Goal: Task Accomplishment & Management: Manage account settings

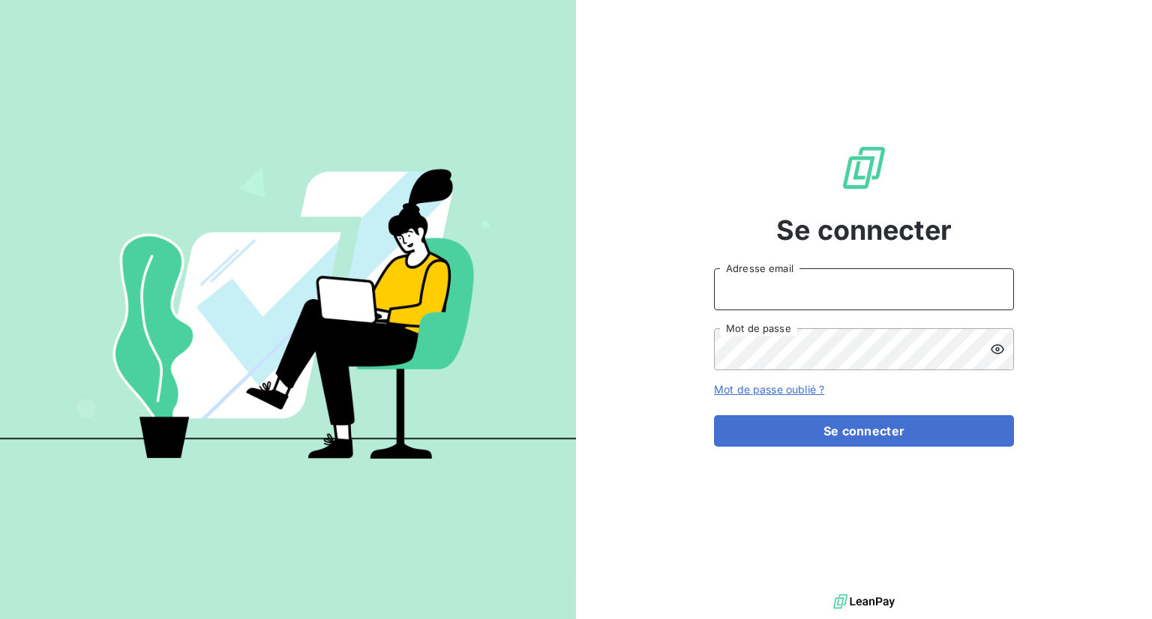
type input "[EMAIL_ADDRESS][DOMAIN_NAME]"
click at [720, 206] on div "Se connecter [EMAIL_ADDRESS][DOMAIN_NAME] Adresse email Mot de passe Mot de pas…" at bounding box center [864, 295] width 300 height 591
click at [712, 436] on div "Se connecter [EMAIL_ADDRESS][DOMAIN_NAME] Adresse email Mot de passe Mot de pas…" at bounding box center [864, 295] width 576 height 591
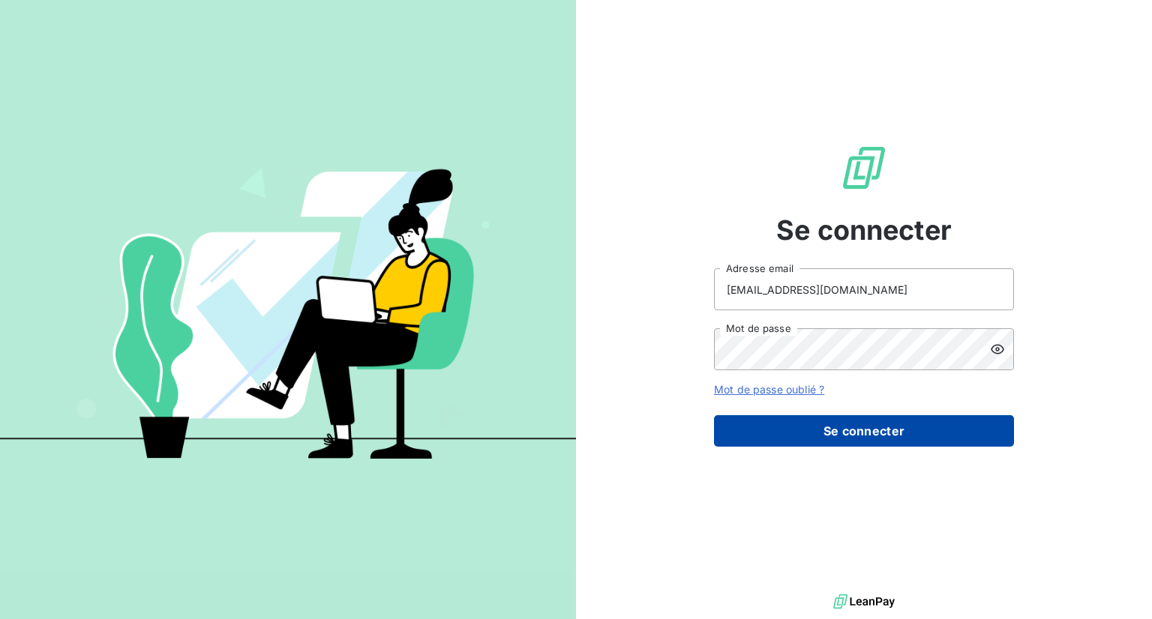
click at [750, 436] on button "Se connecter" at bounding box center [864, 430] width 300 height 31
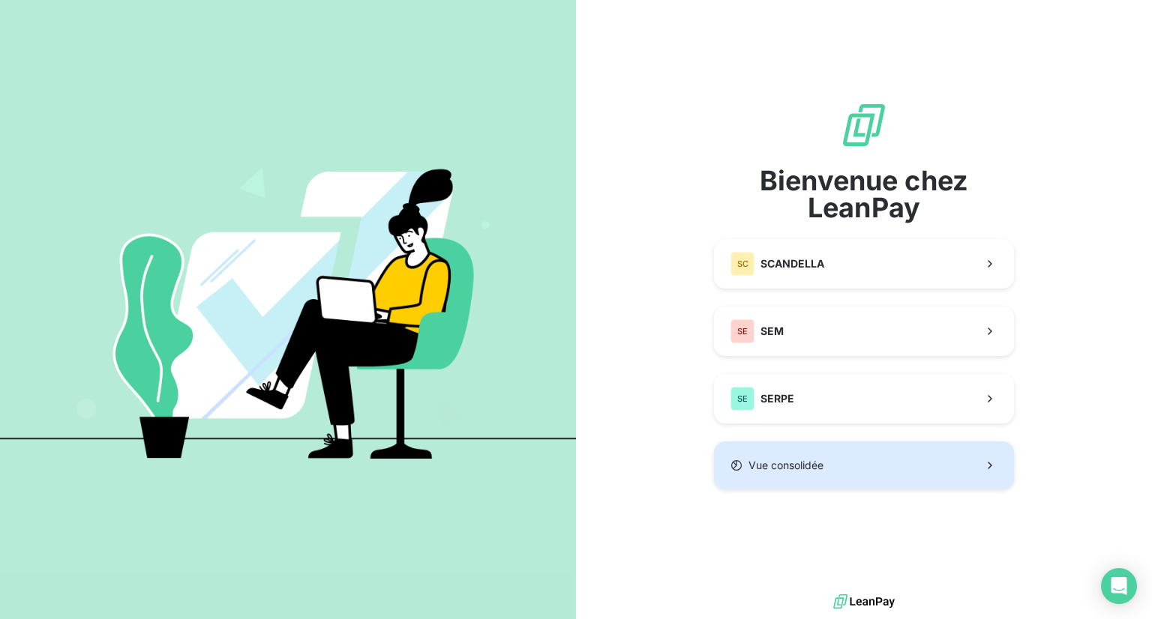
click at [746, 472] on div "Vue consolidée" at bounding box center [776, 465] width 93 height 15
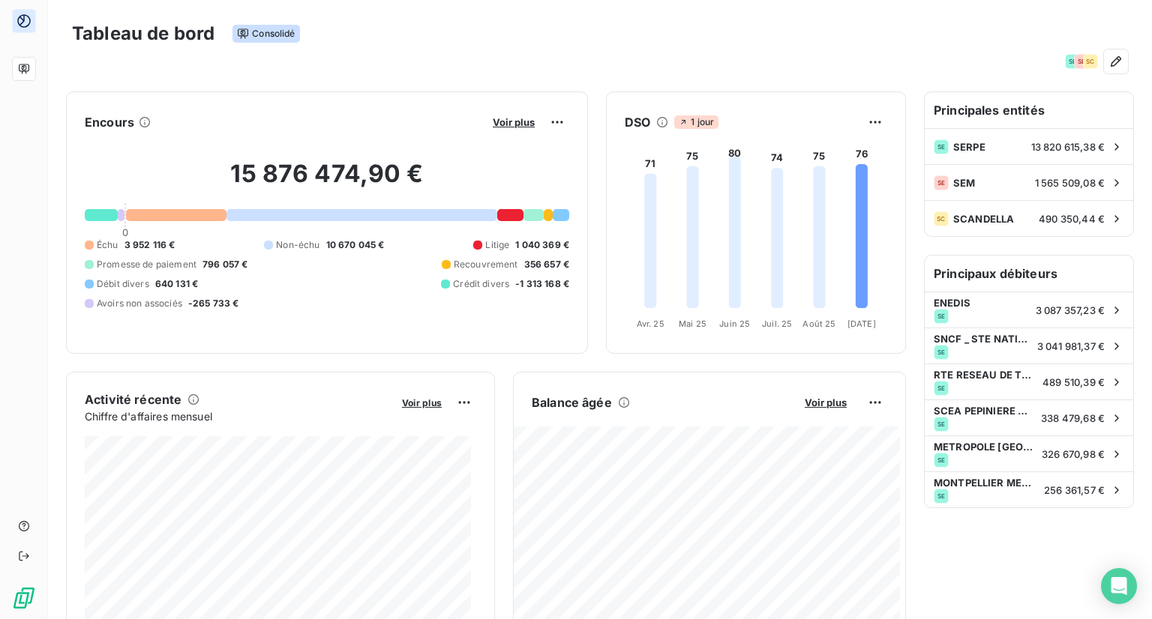
click at [397, 71] on div "SE SE SC" at bounding box center [600, 61] width 1056 height 24
click at [834, 50] on div "SE SE SC" at bounding box center [600, 61] width 1056 height 24
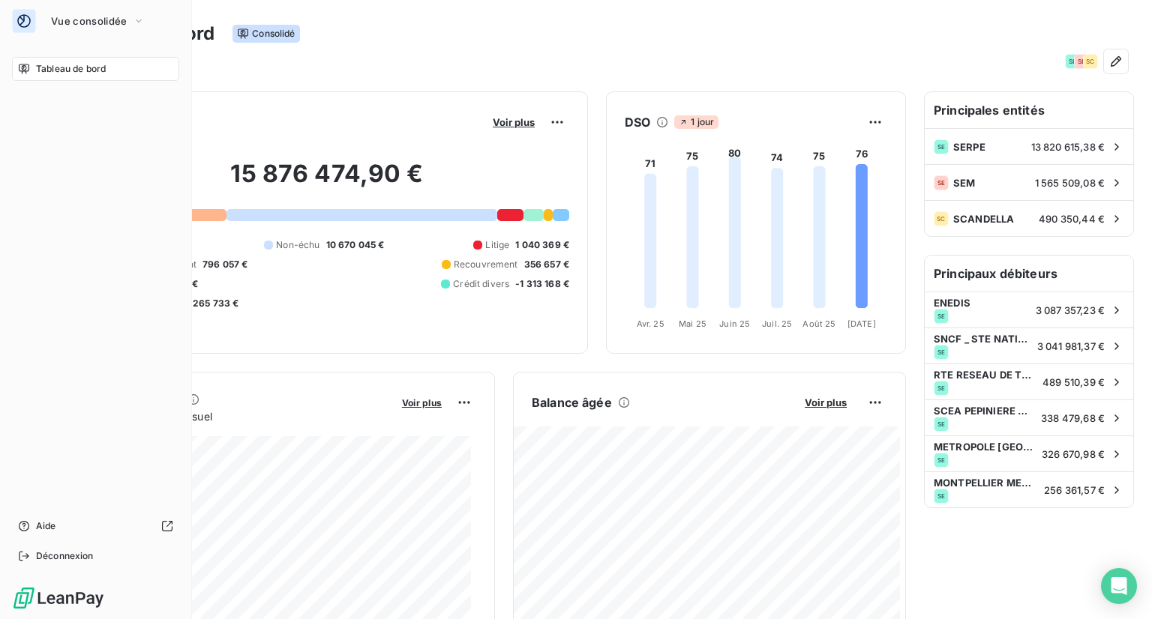
click at [39, 118] on div "Tableau de bord Aide Déconnexion" at bounding box center [95, 312] width 167 height 511
click at [76, 15] on span "Vue consolidée" at bounding box center [89, 21] width 76 height 12
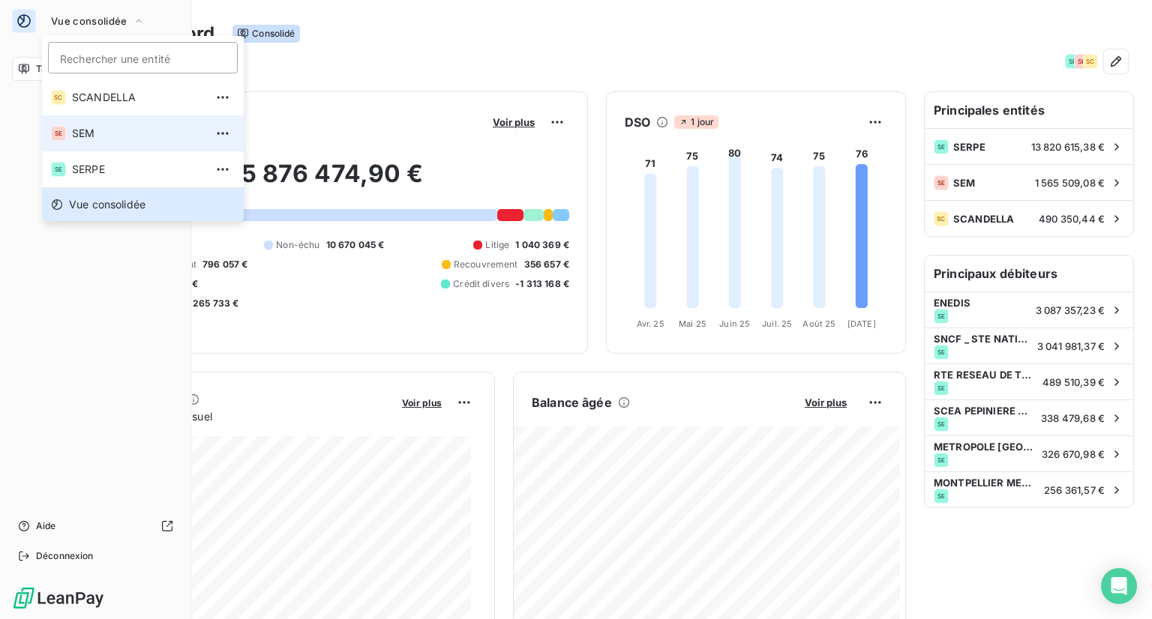
click at [82, 130] on span "SEM" at bounding box center [138, 133] width 133 height 15
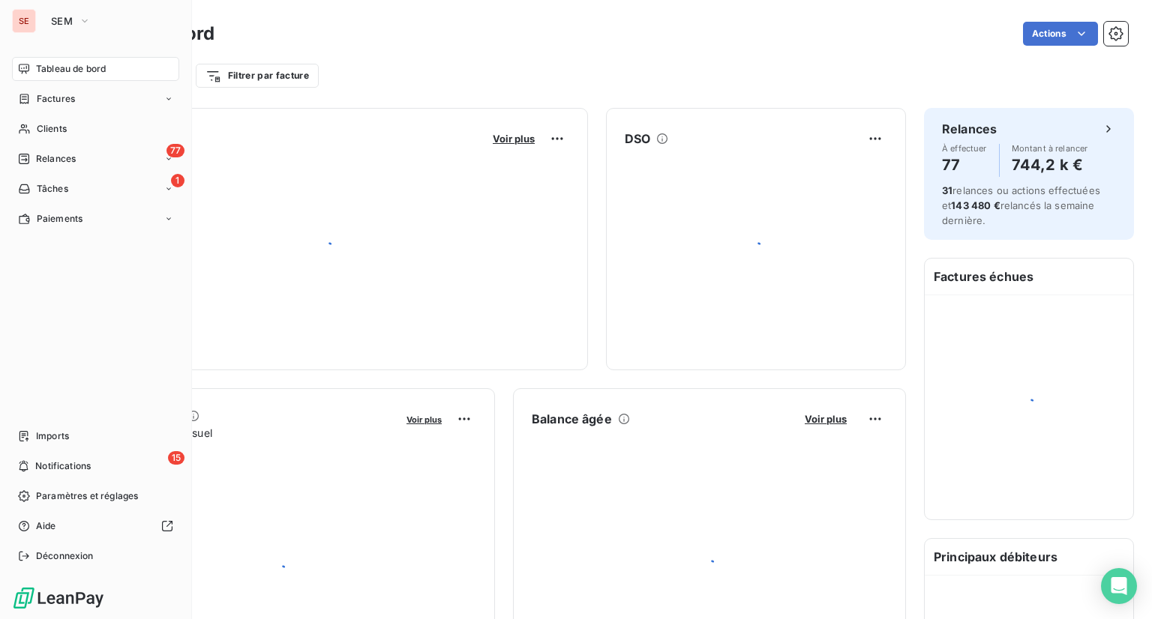
click at [109, 22] on div "SEM" at bounding box center [110, 21] width 136 height 24
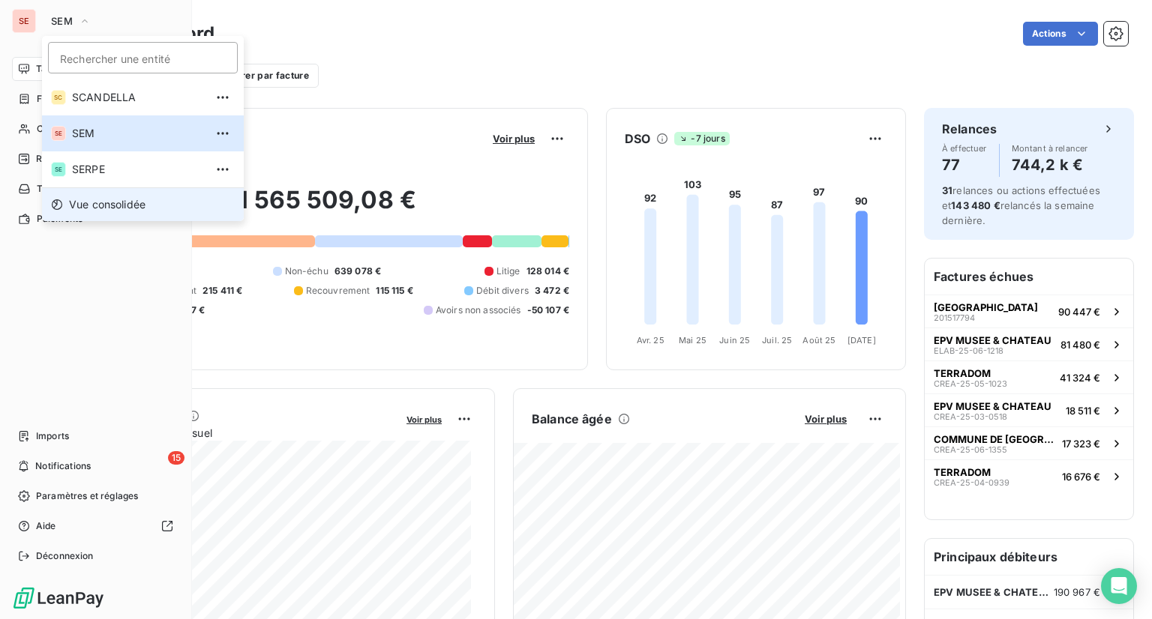
click at [94, 208] on span "Vue consolidée" at bounding box center [107, 204] width 76 height 15
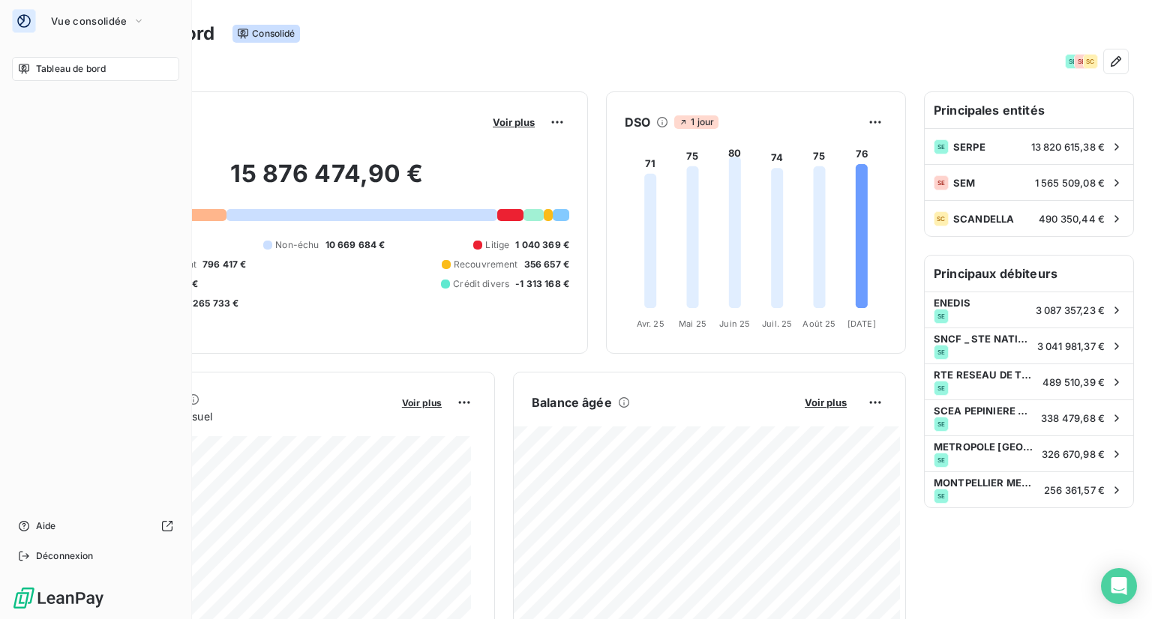
click at [47, 165] on div "Tableau de bord Aide Déconnexion" at bounding box center [95, 312] width 167 height 511
click at [78, 73] on span "Tableau de bord" at bounding box center [71, 68] width 70 height 13
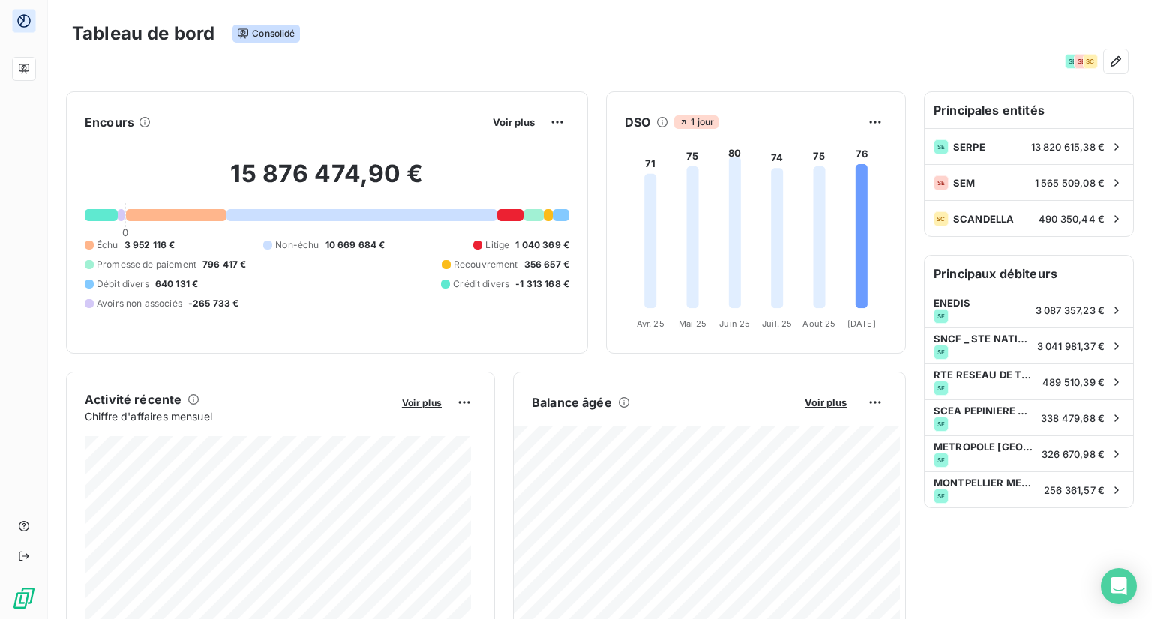
click at [563, 70] on div "SE SE SC" at bounding box center [600, 61] width 1056 height 24
click at [662, 22] on div "Tableau de bord Consolidé" at bounding box center [600, 33] width 1056 height 31
click at [827, 399] on span "Voir plus" at bounding box center [826, 402] width 42 height 12
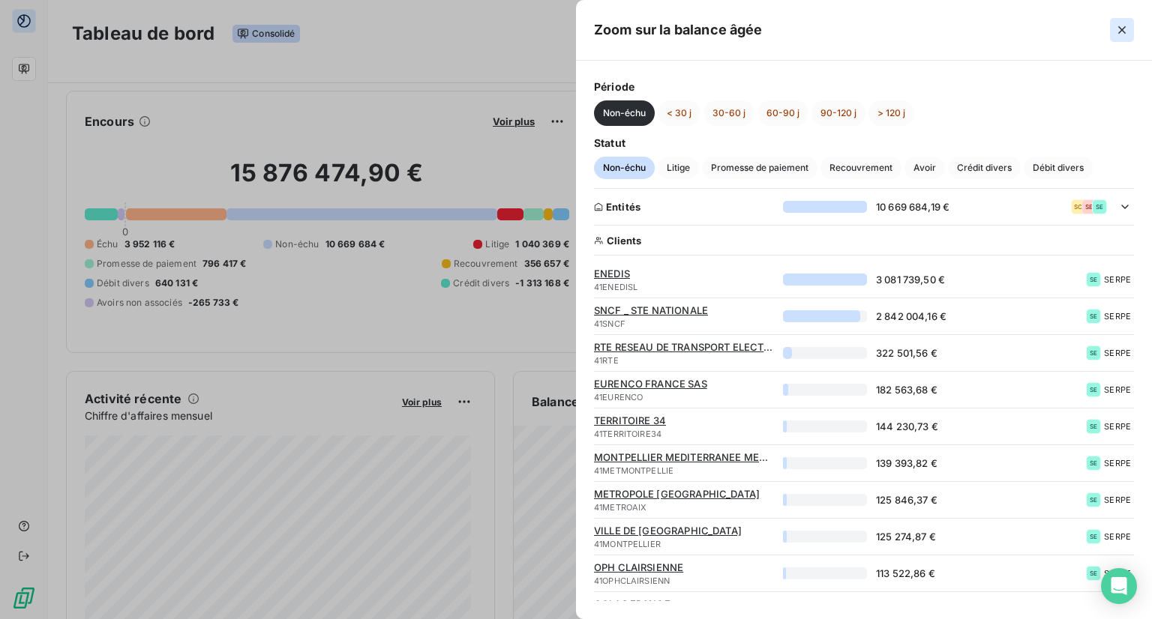
click at [868, 29] on icon "button" at bounding box center [1121, 29] width 15 height 15
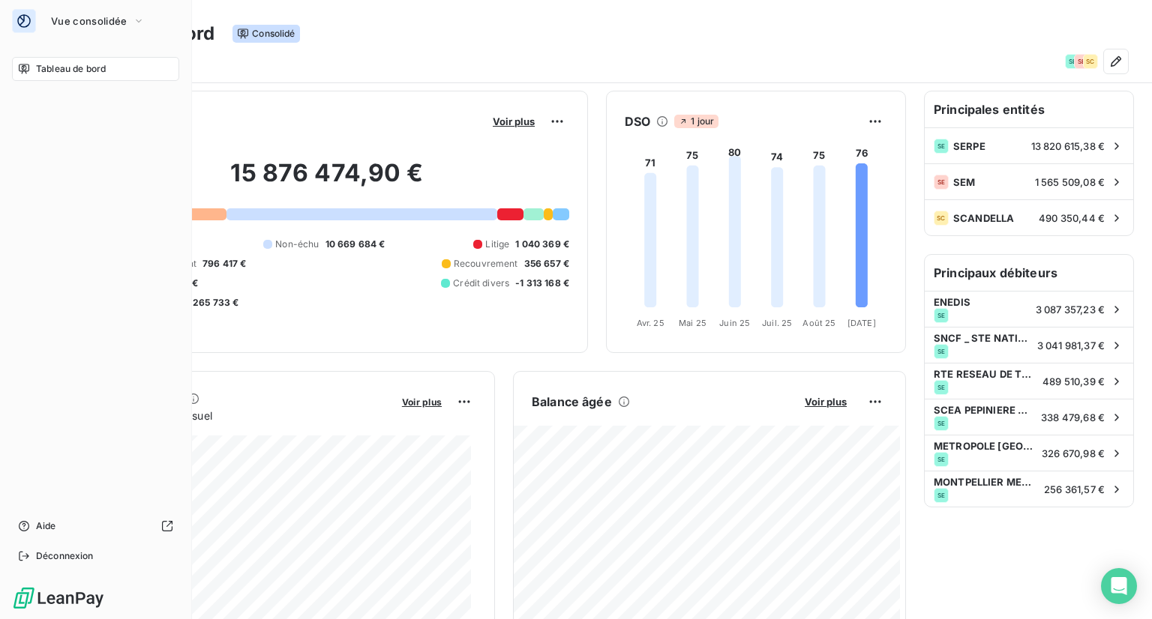
click at [25, 122] on div "Tableau de bord Aide Déconnexion" at bounding box center [95, 312] width 167 height 511
click at [90, 25] on span "Vue consolidée" at bounding box center [89, 21] width 76 height 12
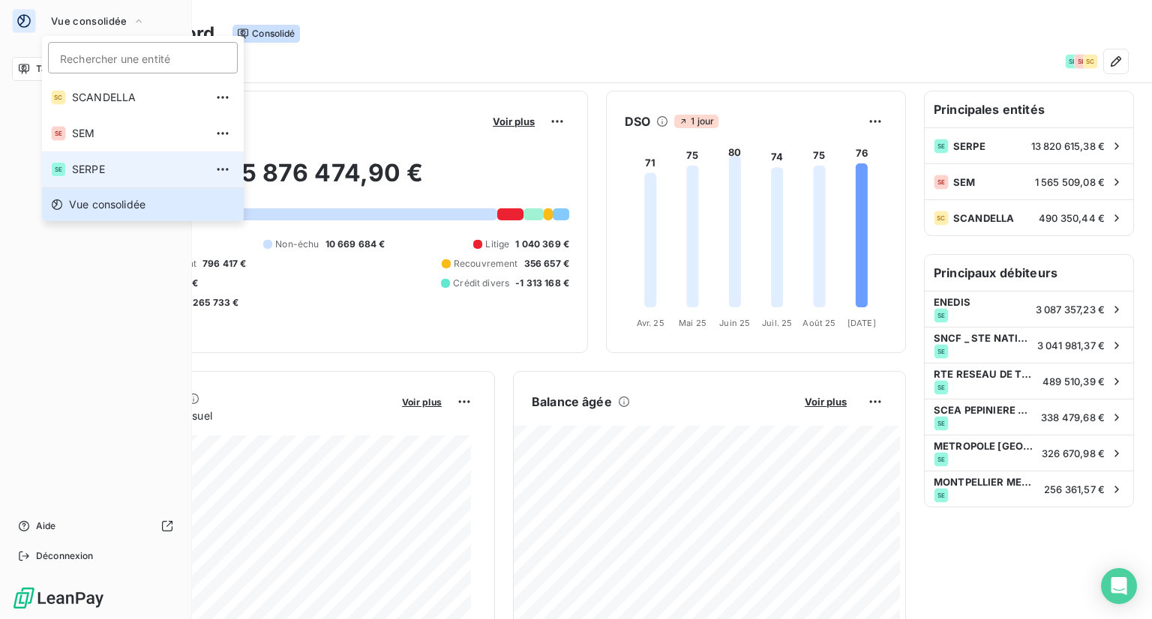
click at [93, 175] on span "SERPE" at bounding box center [138, 169] width 133 height 15
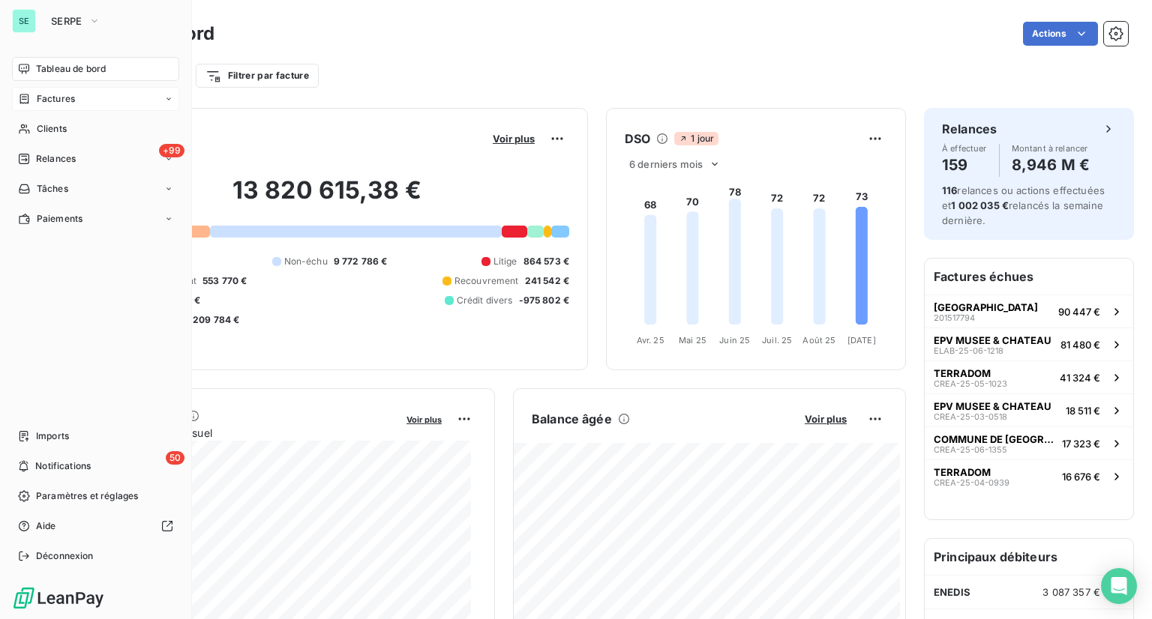
click at [78, 100] on div "Factures" at bounding box center [95, 99] width 167 height 24
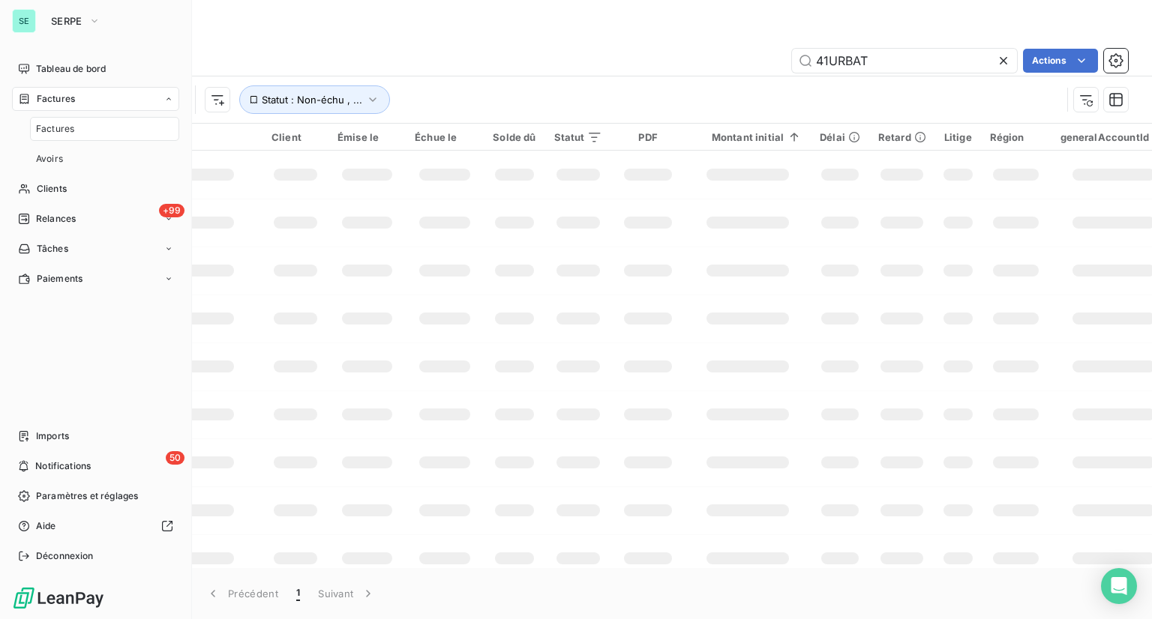
click at [64, 132] on span "Factures" at bounding box center [55, 128] width 38 height 13
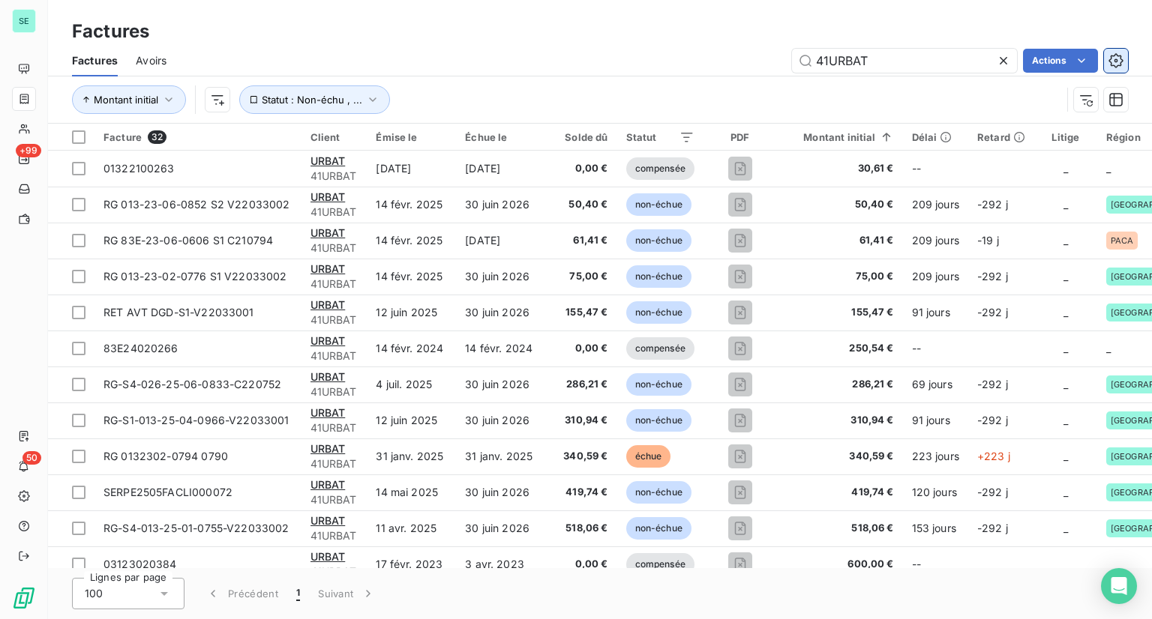
click at [868, 67] on icon "button" at bounding box center [1115, 60] width 14 height 14
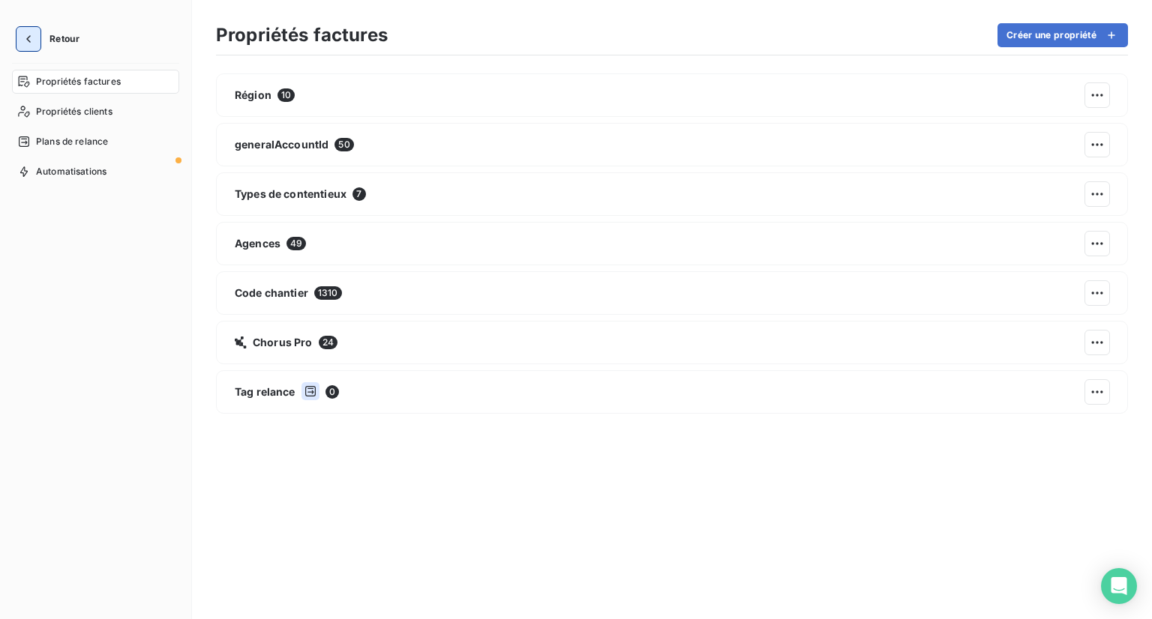
click at [23, 31] on icon "button" at bounding box center [28, 38] width 15 height 15
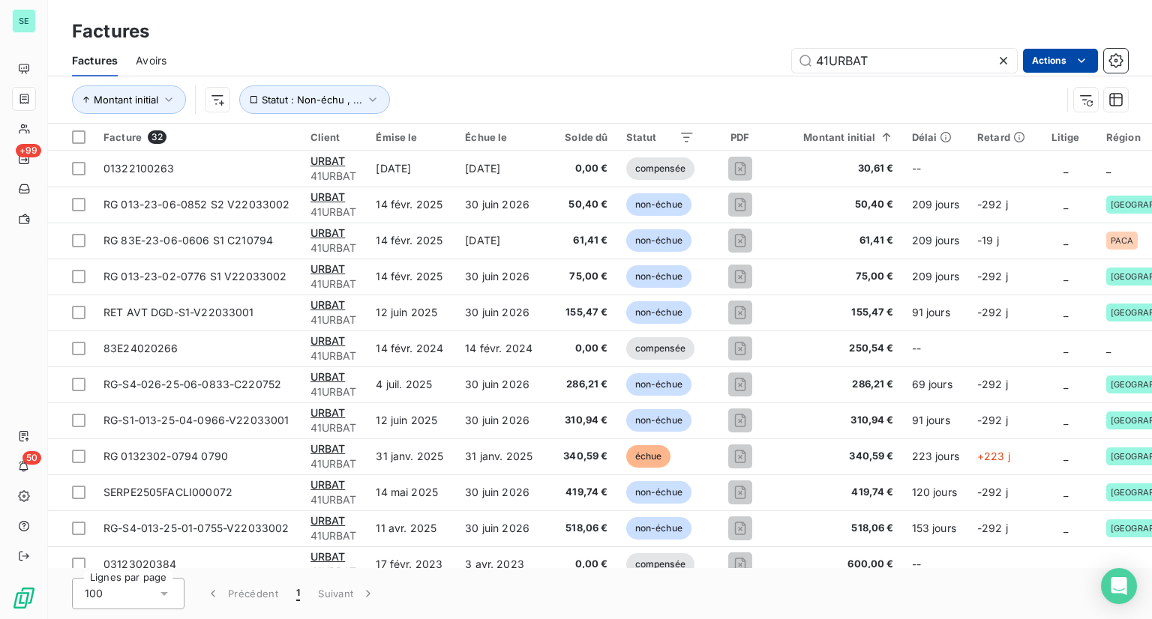
click at [868, 71] on html "SE +99 50 Factures Factures Avoirs 41URBAT Actions Montant initial Statut : Non…" at bounding box center [576, 309] width 1152 height 619
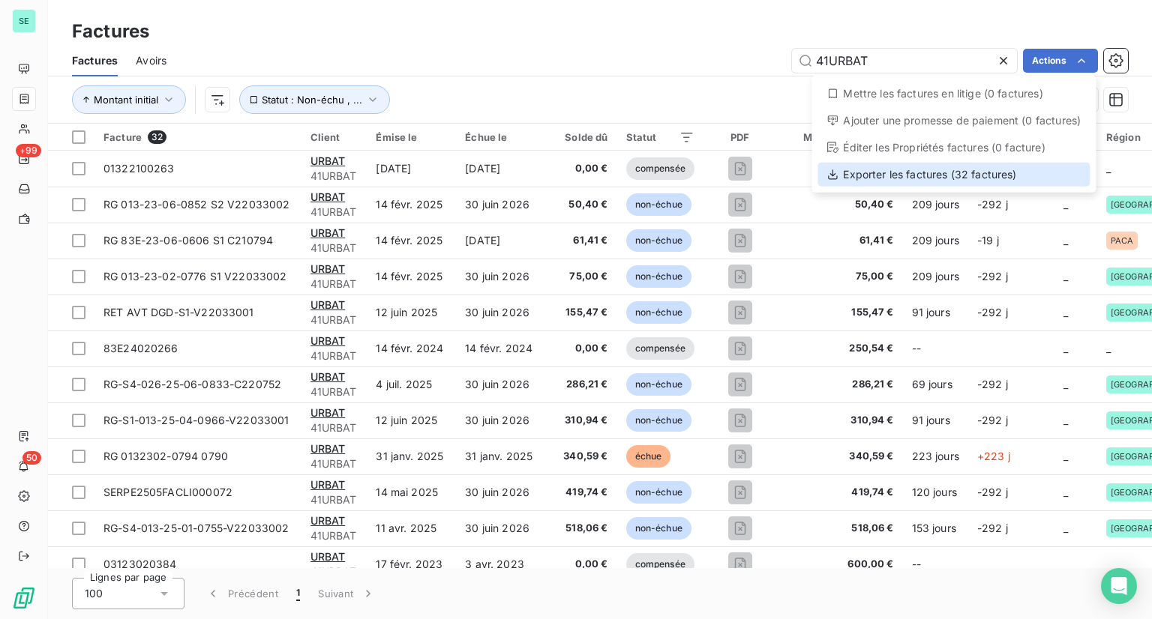
click at [868, 178] on div "Exporter les factures (32 factures)" at bounding box center [953, 175] width 272 height 24
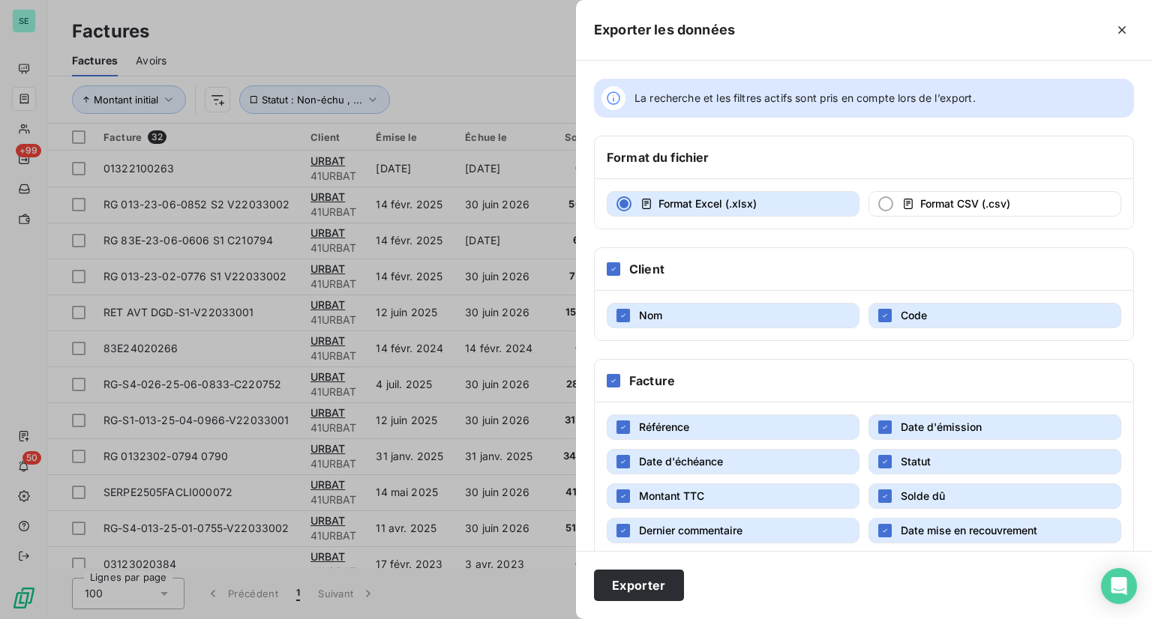
drag, startPoint x: 1118, startPoint y: 31, endPoint x: 1105, endPoint y: 31, distance: 13.5
click at [868, 31] on icon "button" at bounding box center [1121, 29] width 15 height 15
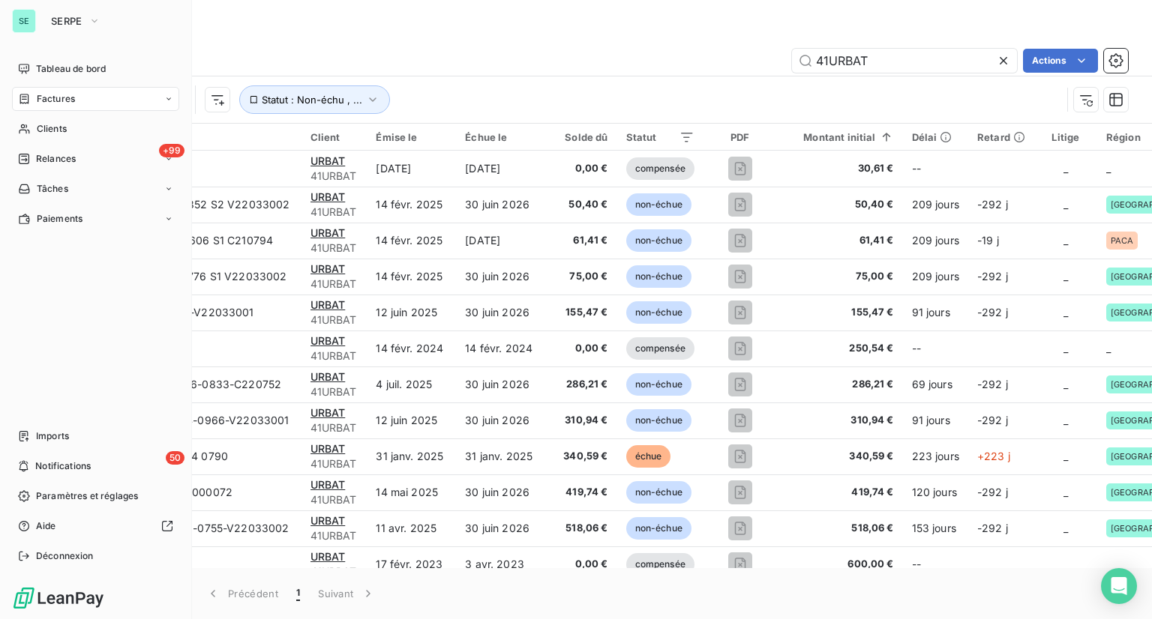
click at [80, 95] on div "Factures" at bounding box center [95, 99] width 167 height 24
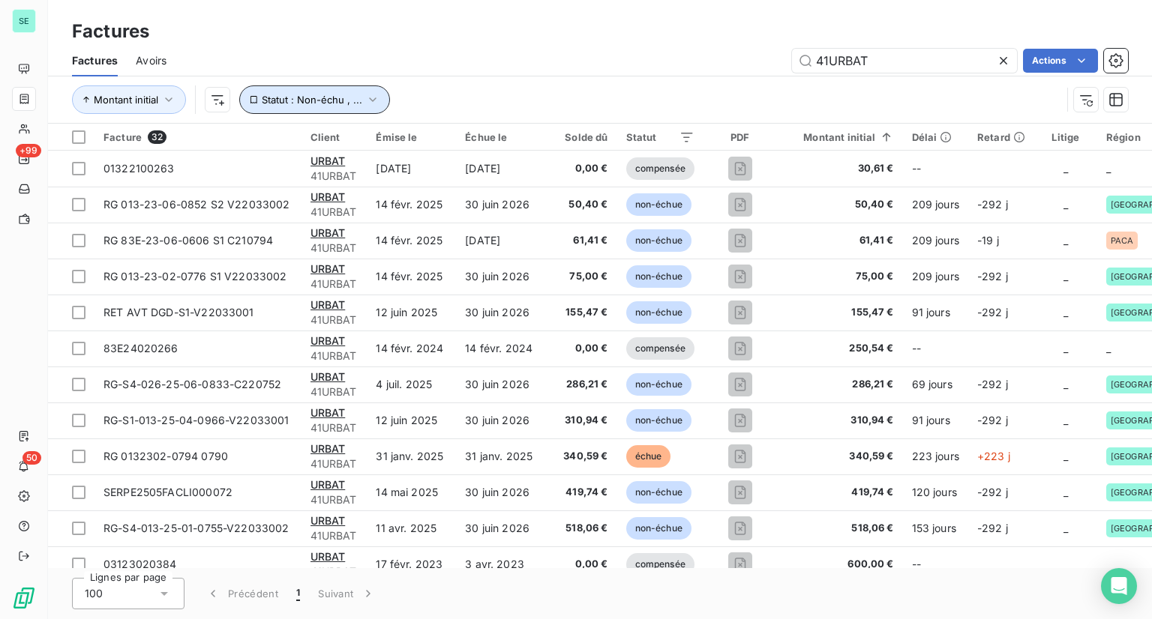
click at [302, 101] on span "Statut : Non-échu , ..." at bounding box center [312, 100] width 100 height 12
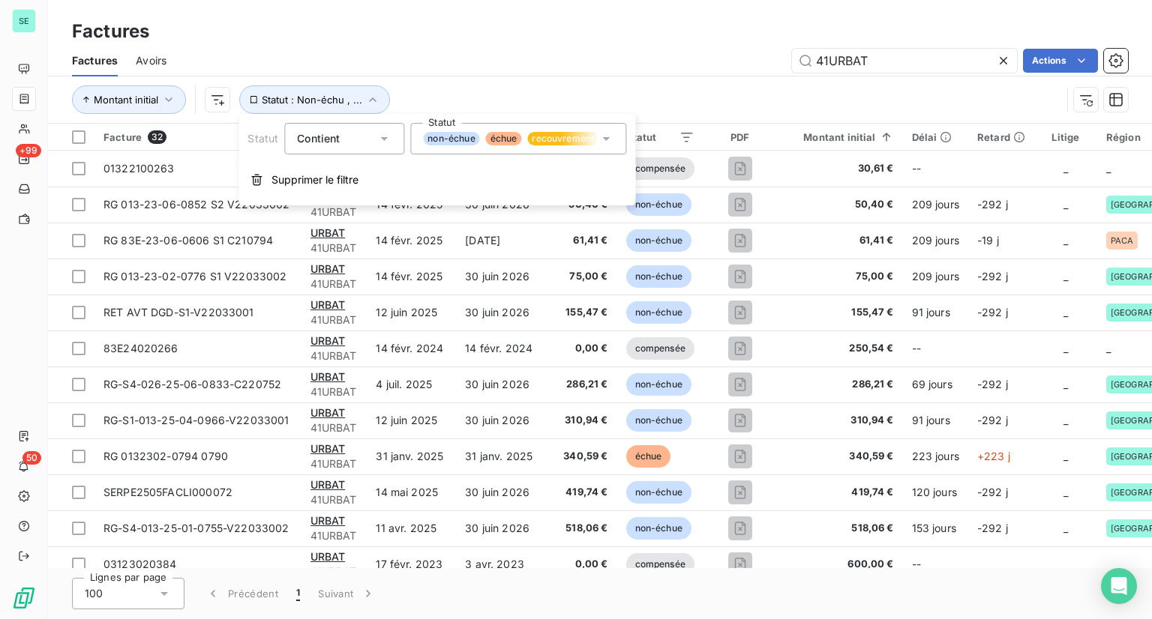
click at [601, 142] on icon at bounding box center [605, 138] width 15 height 15
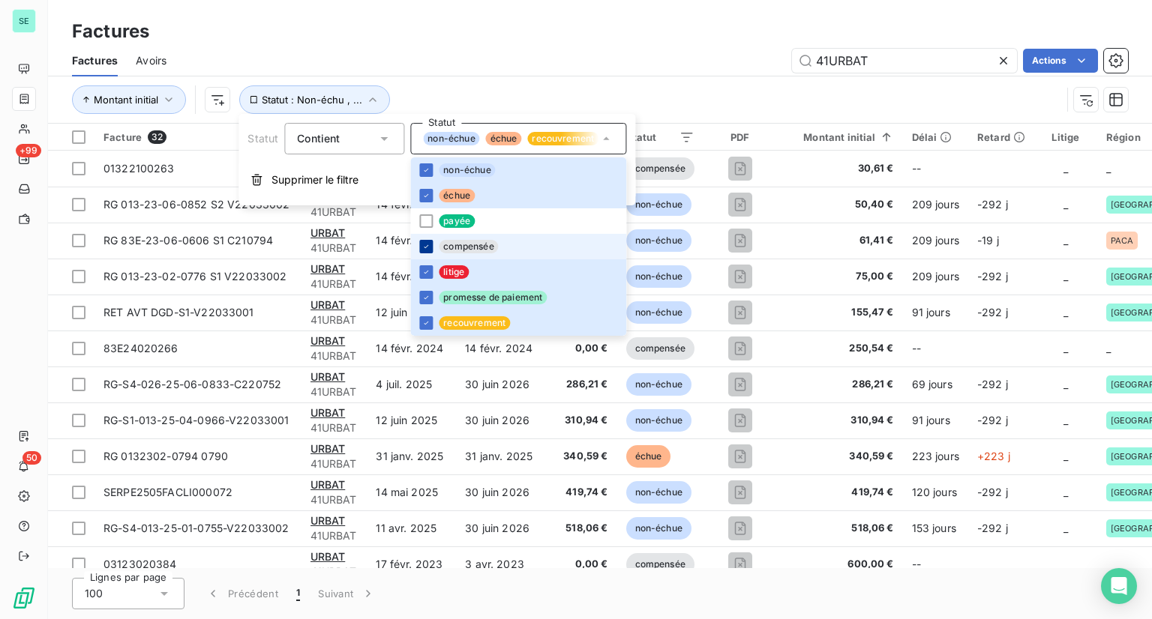
click at [423, 253] on div at bounding box center [425, 246] width 13 height 13
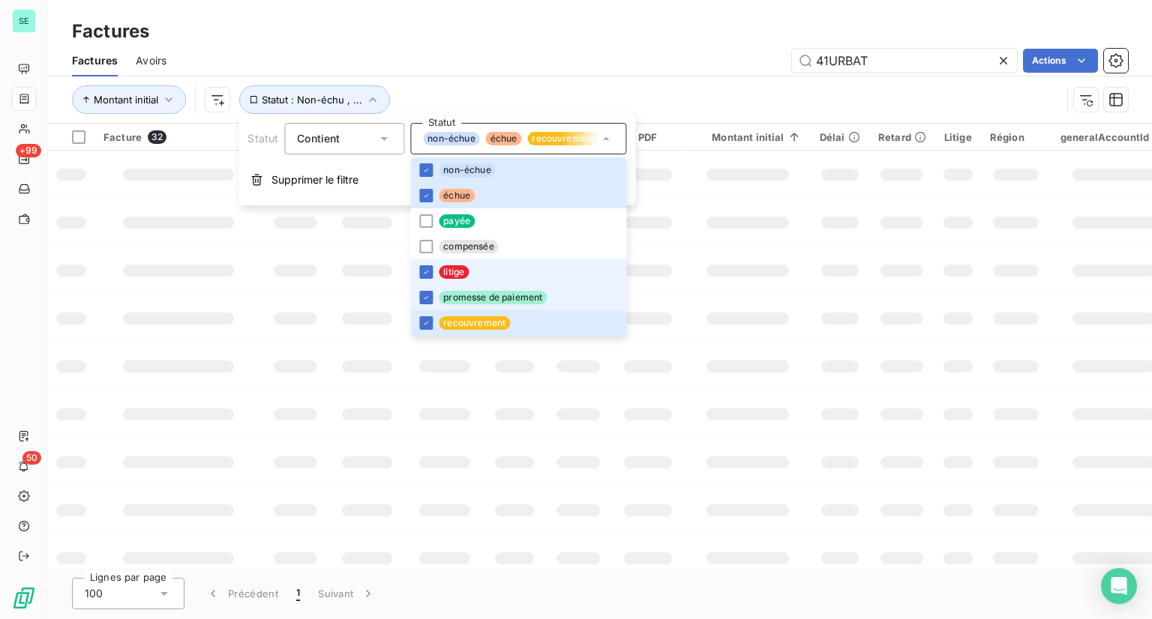
drag, startPoint x: 421, startPoint y: 271, endPoint x: 423, endPoint y: 289, distance: 18.9
click at [421, 272] on icon at bounding box center [425, 272] width 9 height 9
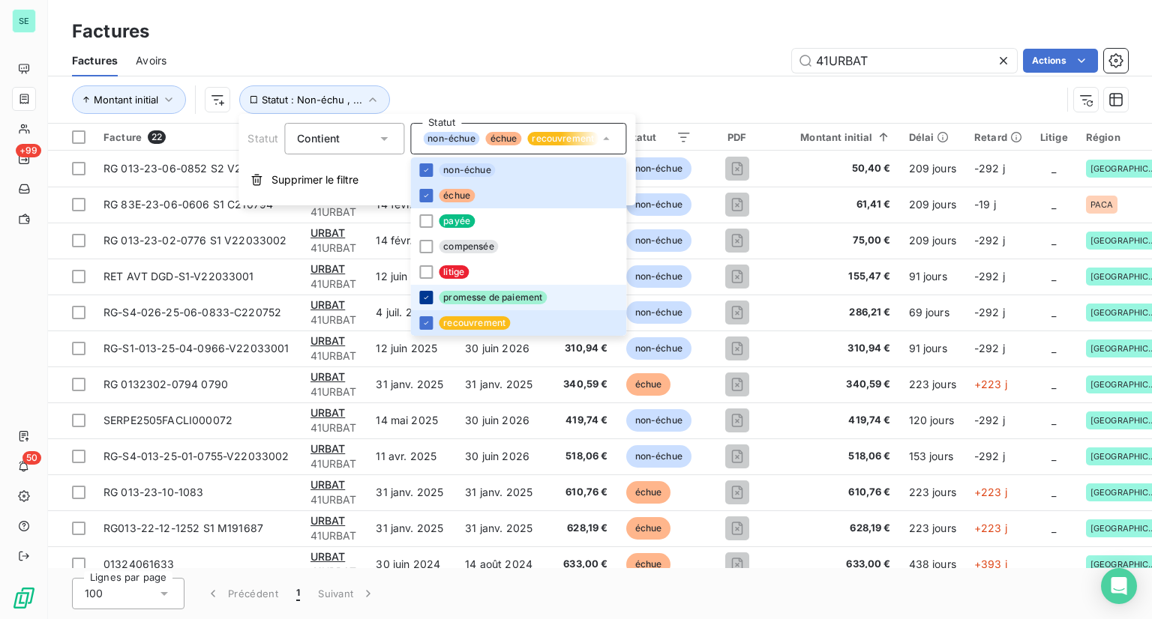
click at [423, 295] on icon at bounding box center [425, 297] width 9 height 9
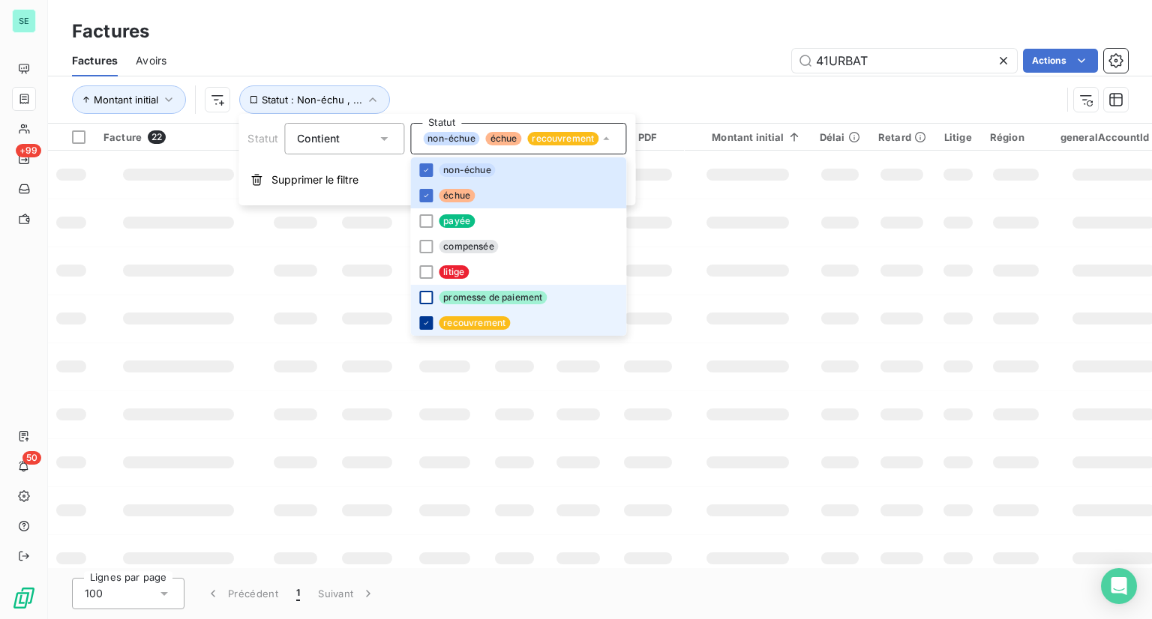
click at [426, 322] on icon at bounding box center [425, 323] width 9 height 9
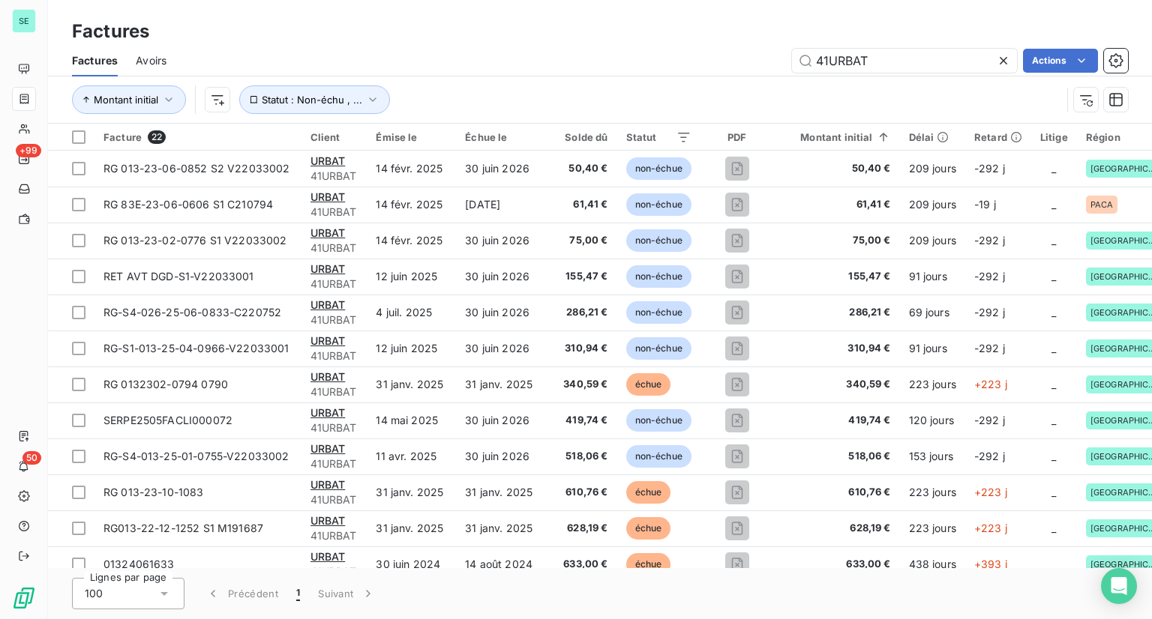
click at [561, 106] on div "Montant initial Statut : Non-échu , ..." at bounding box center [566, 99] width 989 height 28
click at [157, 94] on span "Montant initial" at bounding box center [126, 100] width 64 height 12
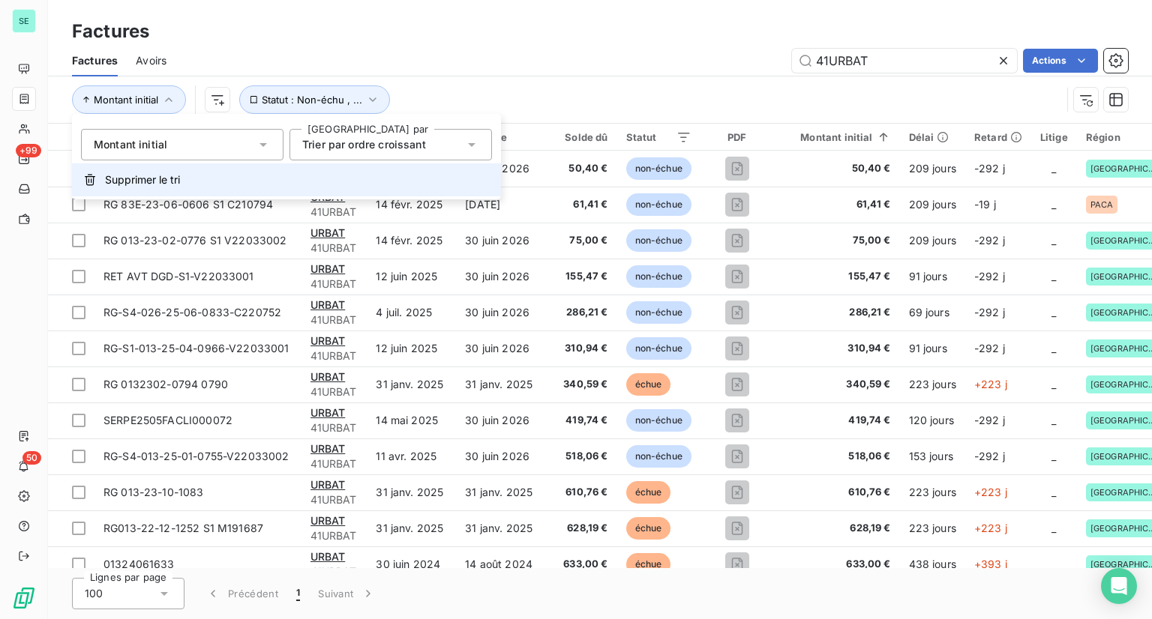
click at [124, 180] on span "Supprimer le tri" at bounding box center [142, 179] width 75 height 15
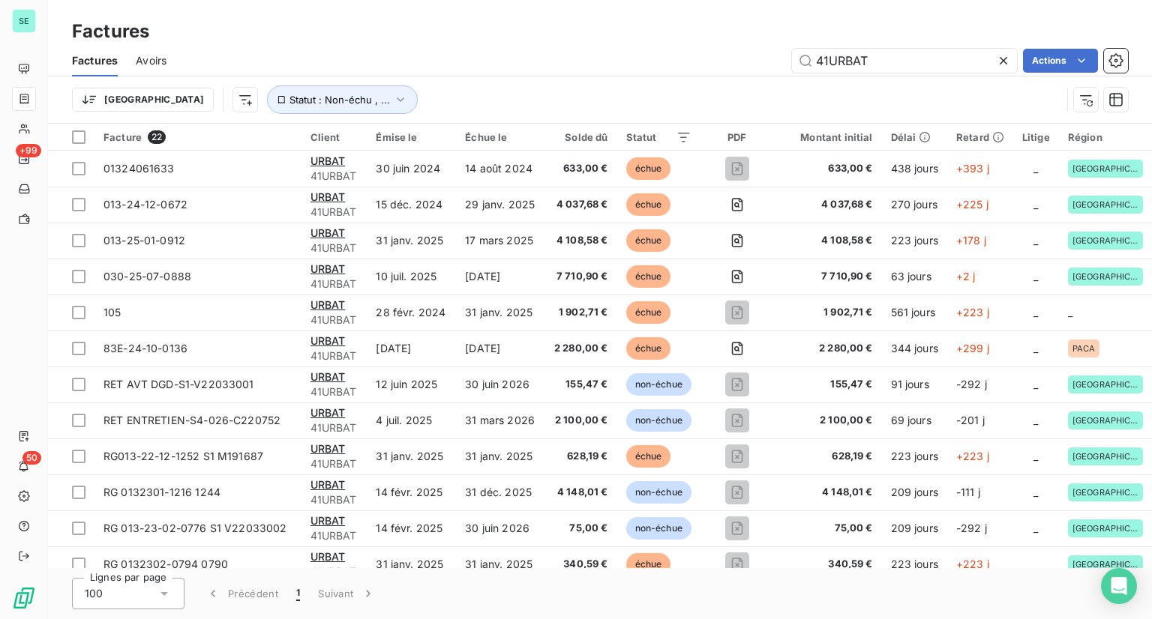
click at [278, 139] on html "SE +99 50 Factures Factures Avoirs 41URBAT Actions Trier Statut : Non-échu , ..…" at bounding box center [576, 309] width 1152 height 619
click at [607, 85] on div "Trier Statut : Non-échu , ..." at bounding box center [566, 99] width 989 height 28
click at [868, 62] on icon at bounding box center [1003, 60] width 15 height 15
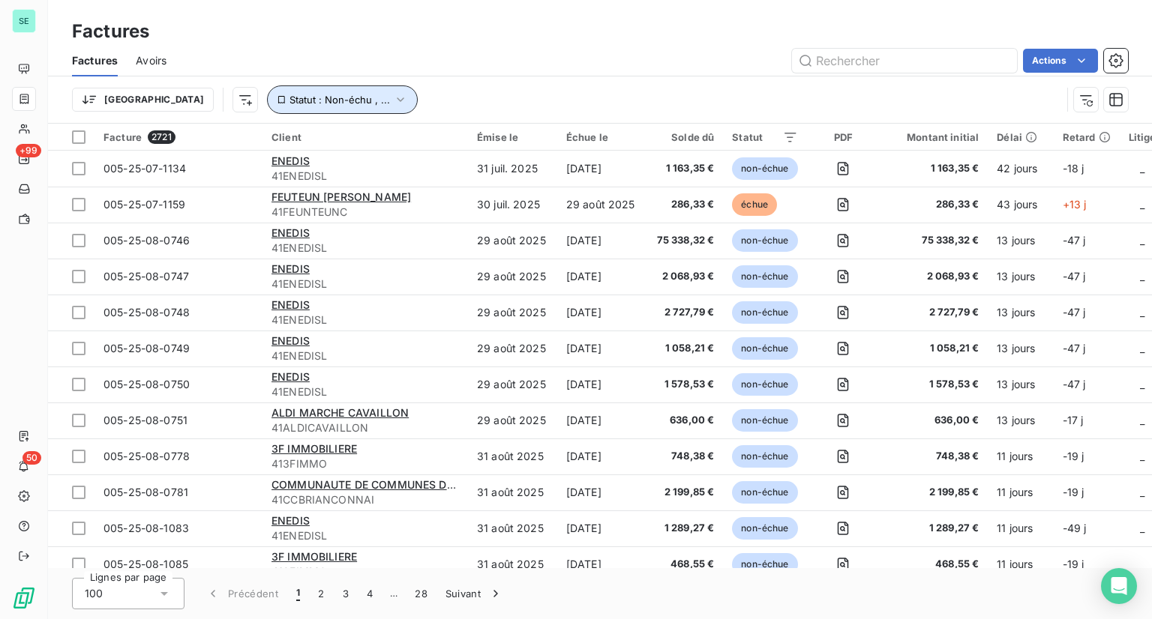
click at [289, 101] on span "Statut : Non-échu , ..." at bounding box center [339, 100] width 100 height 12
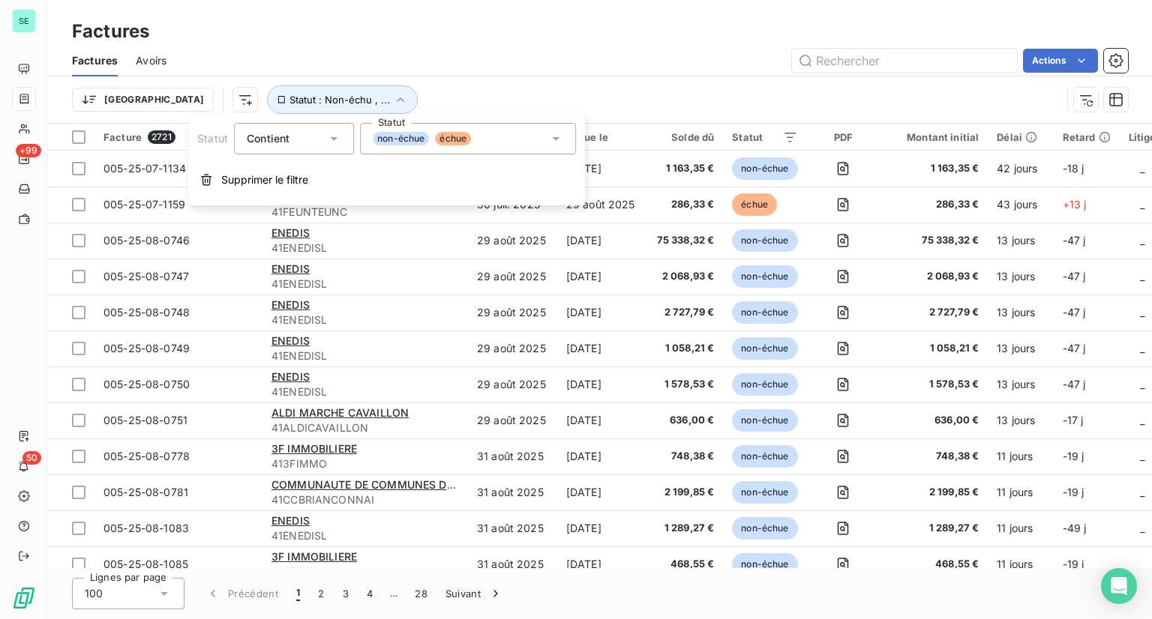
click at [404, 139] on span "non-échue" at bounding box center [401, 138] width 56 height 13
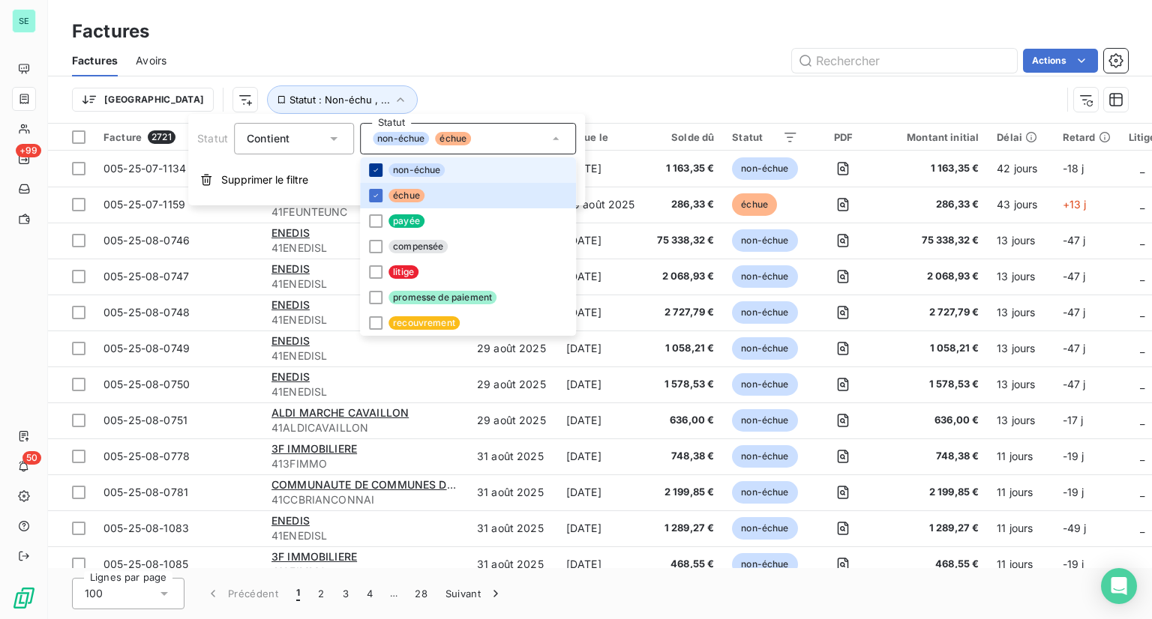
click at [375, 173] on icon at bounding box center [375, 170] width 9 height 9
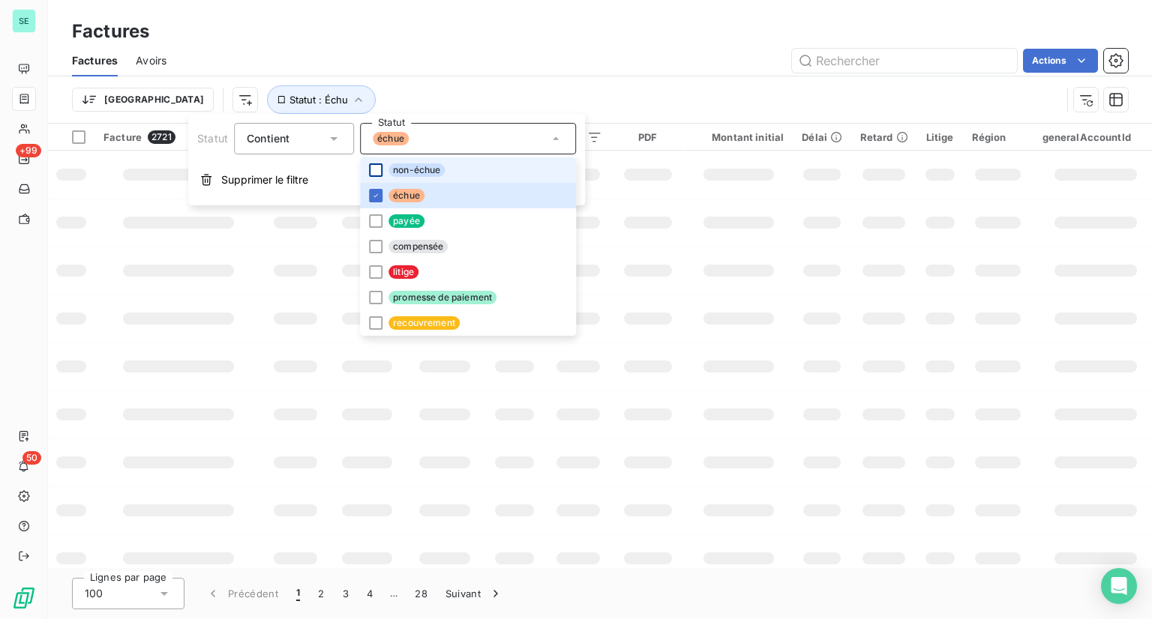
click at [477, 79] on div "Trier Statut : Échu" at bounding box center [600, 99] width 1056 height 46
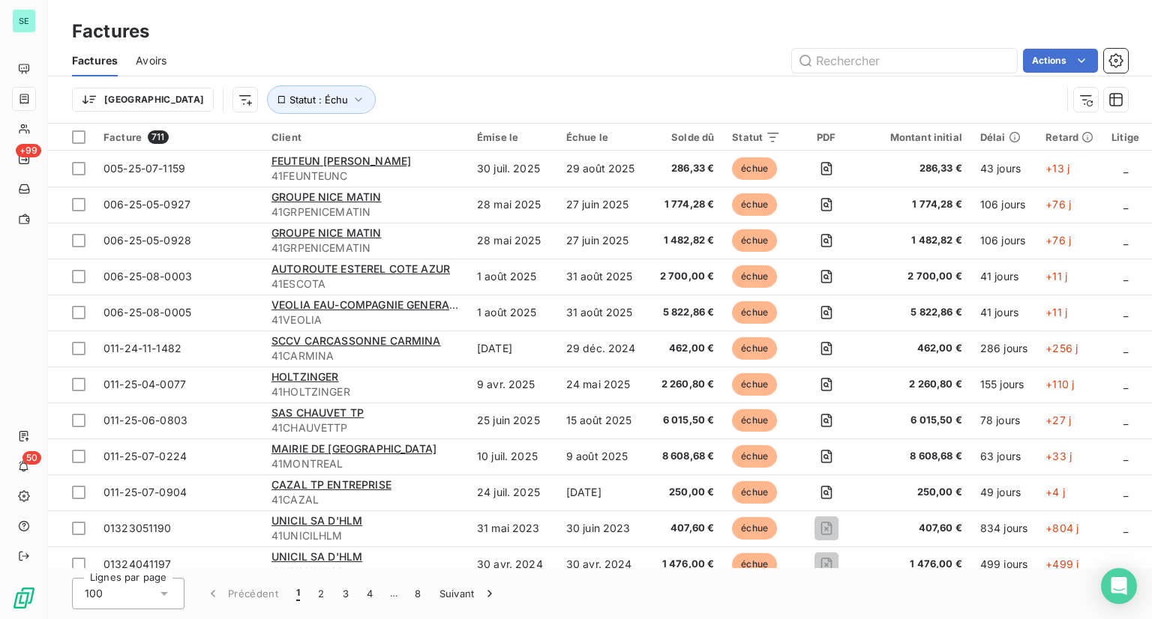
click at [151, 591] on div "100" at bounding box center [128, 593] width 112 height 31
click at [150, 568] on li "100" at bounding box center [128, 561] width 112 height 27
click at [506, 61] on div "Actions" at bounding box center [655, 61] width 943 height 24
click at [868, 68] on html "SE +99 50 Factures Factures Avoirs Actions Trier Statut : Échu Facture 711 Clie…" at bounding box center [576, 309] width 1152 height 619
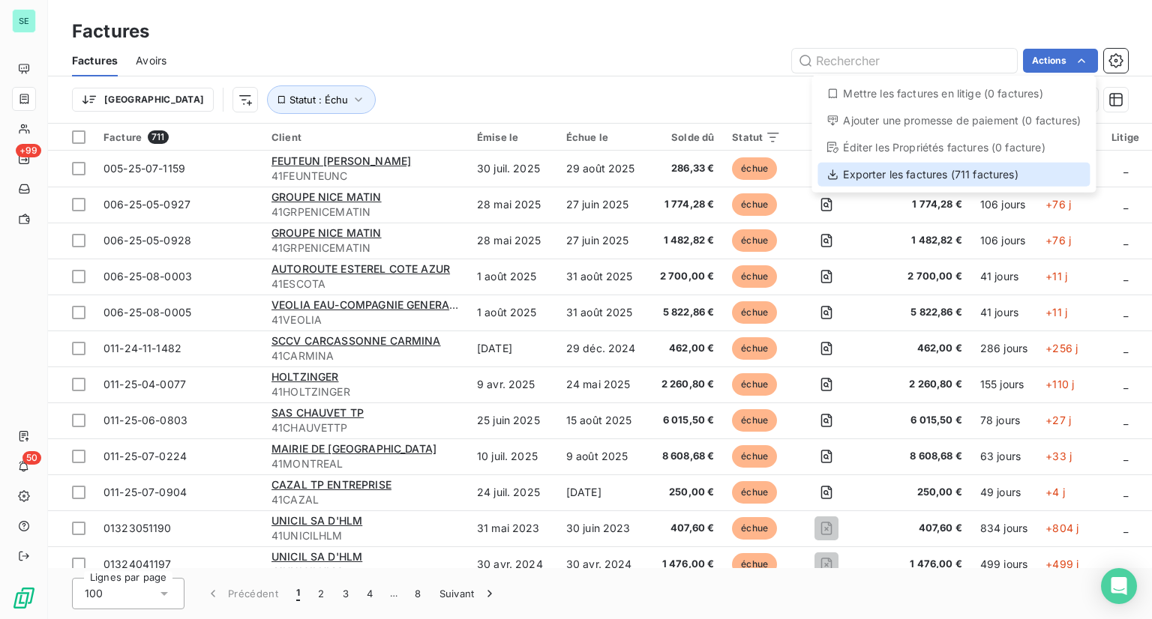
click at [868, 169] on div "Exporter les factures (711 factures)" at bounding box center [953, 175] width 272 height 24
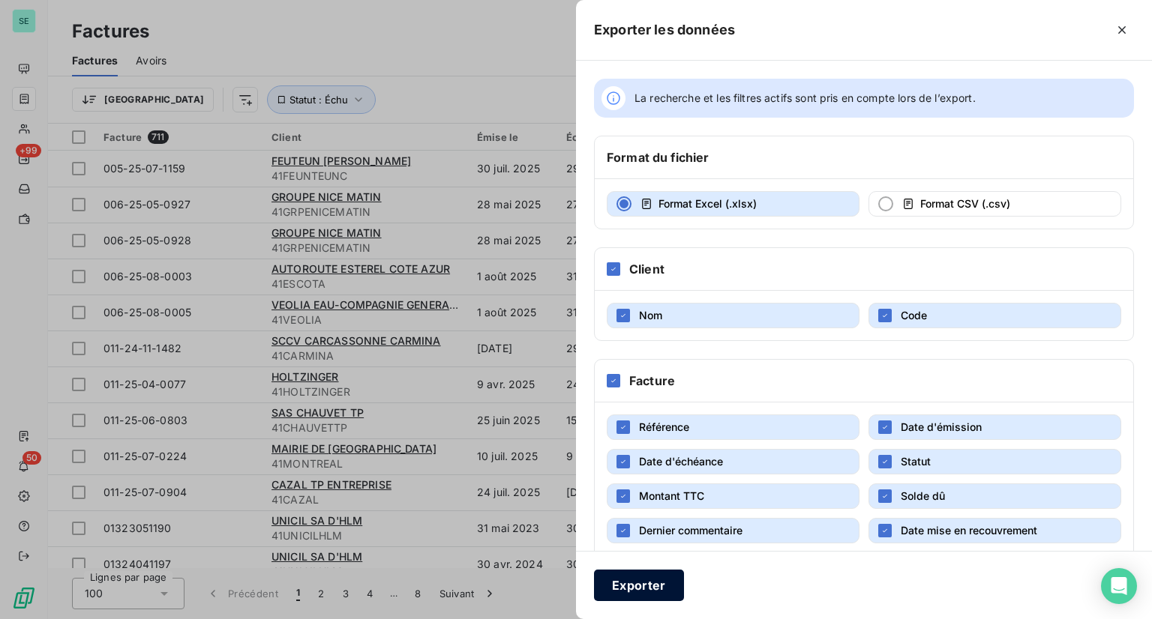
click at [646, 580] on button "Exporter" at bounding box center [639, 585] width 90 height 31
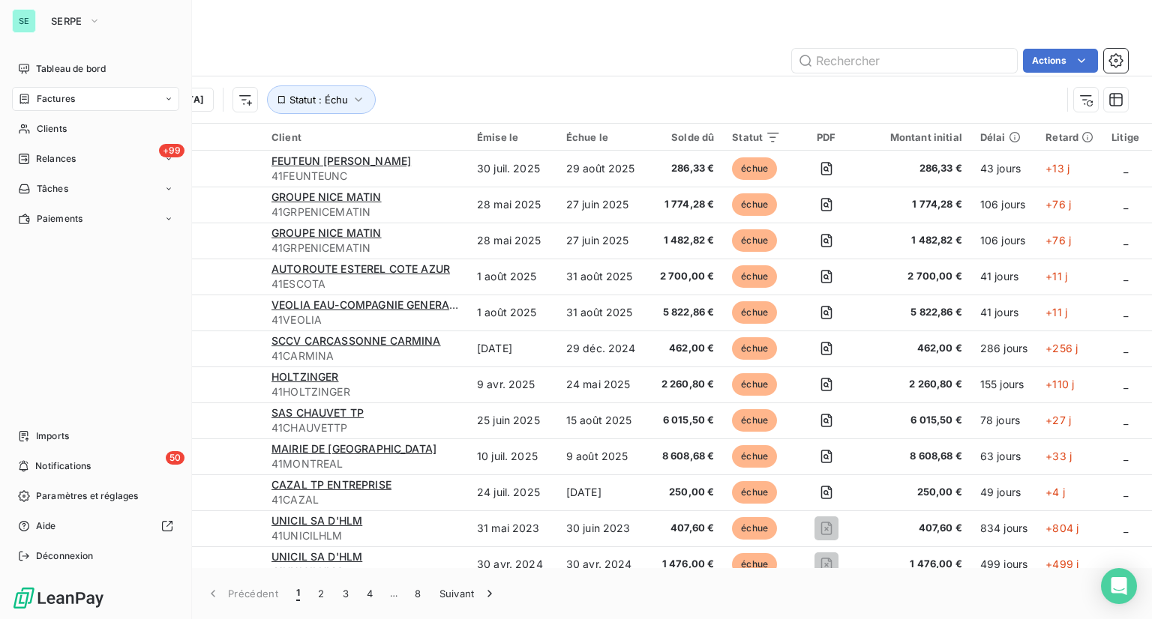
click at [27, 25] on div "SE" at bounding box center [24, 21] width 24 height 24
click at [58, 25] on span "SERPE" at bounding box center [66, 21] width 31 height 12
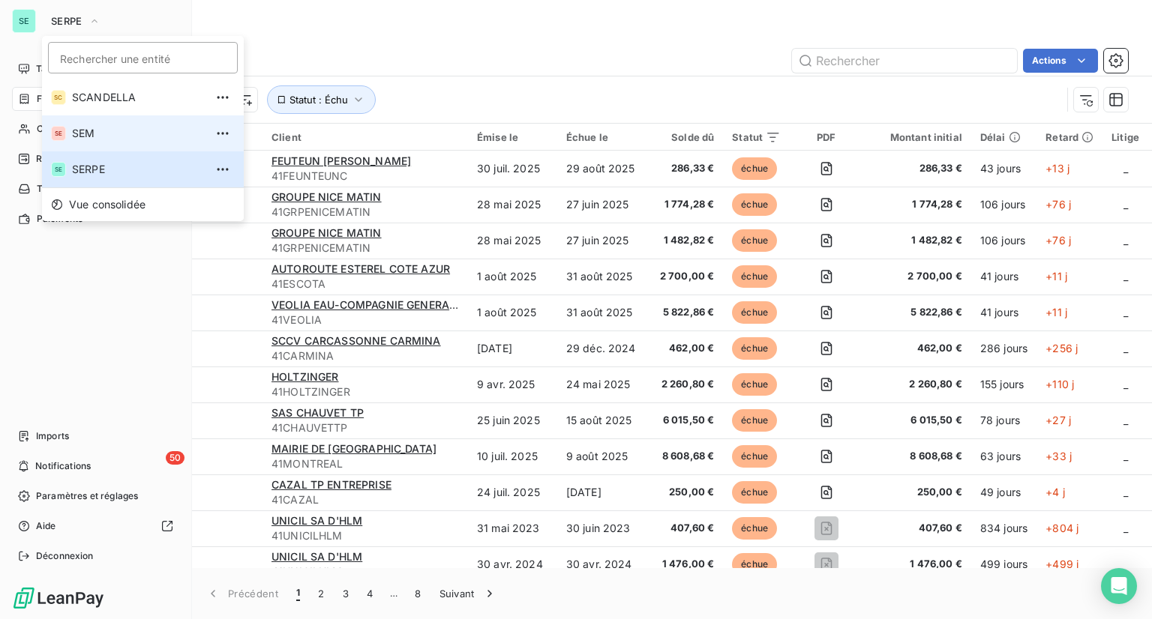
click at [81, 139] on span "SEM" at bounding box center [138, 133] width 133 height 15
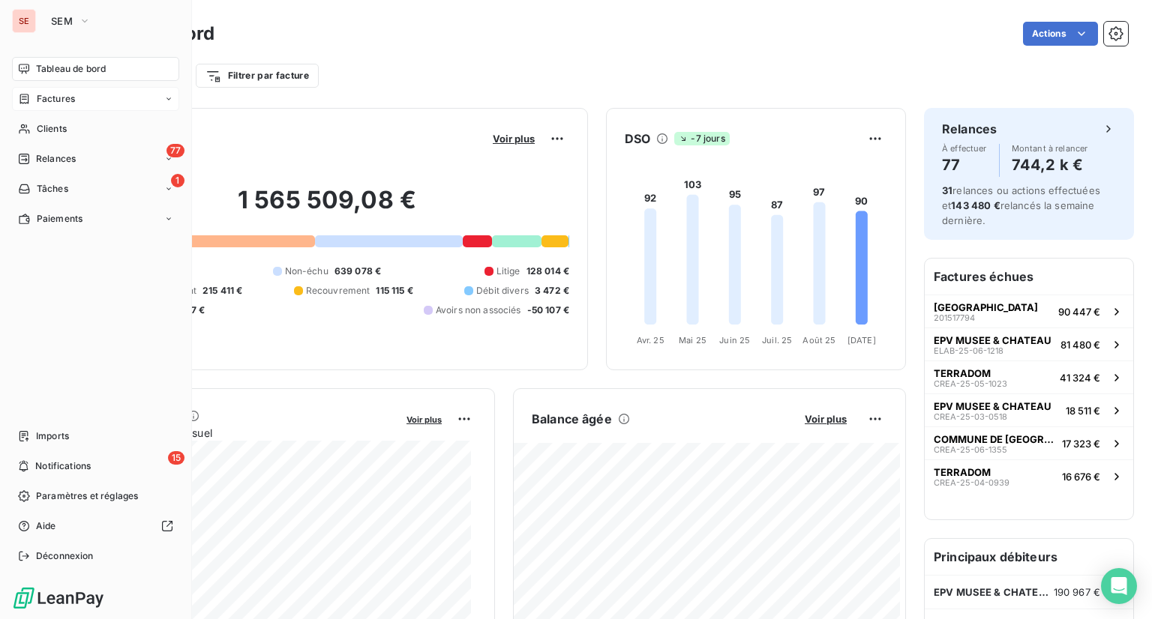
click at [62, 97] on span "Factures" at bounding box center [56, 98] width 38 height 13
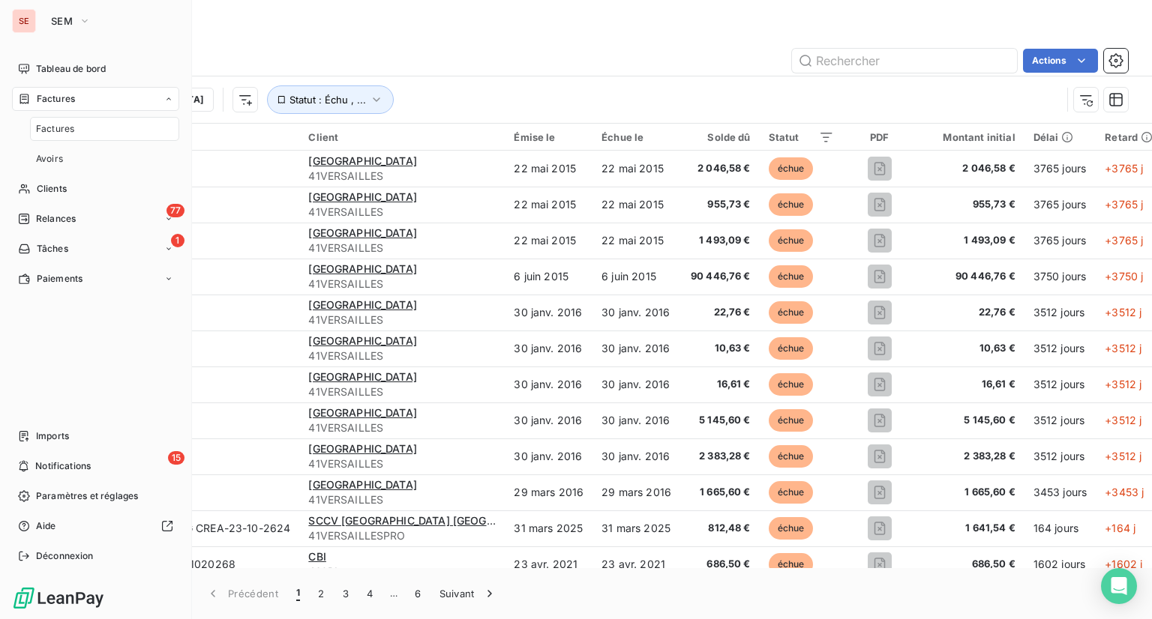
click at [61, 127] on span "Factures" at bounding box center [55, 128] width 38 height 13
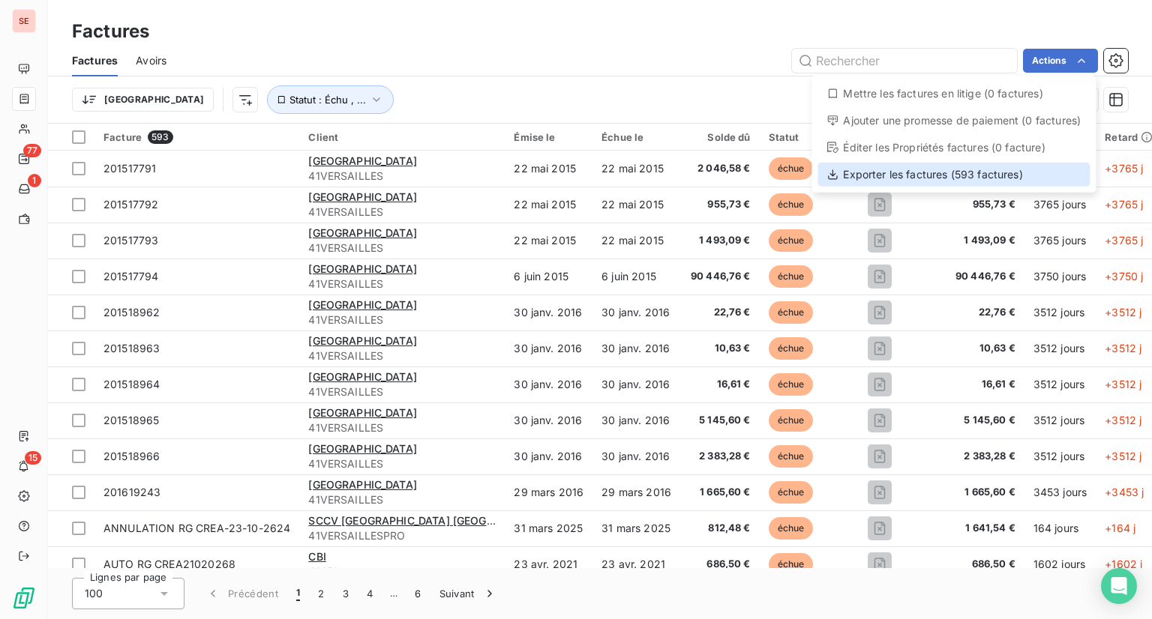
click at [868, 184] on div "Exporter les factures (593 factures)" at bounding box center [953, 175] width 272 height 24
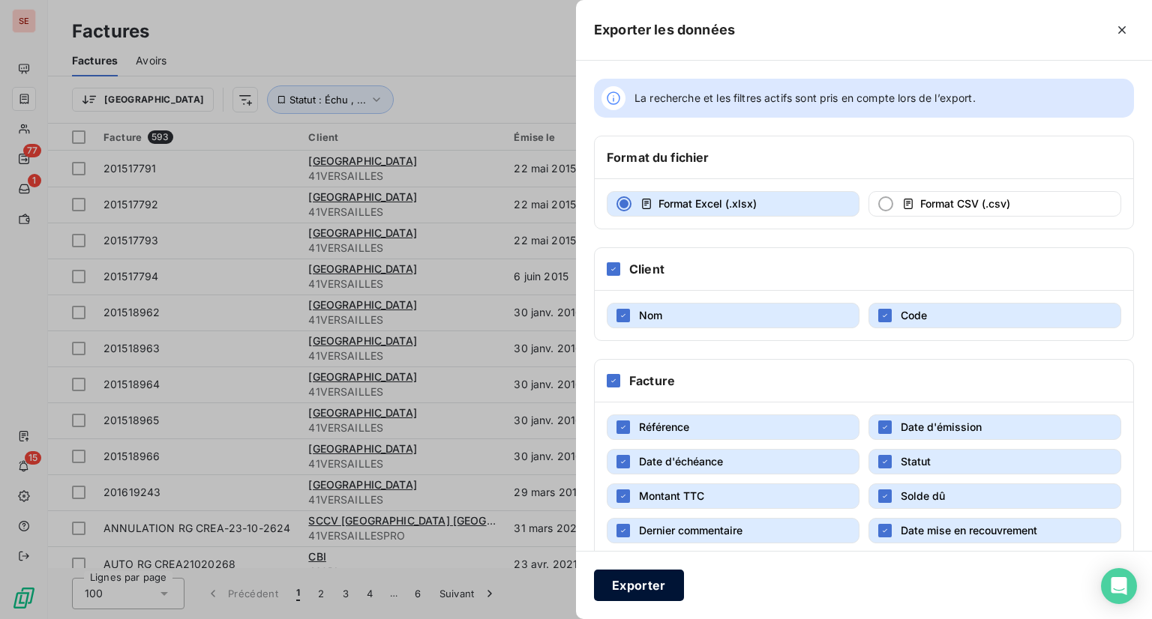
click at [636, 574] on button "Exporter" at bounding box center [639, 585] width 90 height 31
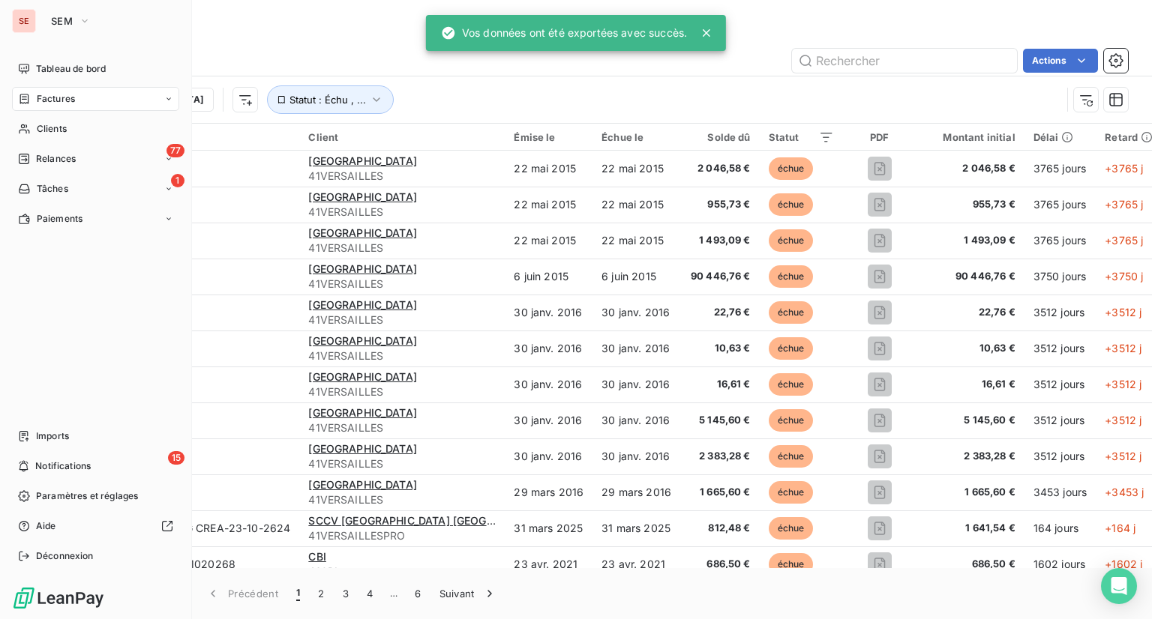
click at [31, 11] on div "SE" at bounding box center [24, 21] width 24 height 24
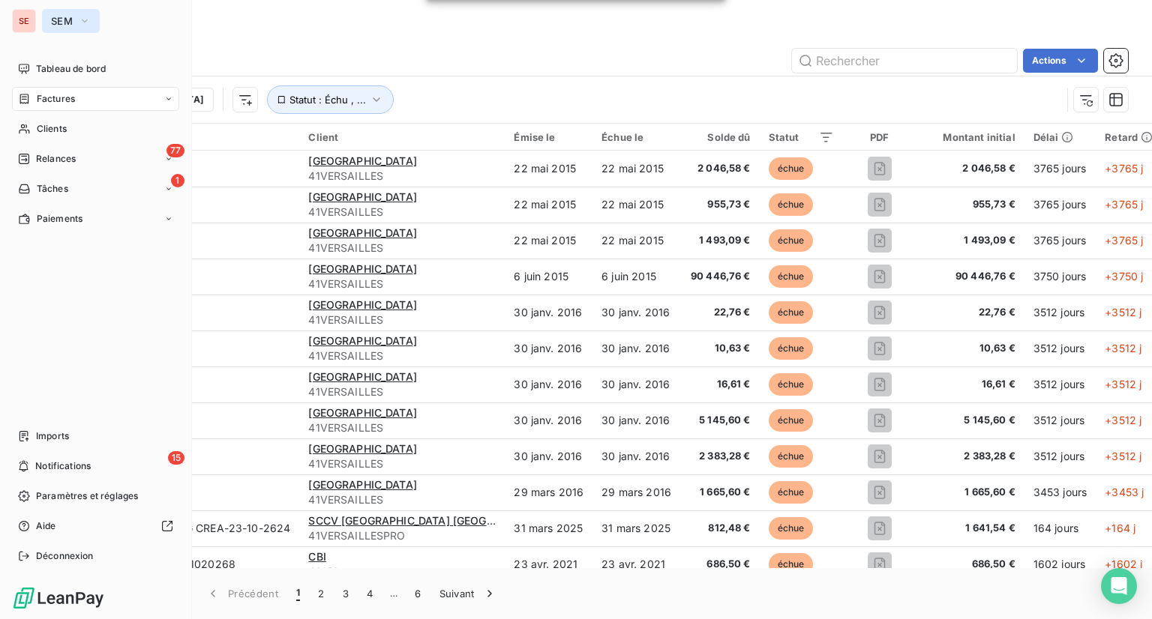
click at [83, 19] on icon "button" at bounding box center [85, 20] width 12 height 15
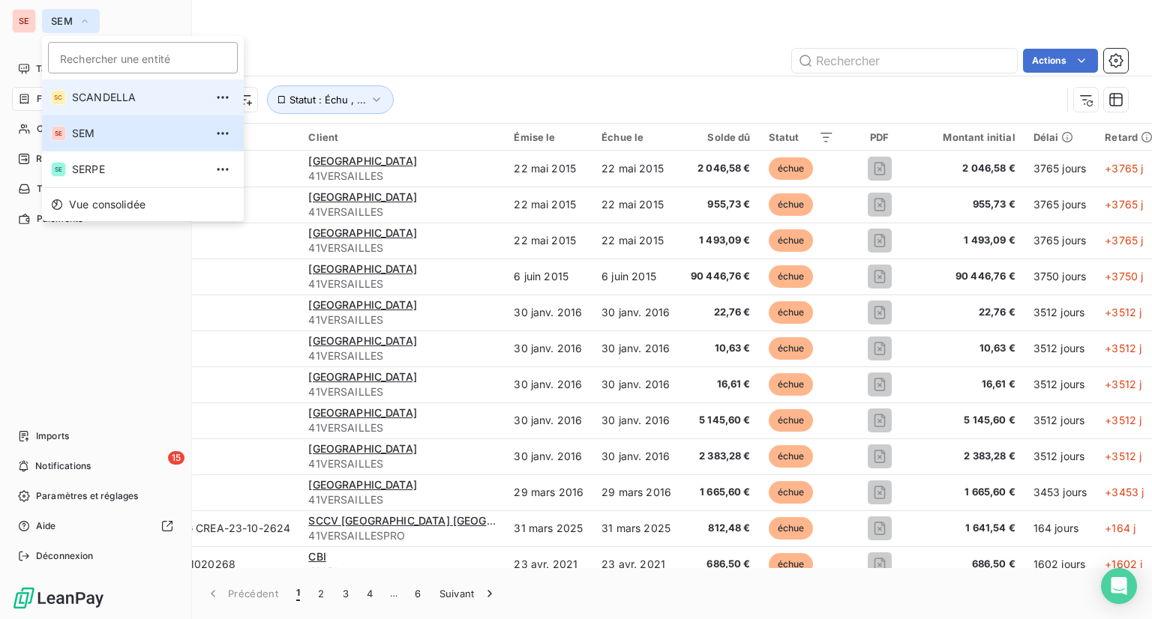
click at [97, 88] on li "SC SCANDELLA" at bounding box center [143, 97] width 202 height 36
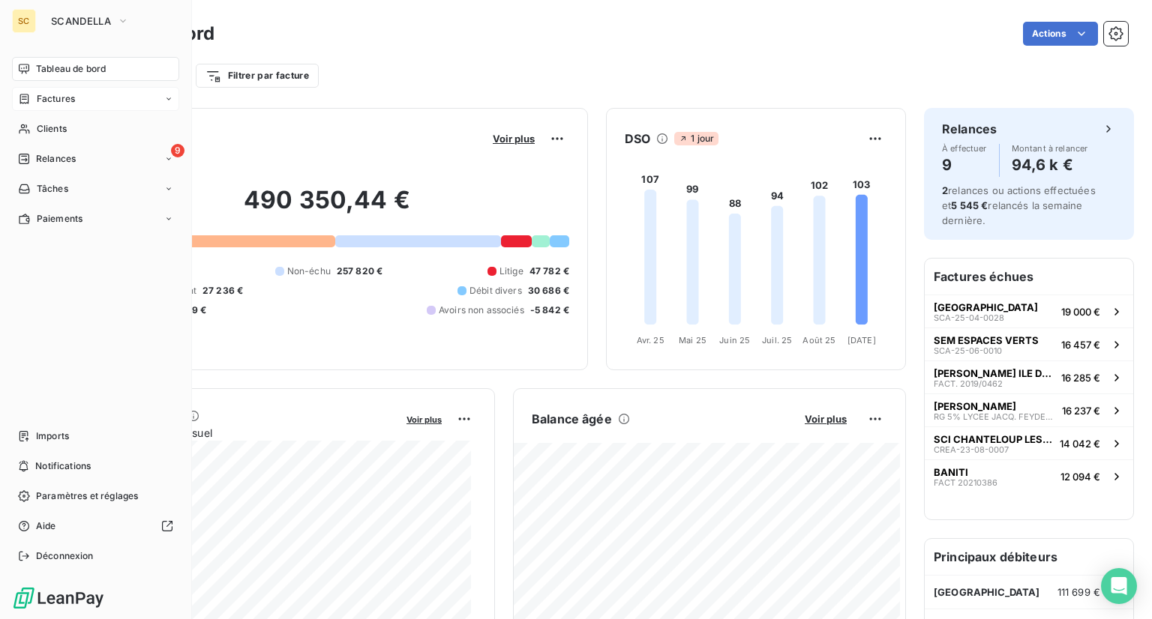
click at [64, 96] on span "Factures" at bounding box center [56, 98] width 38 height 13
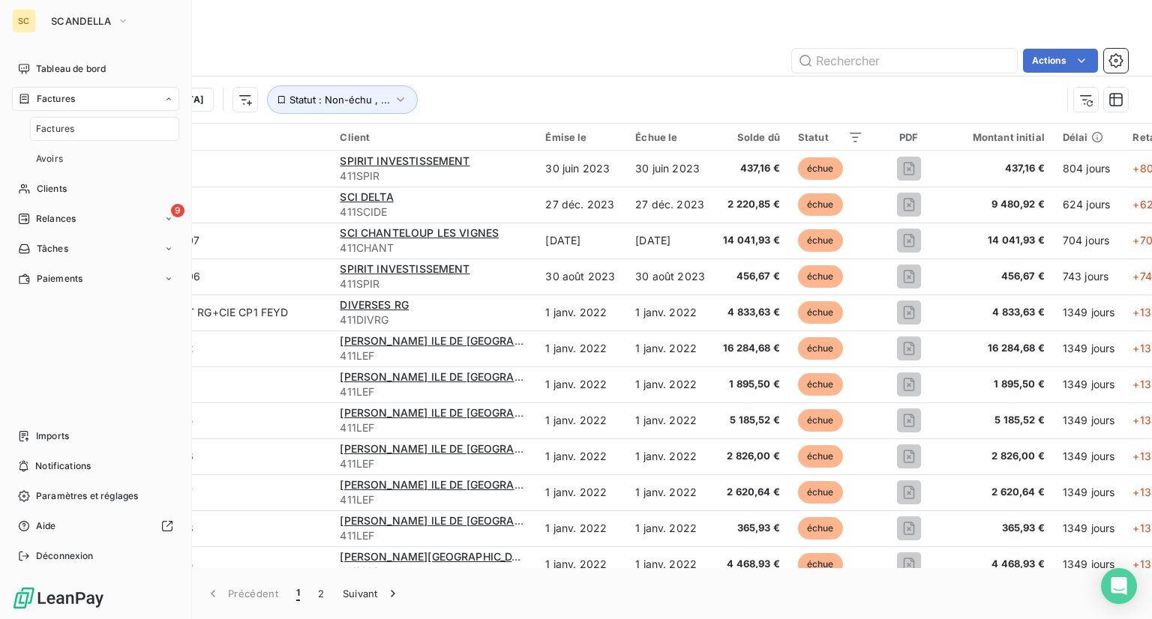
click at [70, 127] on span "Factures" at bounding box center [55, 128] width 38 height 13
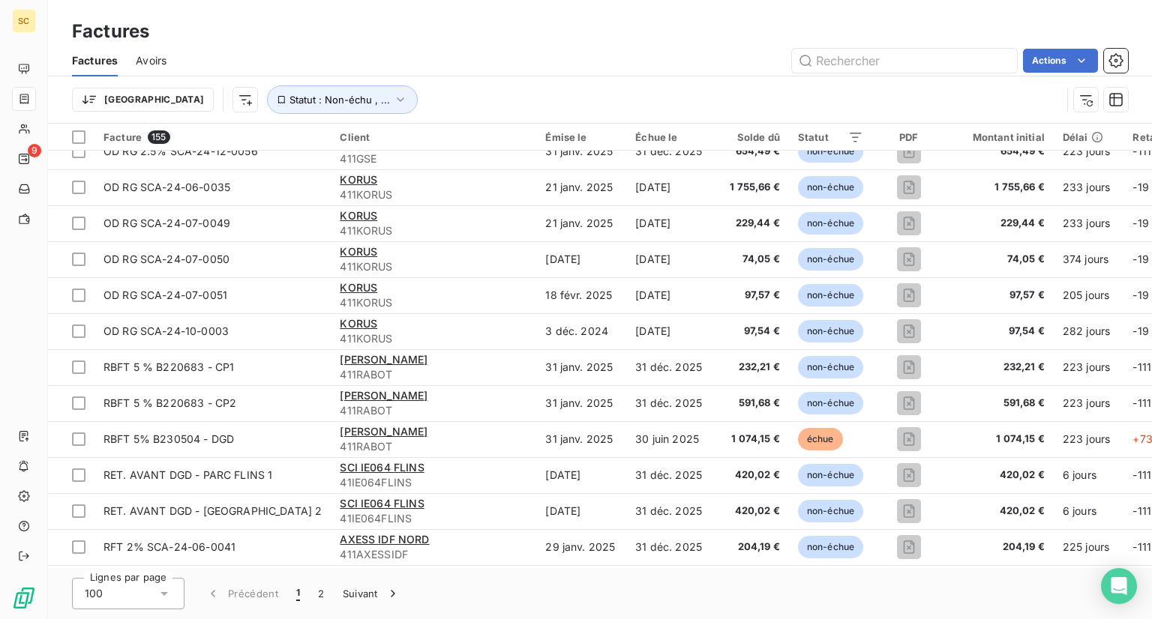
scroll to position [1425, 0]
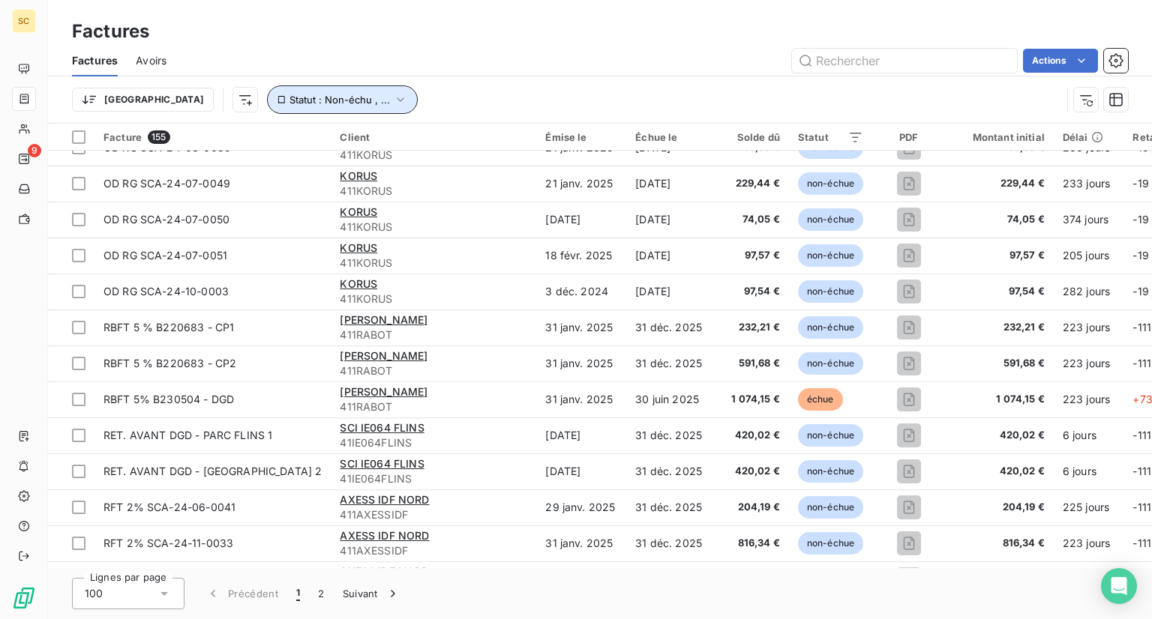
click at [330, 100] on button "Statut : Non-échu , ..." at bounding box center [342, 99] width 151 height 28
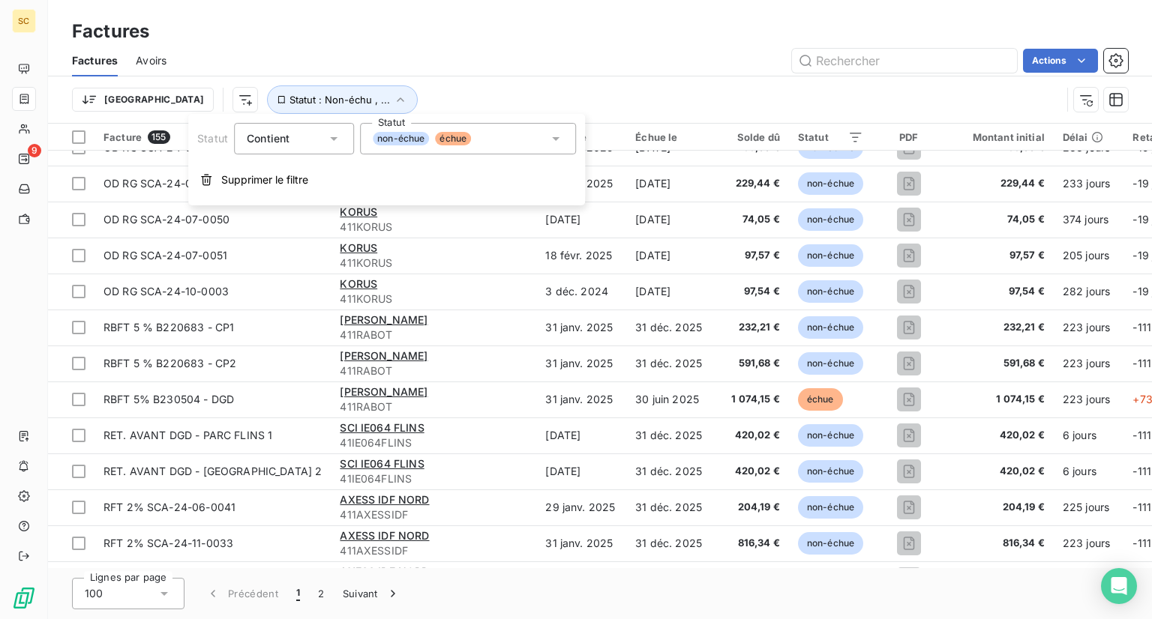
click at [402, 135] on span "non-échue" at bounding box center [401, 138] width 56 height 13
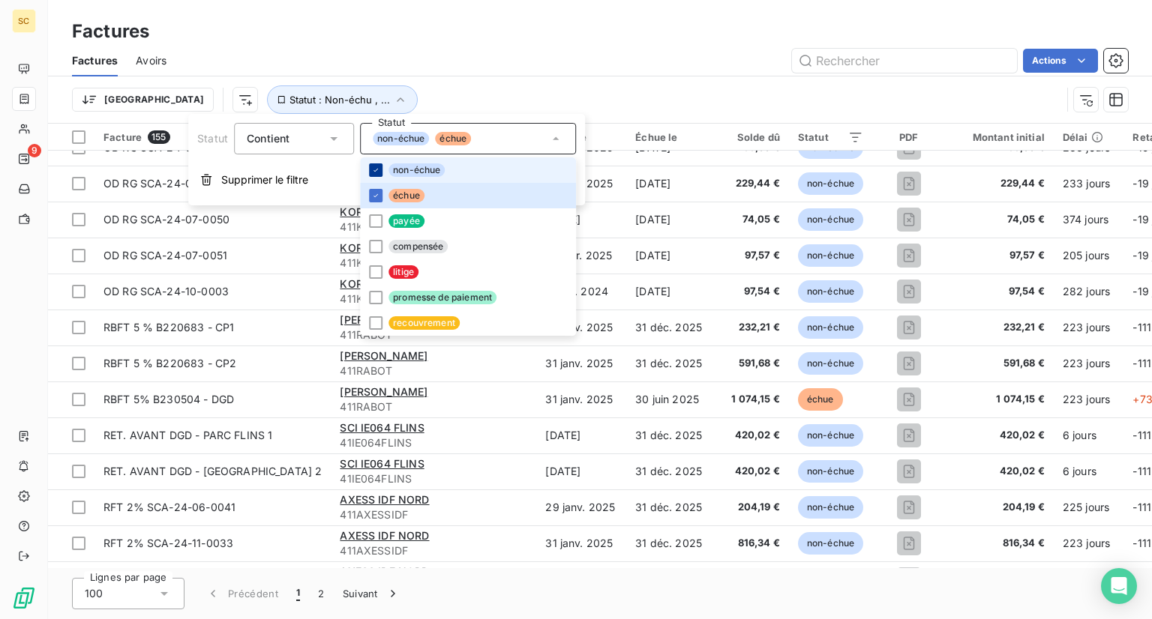
click at [374, 168] on icon at bounding box center [375, 170] width 9 height 9
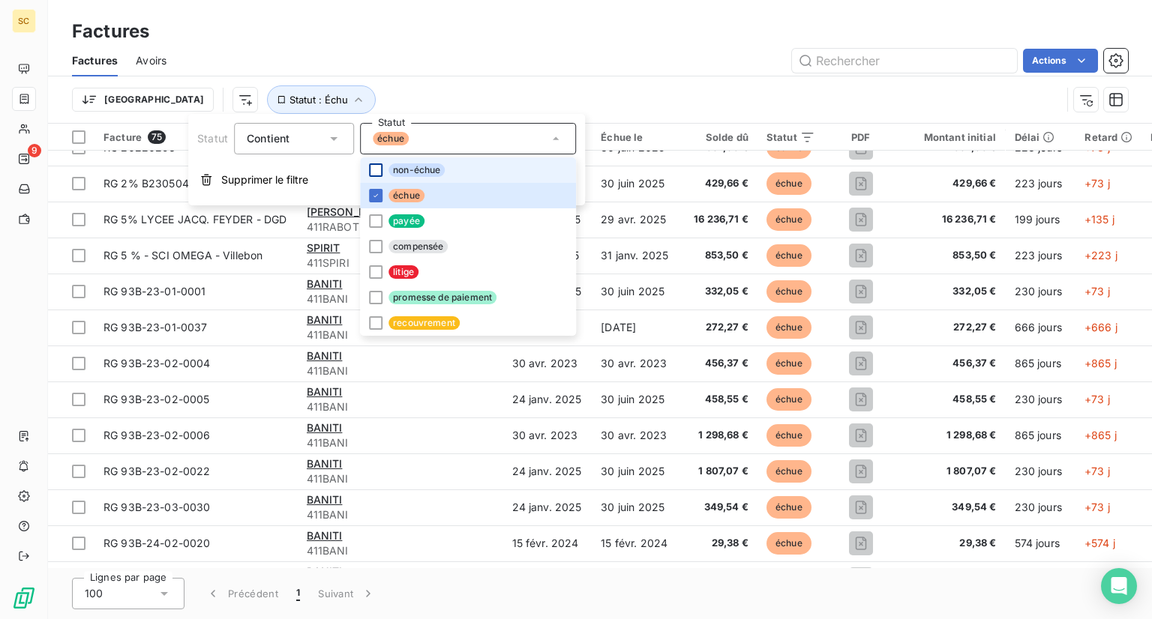
click at [423, 84] on div "Trier Statut : Échu" at bounding box center [600, 99] width 1056 height 46
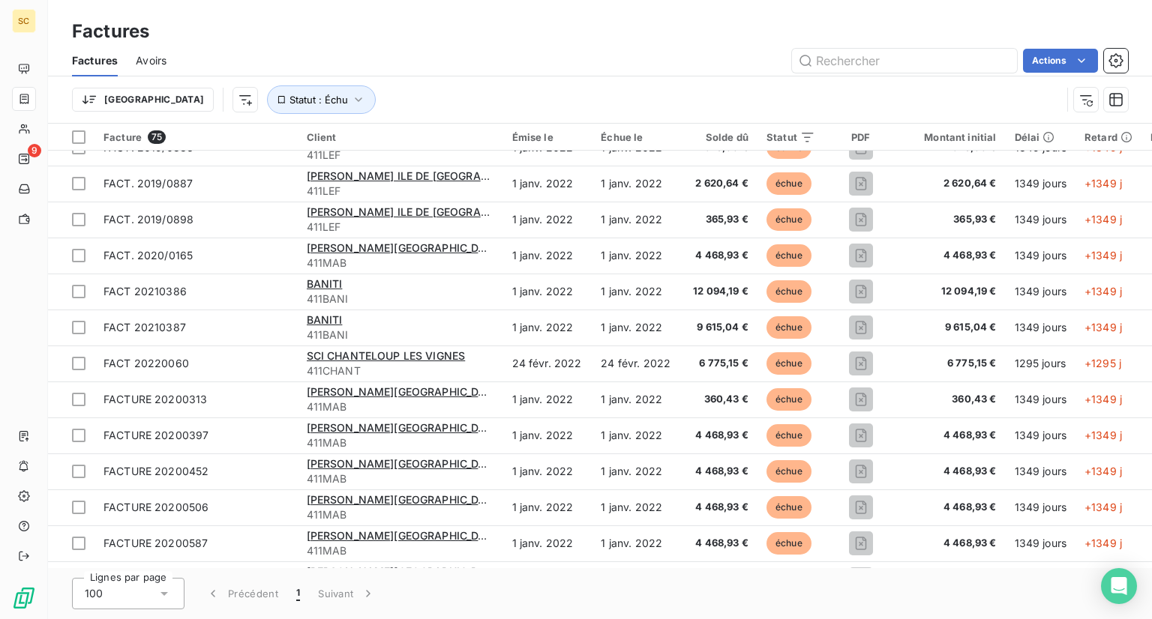
scroll to position [1050, 0]
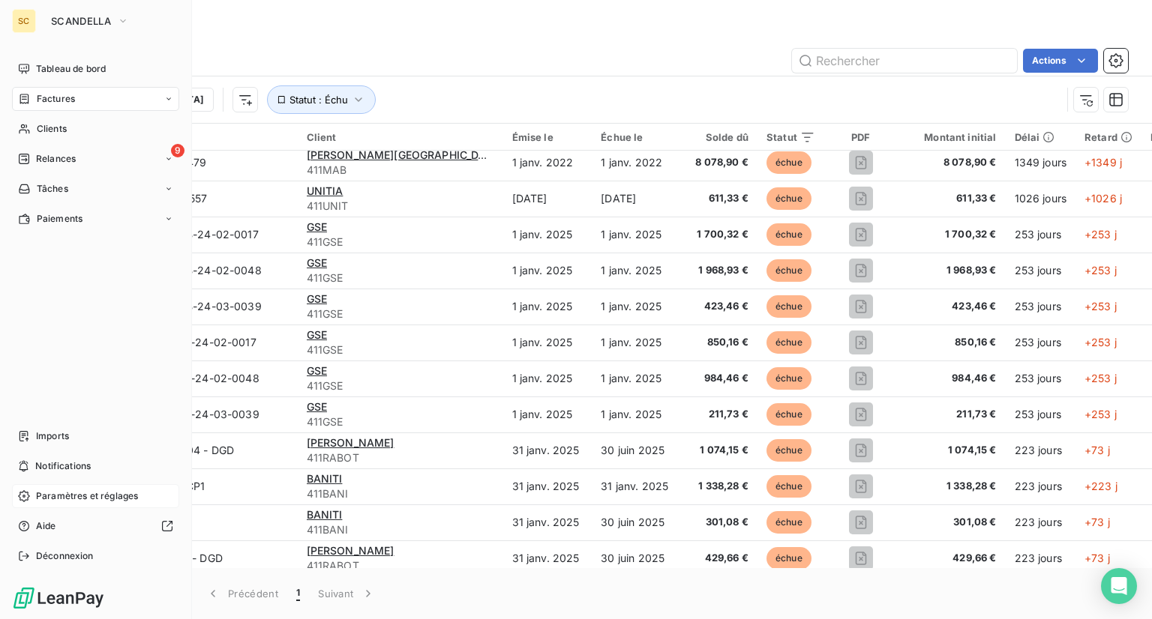
click at [75, 495] on span "Paramètres et réglages" at bounding box center [87, 496] width 102 height 13
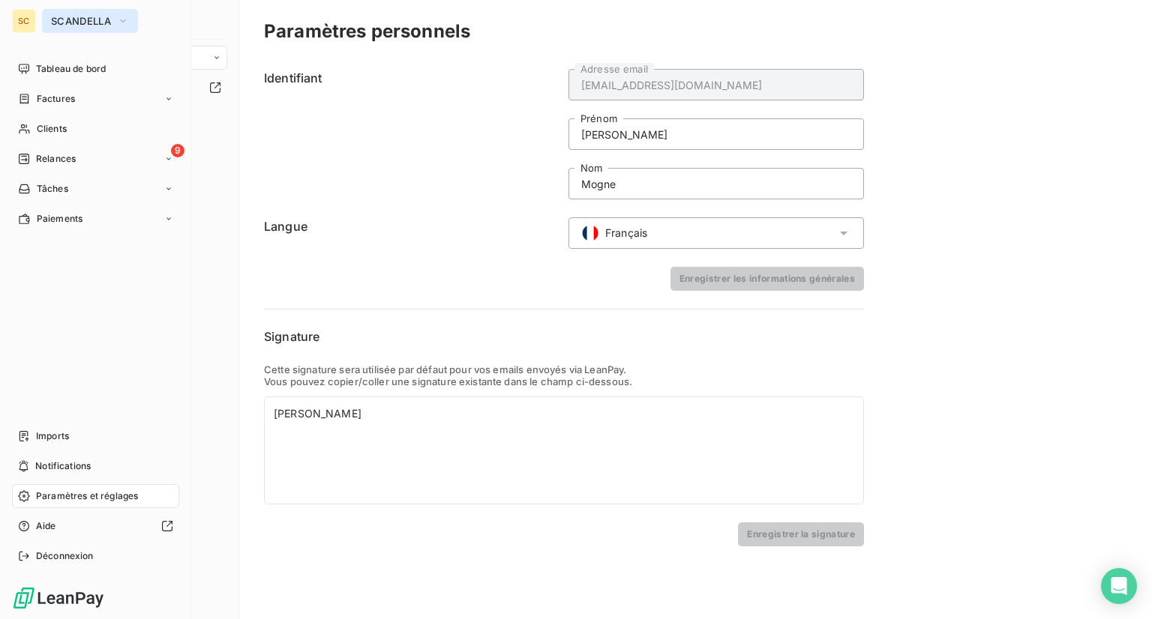
click at [62, 22] on span "SCANDELLA" at bounding box center [81, 21] width 60 height 12
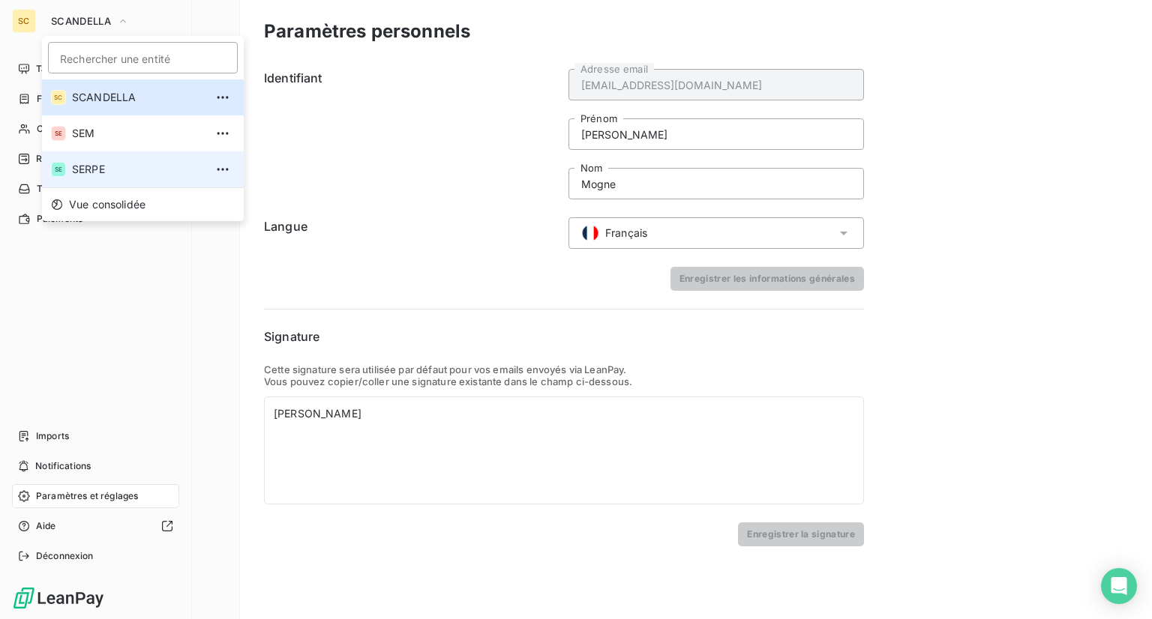
click at [90, 166] on span "SERPE" at bounding box center [138, 169] width 133 height 15
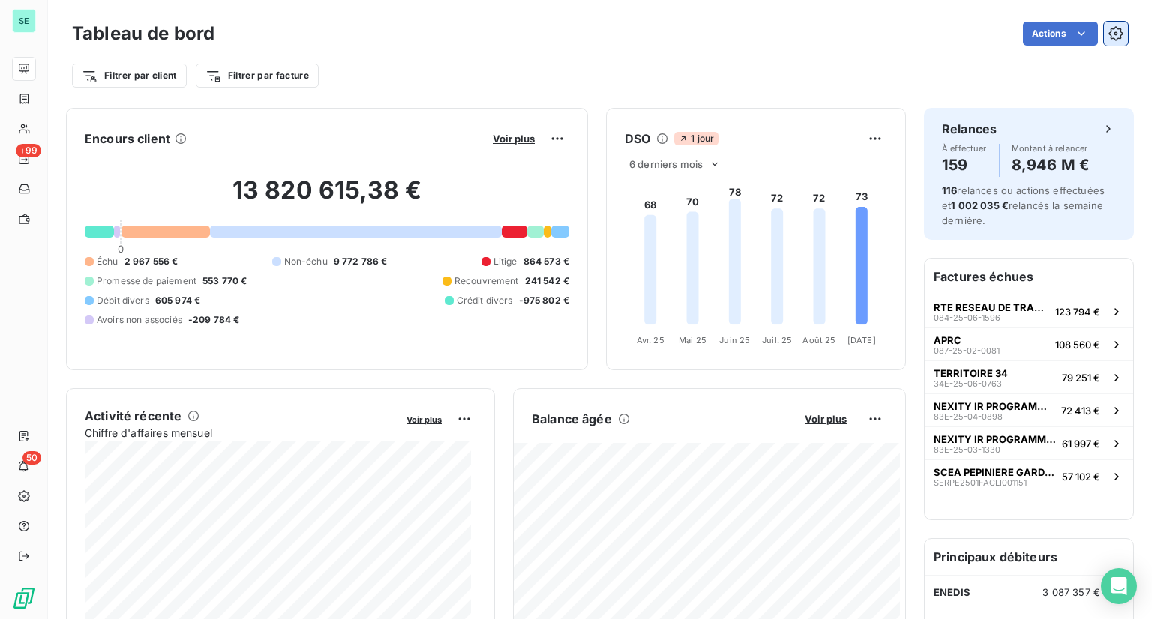
click at [868, 37] on icon "button" at bounding box center [1115, 33] width 14 height 14
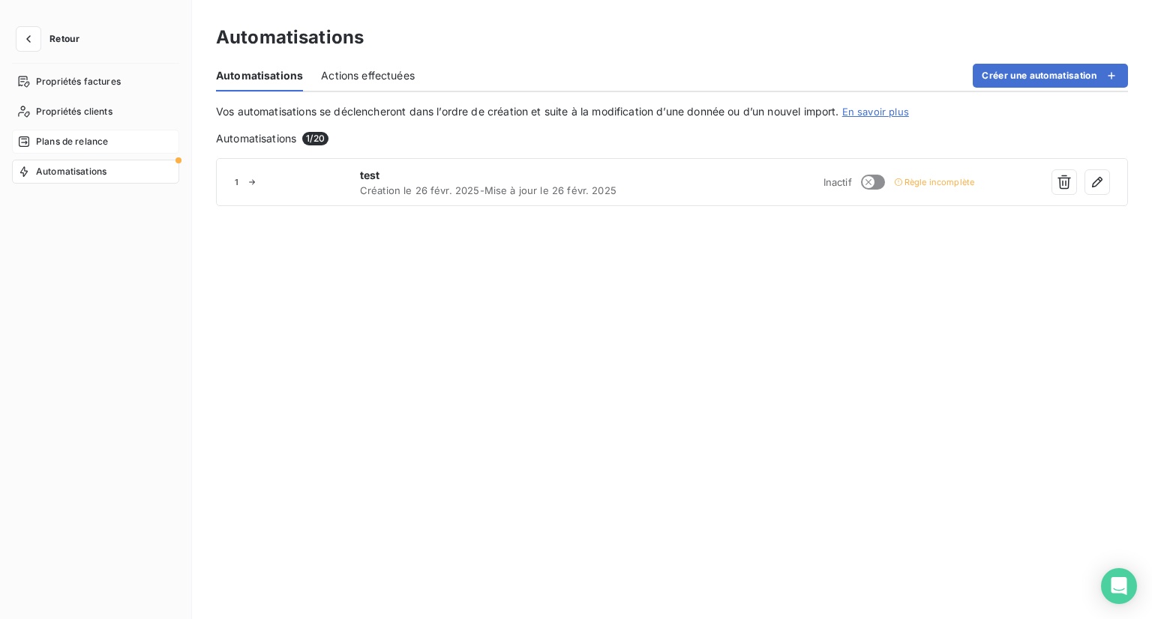
click at [59, 143] on span "Plans de relance" at bounding box center [72, 141] width 72 height 13
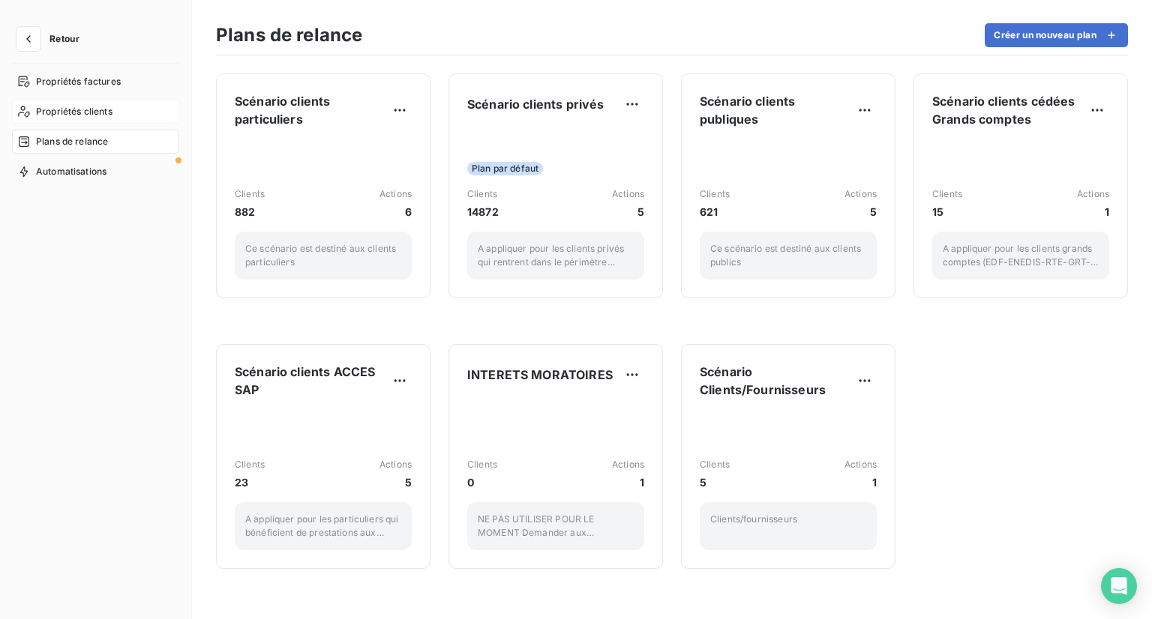
click at [83, 115] on span "Propriétés clients" at bounding box center [74, 111] width 76 height 13
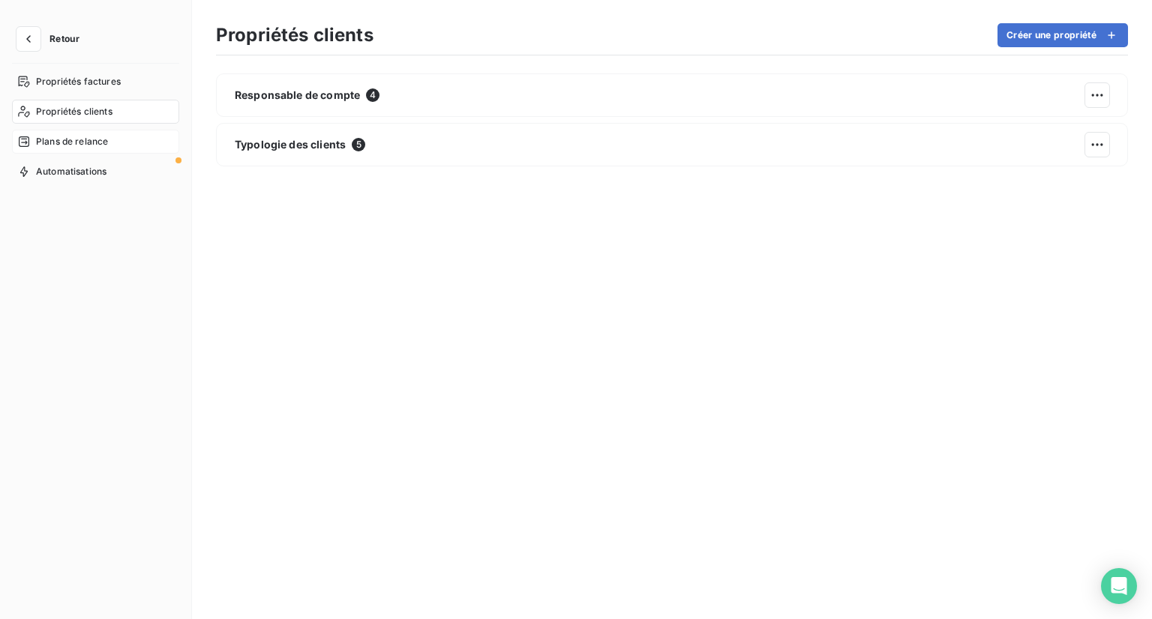
click at [86, 143] on span "Plans de relance" at bounding box center [72, 141] width 72 height 13
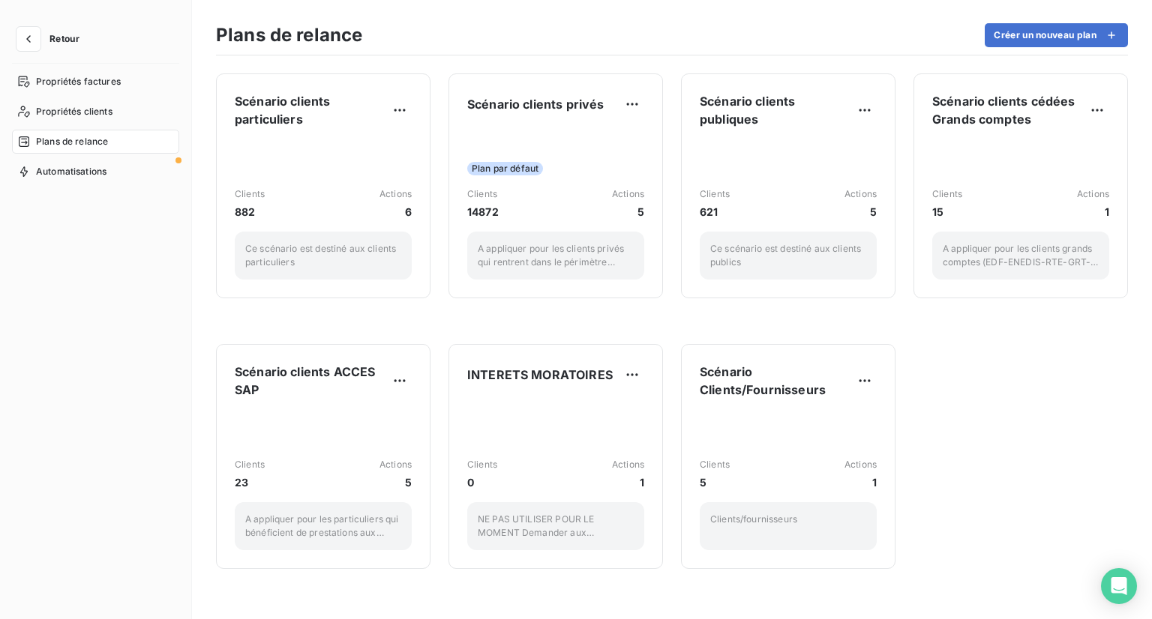
click at [591, 46] on div "Plans de relance Créer un nouveau plan" at bounding box center [672, 39] width 912 height 31
click at [38, 33] on button "button" at bounding box center [28, 39] width 24 height 24
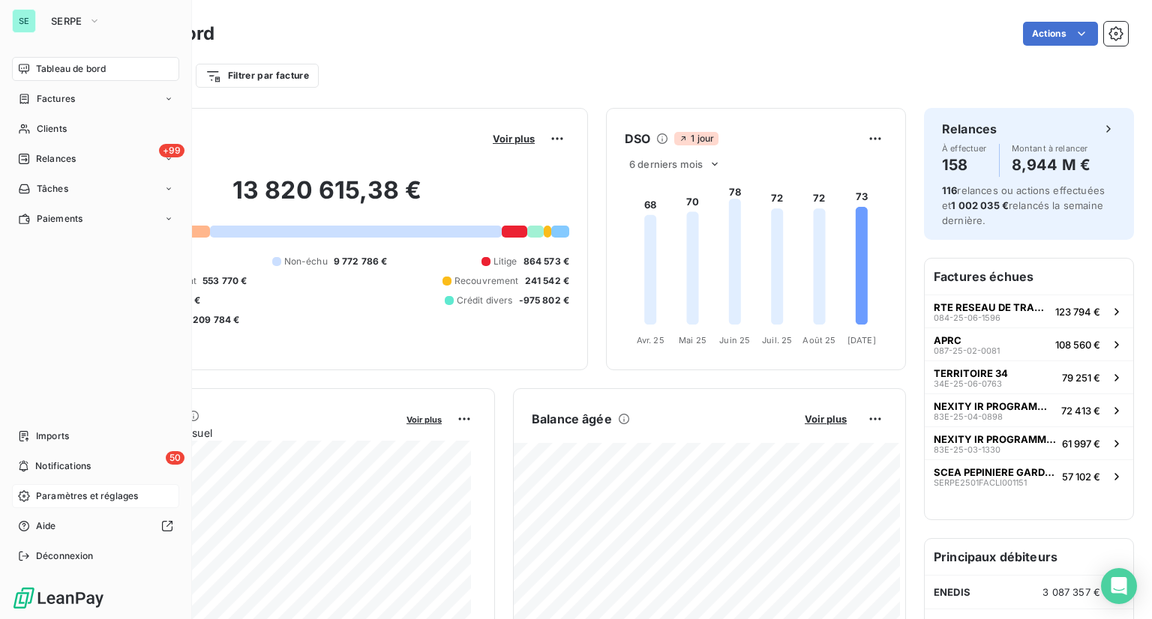
click at [72, 500] on span "Paramètres et réglages" at bounding box center [87, 496] width 102 height 13
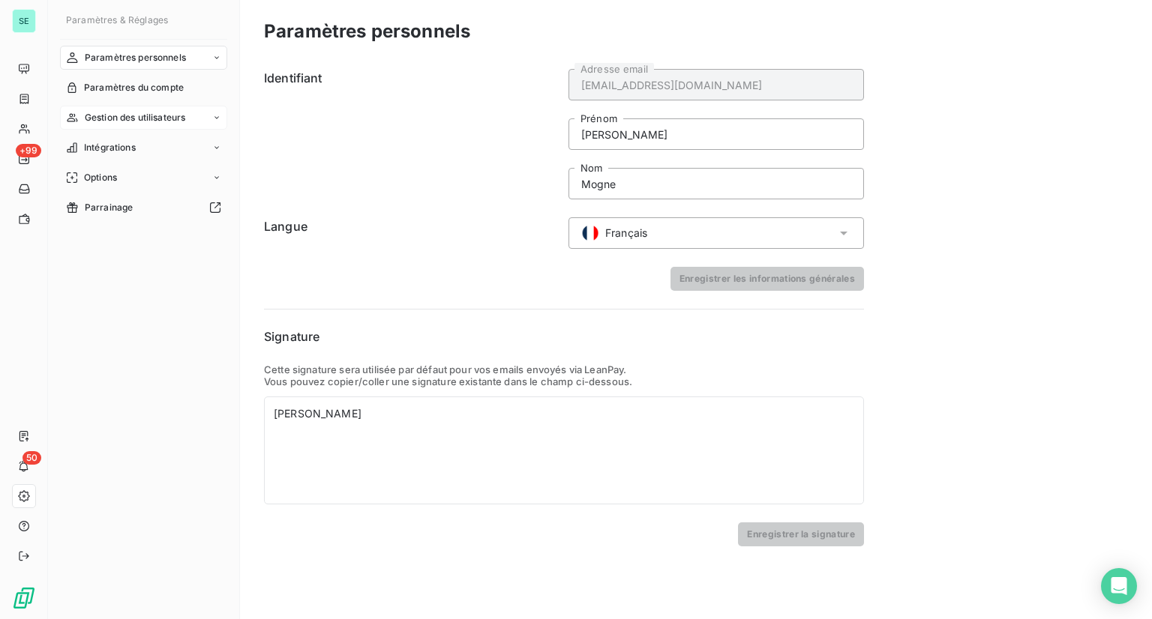
click at [161, 113] on span "Gestion des utilisateurs" at bounding box center [135, 117] width 101 height 13
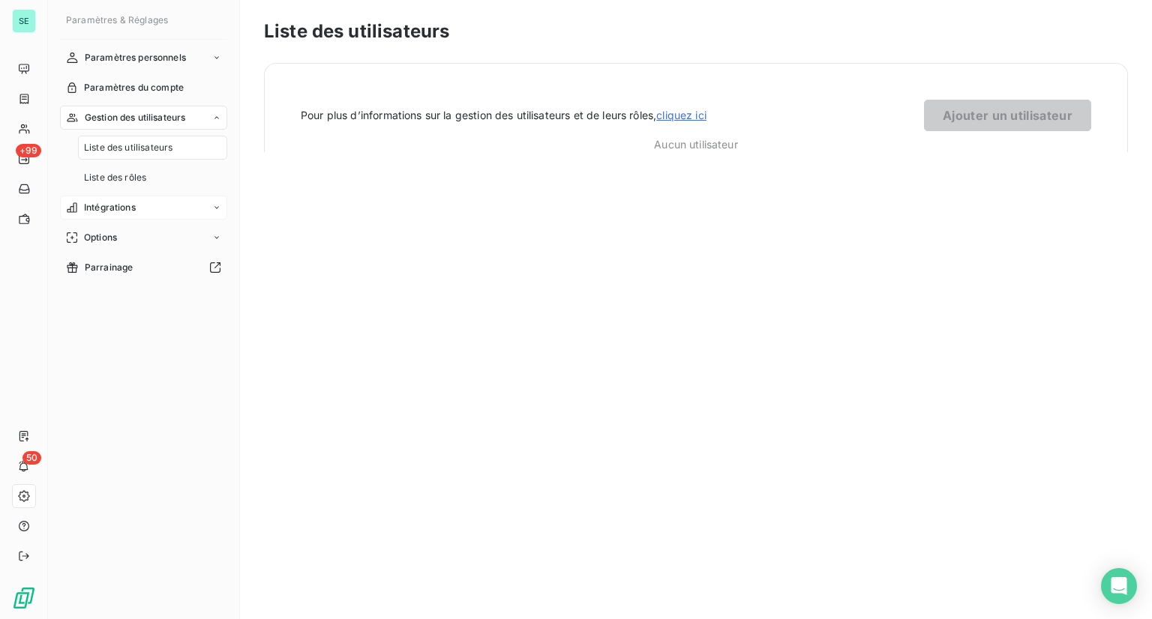
click at [119, 205] on span "Intégrations" at bounding box center [110, 207] width 52 height 13
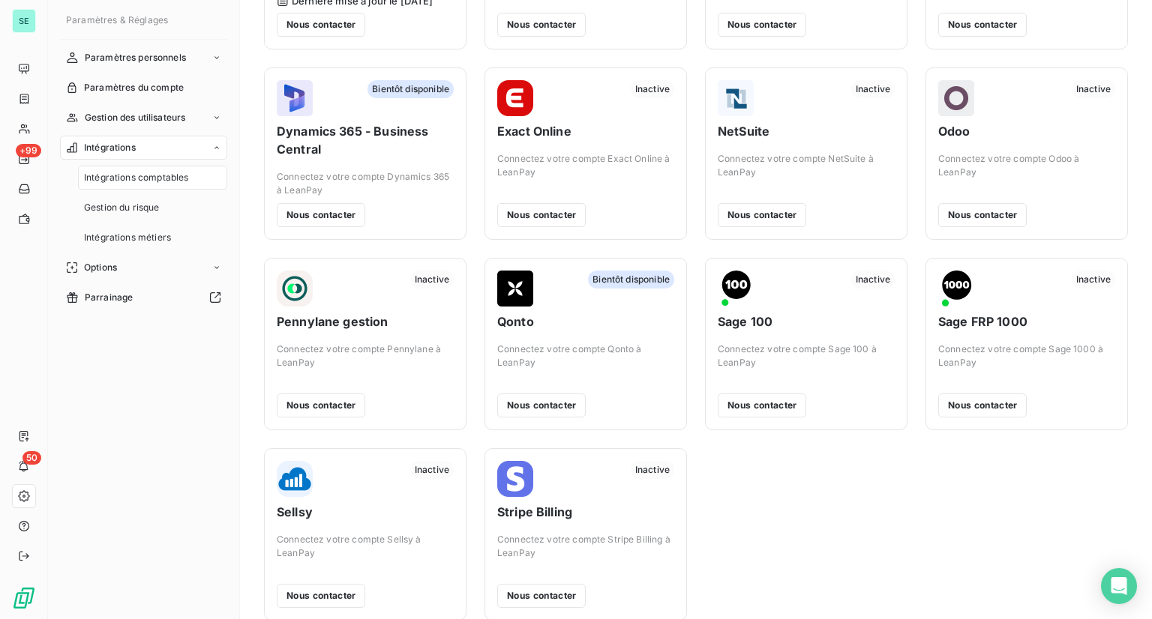
scroll to position [205, 0]
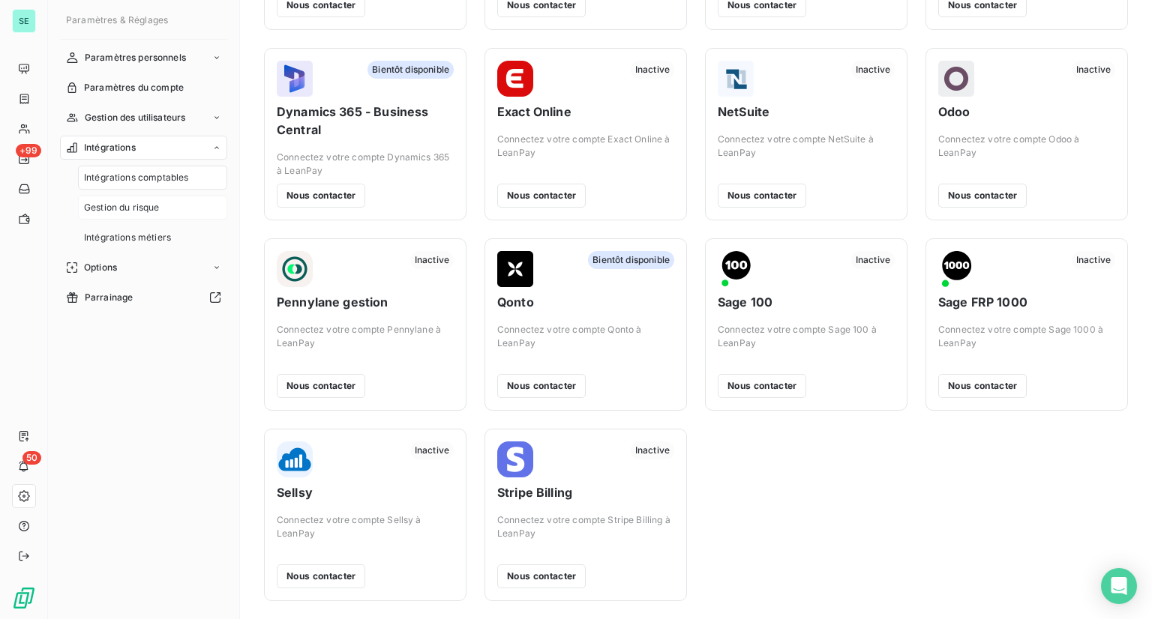
click at [110, 205] on span "Gestion du risque" at bounding box center [122, 207] width 76 height 13
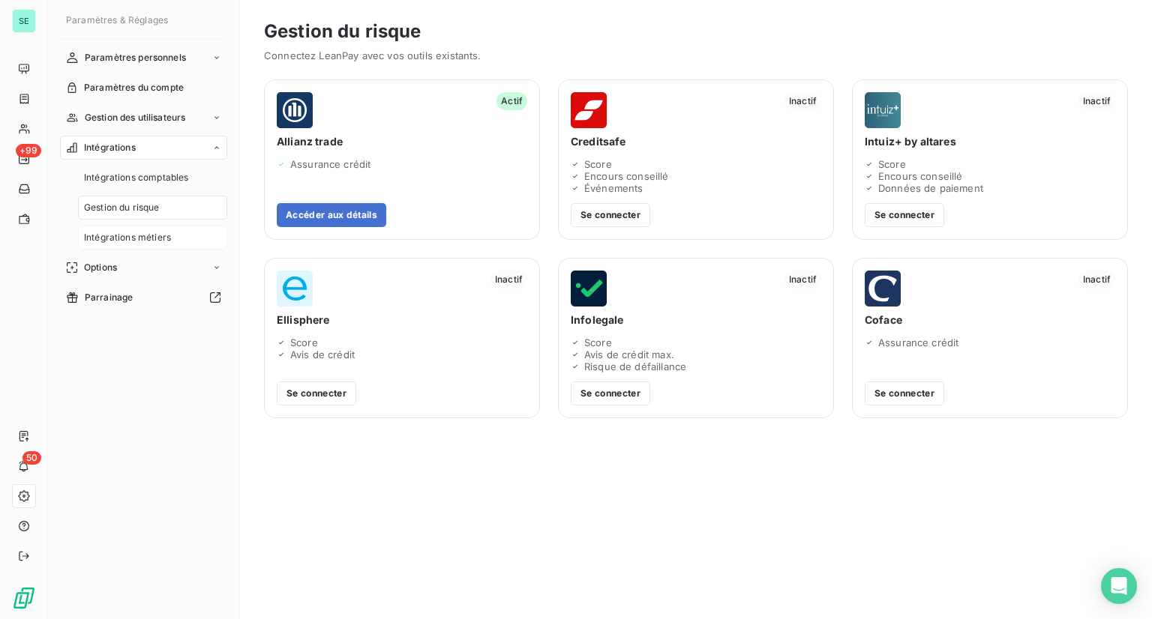
click at [113, 233] on span "Intégrations métiers" at bounding box center [127, 237] width 87 height 13
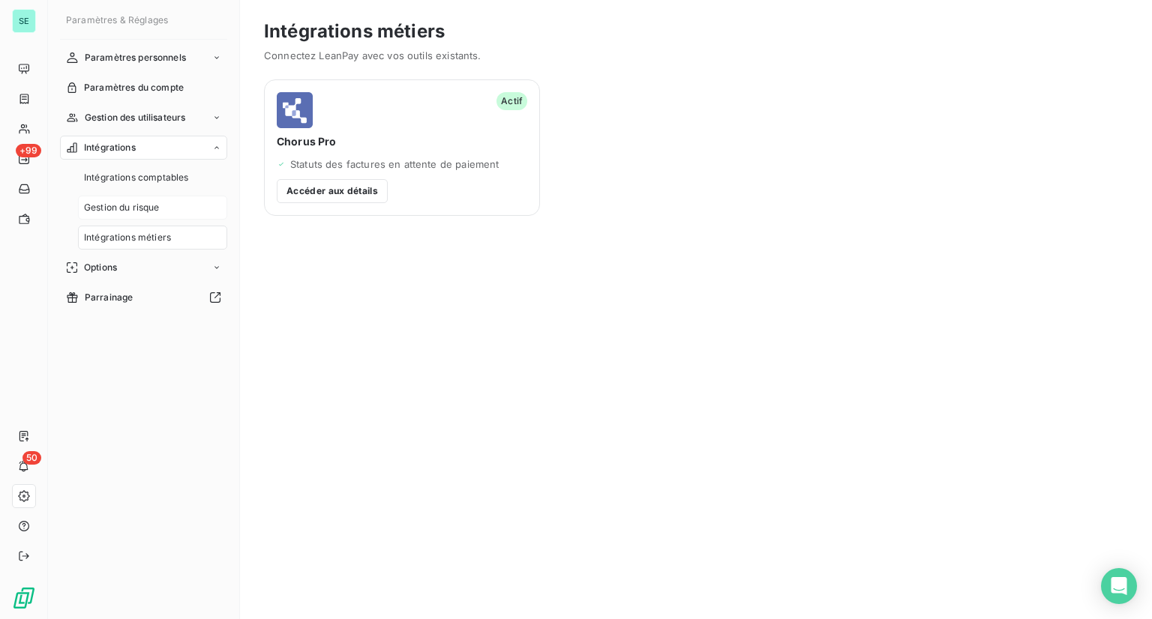
click at [126, 212] on span "Gestion du risque" at bounding box center [122, 207] width 76 height 13
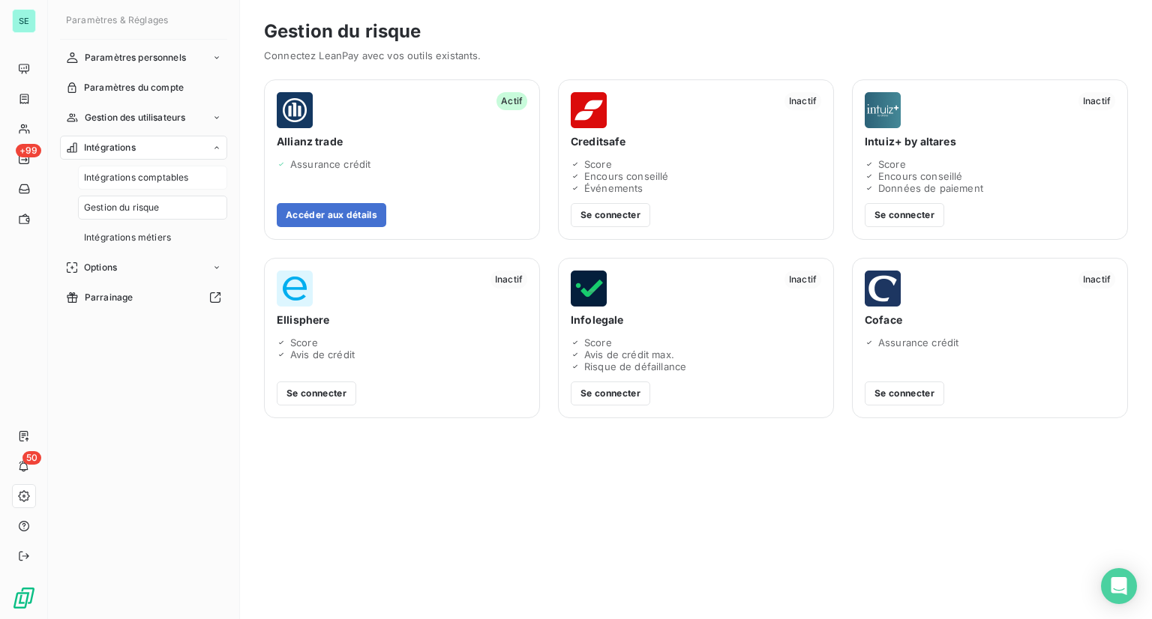
click at [139, 176] on span "Intégrations comptables" at bounding box center [136, 177] width 104 height 13
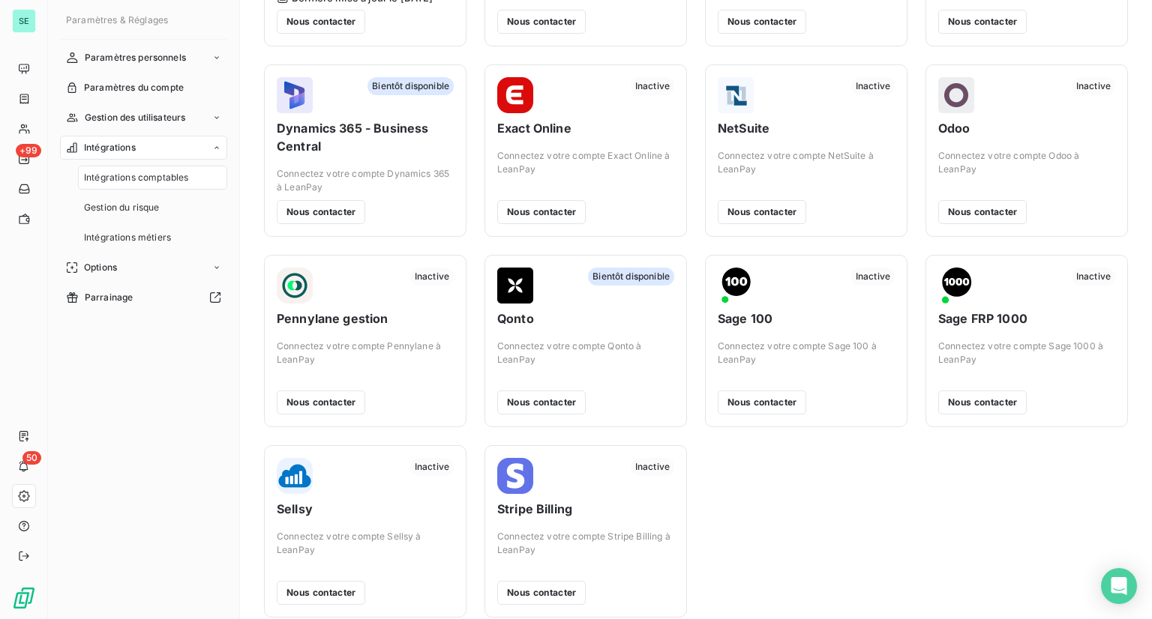
scroll to position [205, 0]
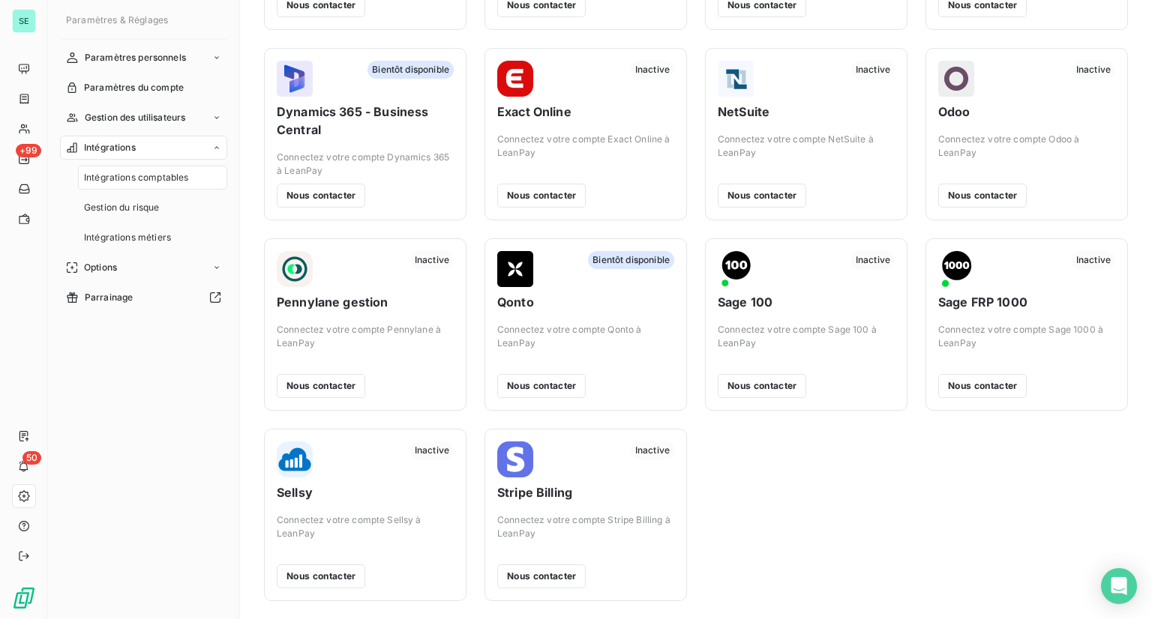
click at [718, 472] on div "Active Sage X3 Connectez votre compte Sage X3 à LeanPay Dernière mise à jour le…" at bounding box center [696, 230] width 864 height 744
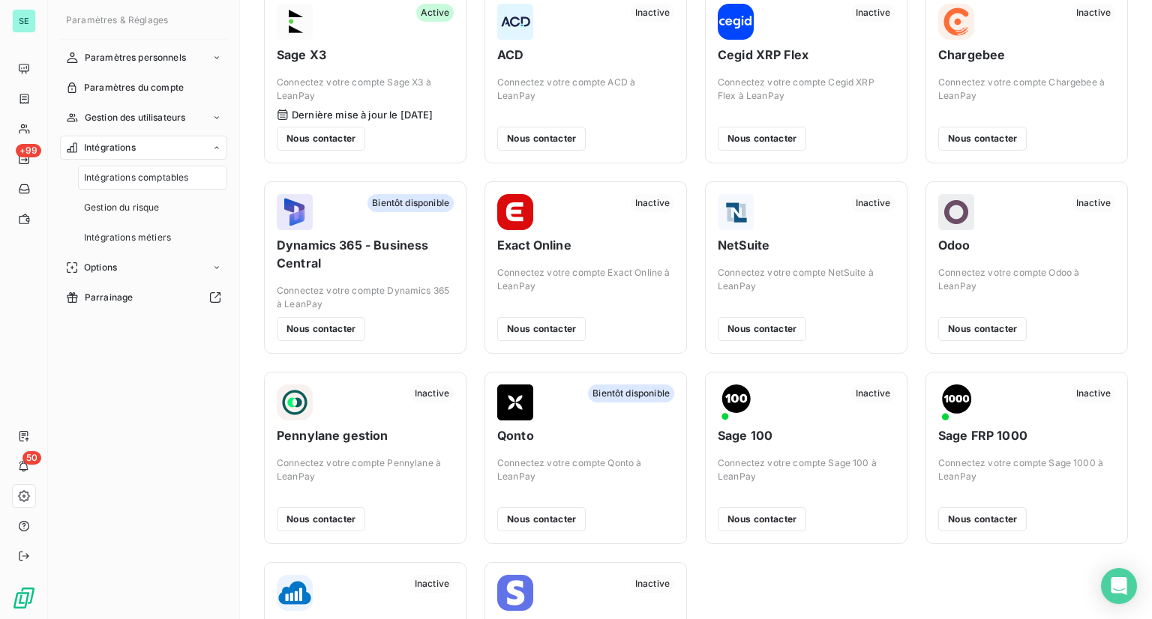
scroll to position [0, 0]
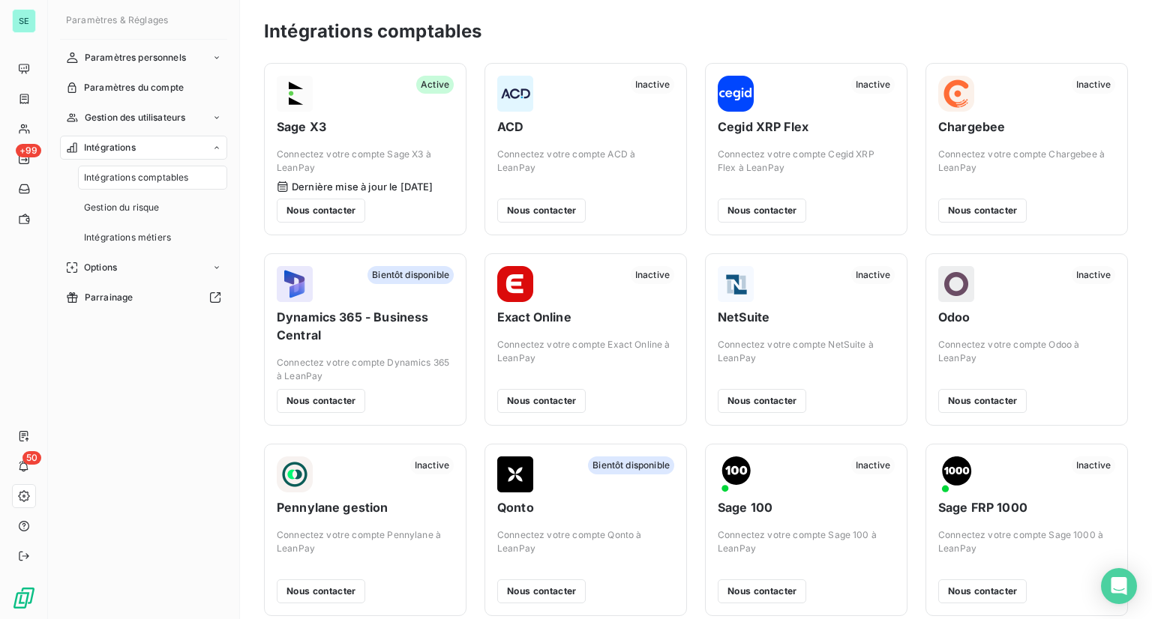
click at [120, 146] on span "Intégrations" at bounding box center [110, 147] width 52 height 13
click at [133, 124] on span "Gestion des utilisateurs" at bounding box center [135, 117] width 101 height 13
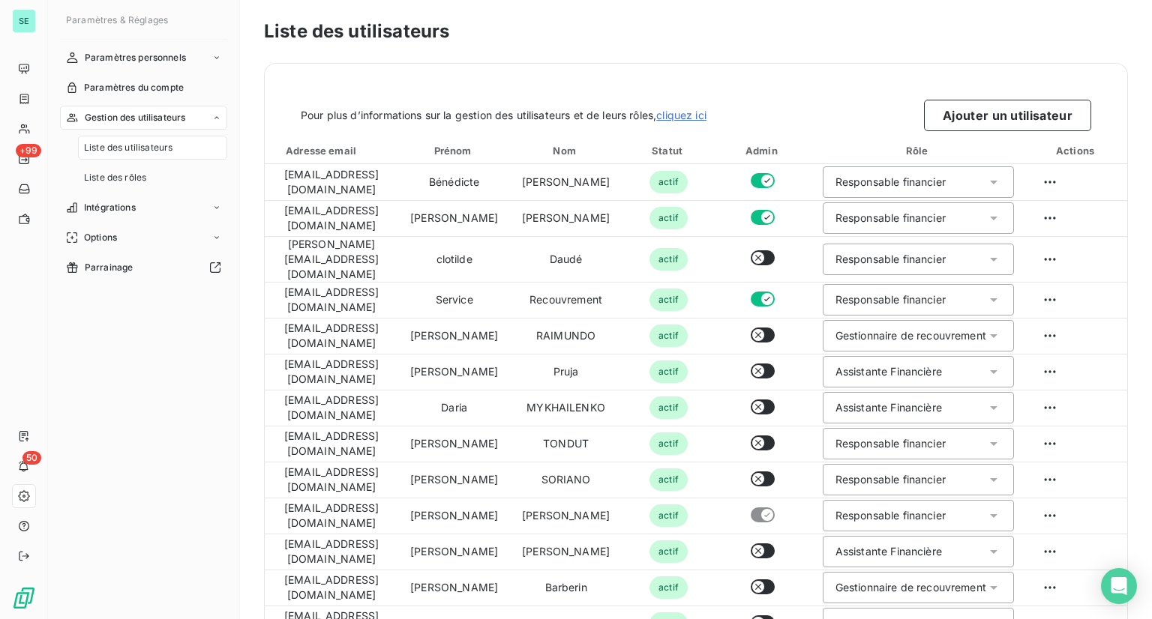
click at [133, 124] on span "Gestion des utilisateurs" at bounding box center [135, 117] width 101 height 13
click at [134, 82] on span "Paramètres du compte" at bounding box center [134, 87] width 100 height 13
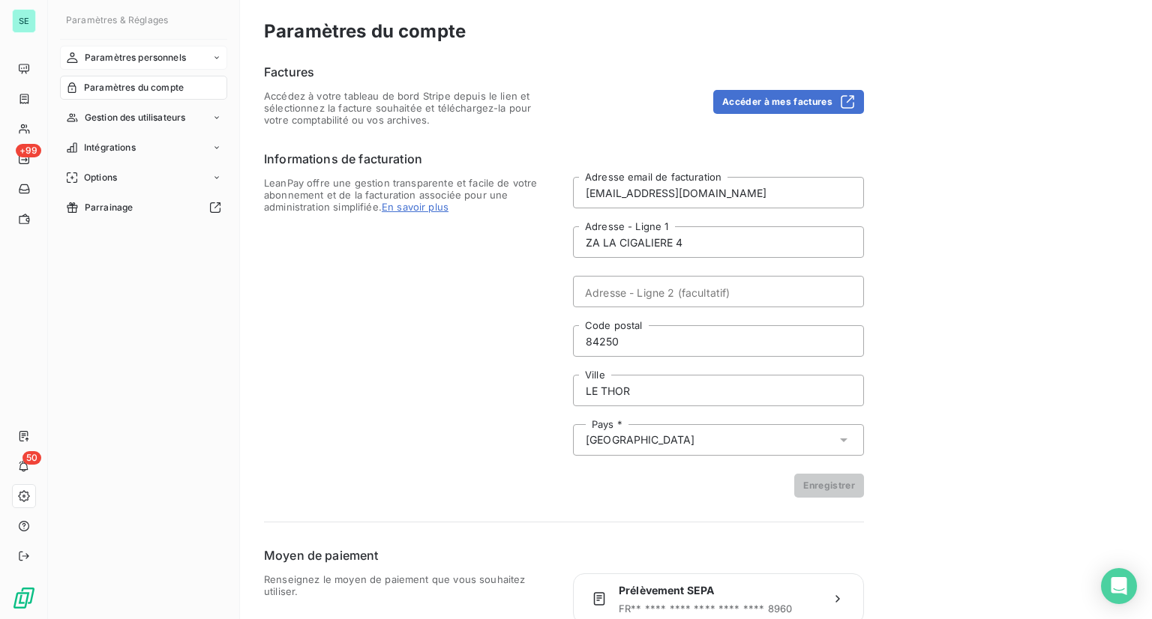
click at [130, 55] on span "Paramètres personnels" at bounding box center [135, 57] width 101 height 13
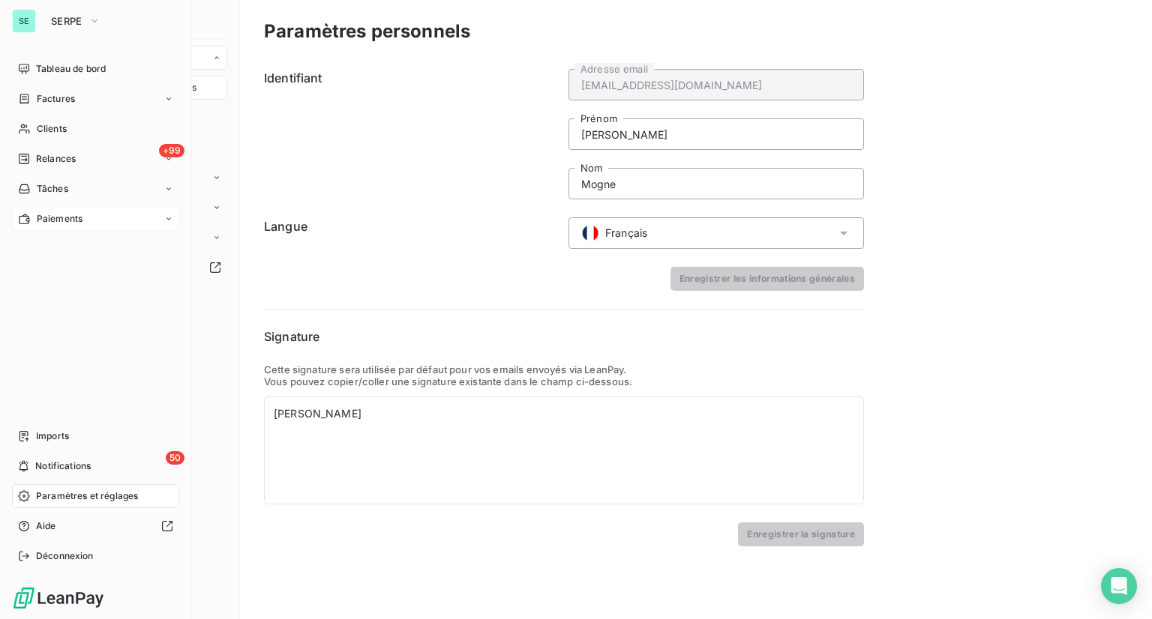
drag, startPoint x: 67, startPoint y: 103, endPoint x: 89, endPoint y: 228, distance: 127.1
click at [61, 115] on nav "Tableau de bord Factures Clients +99 Relances Tâches Paiements" at bounding box center [95, 144] width 167 height 174
click at [89, 228] on div "Paiements" at bounding box center [95, 219] width 167 height 24
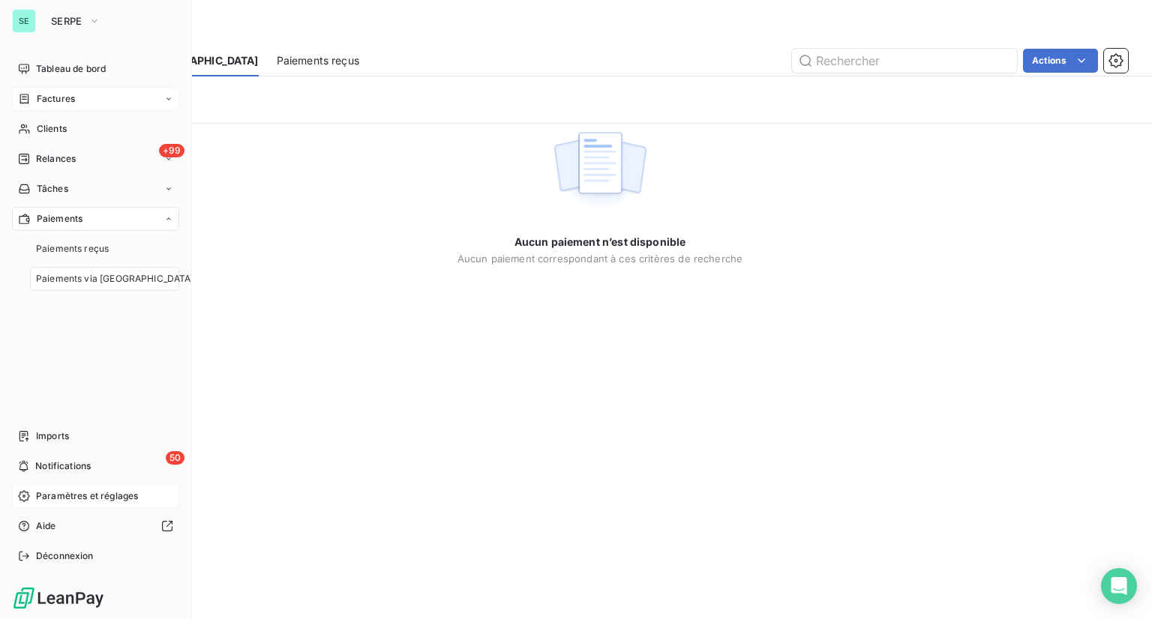
click at [70, 103] on span "Factures" at bounding box center [56, 98] width 38 height 13
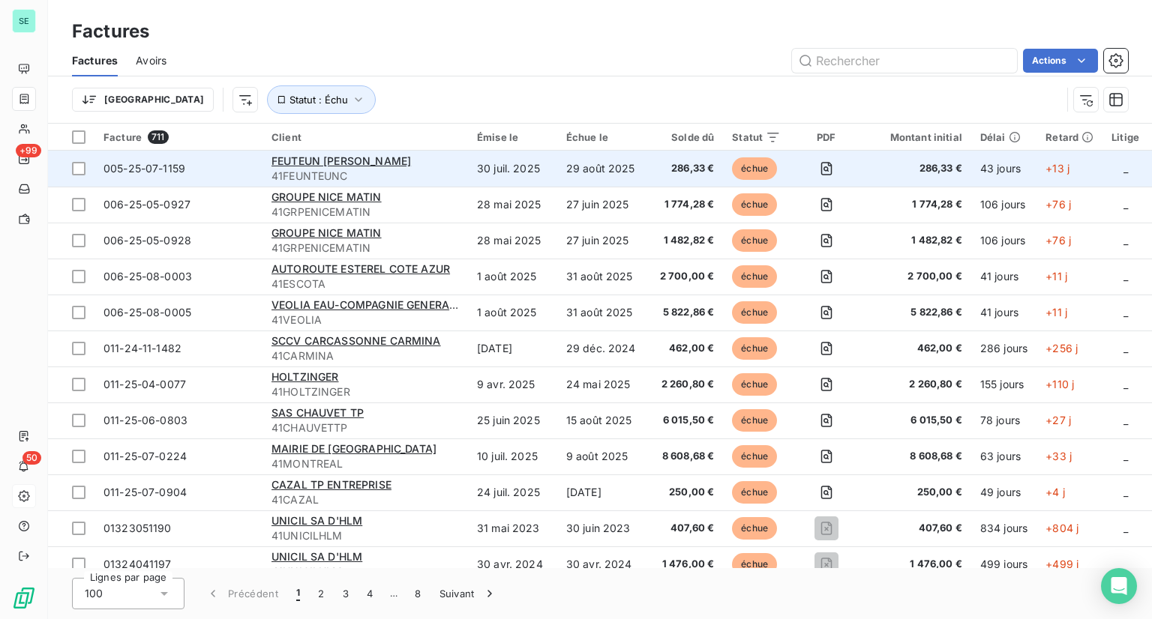
click at [159, 172] on span "005-25-07-1159" at bounding box center [144, 168] width 82 height 13
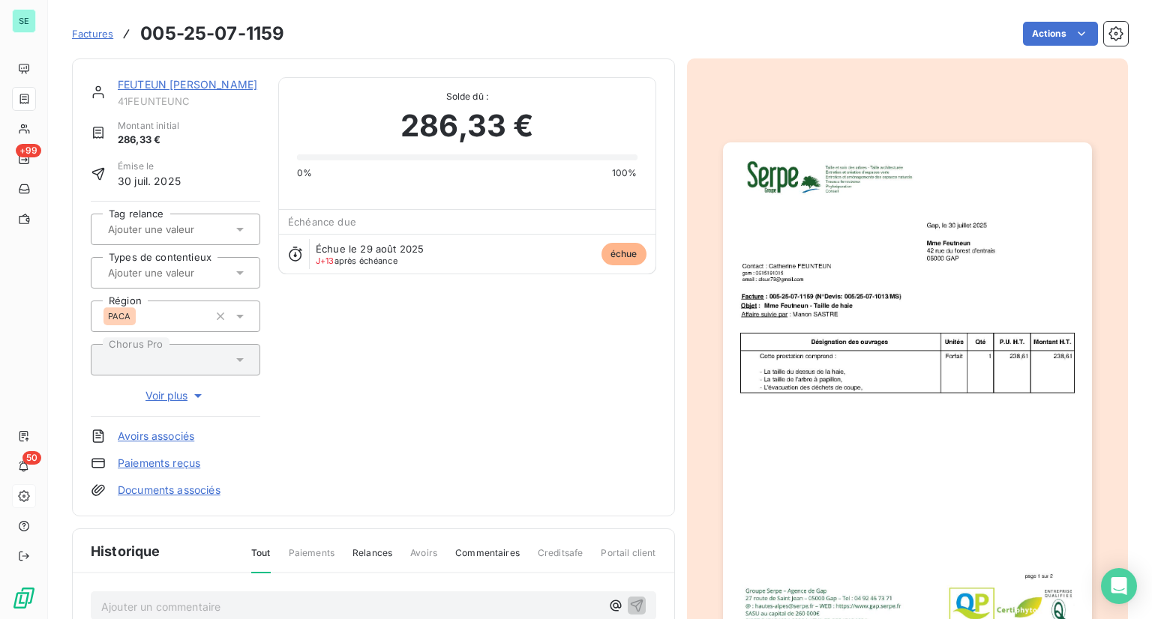
click at [814, 100] on div at bounding box center [908, 403] width 442 height 690
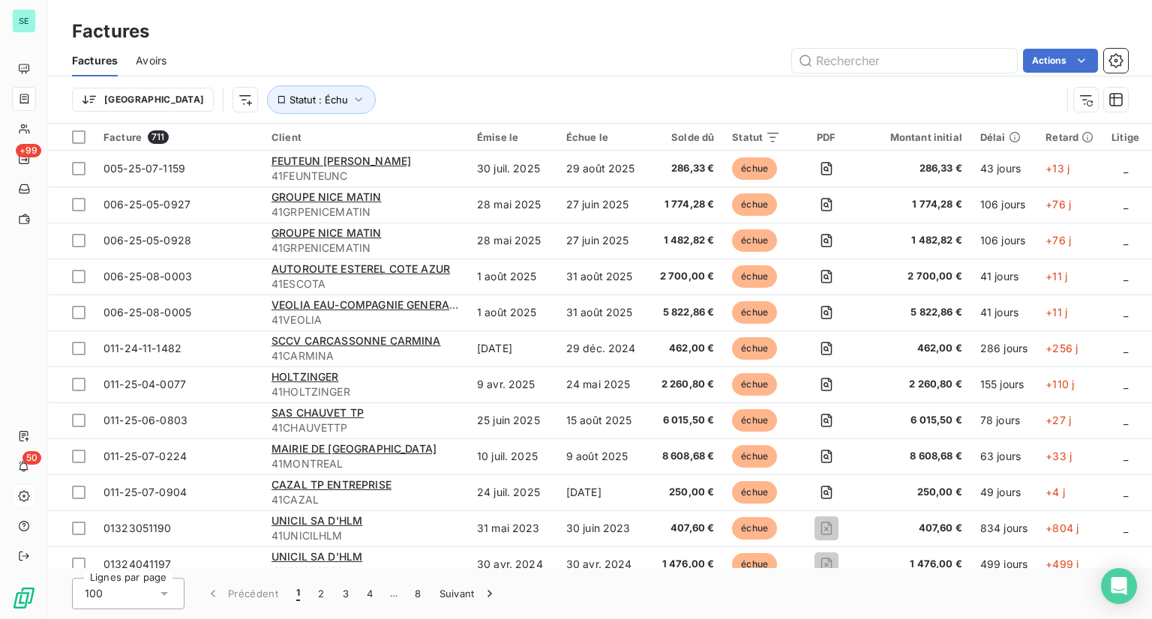
click at [559, 40] on div "Factures" at bounding box center [600, 31] width 1104 height 27
click at [565, 97] on div "Trier Statut : Échu" at bounding box center [566, 99] width 989 height 28
click at [643, 74] on div "Factures Avoirs Actions" at bounding box center [600, 60] width 1104 height 31
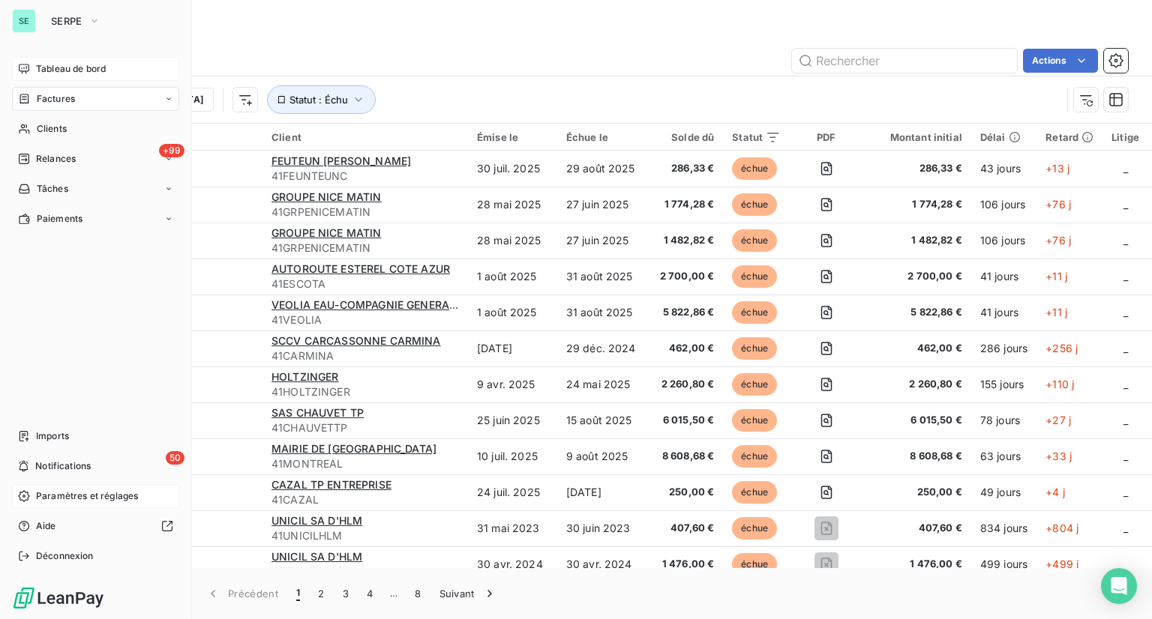
click at [75, 70] on span "Tableau de bord" at bounding box center [71, 68] width 70 height 13
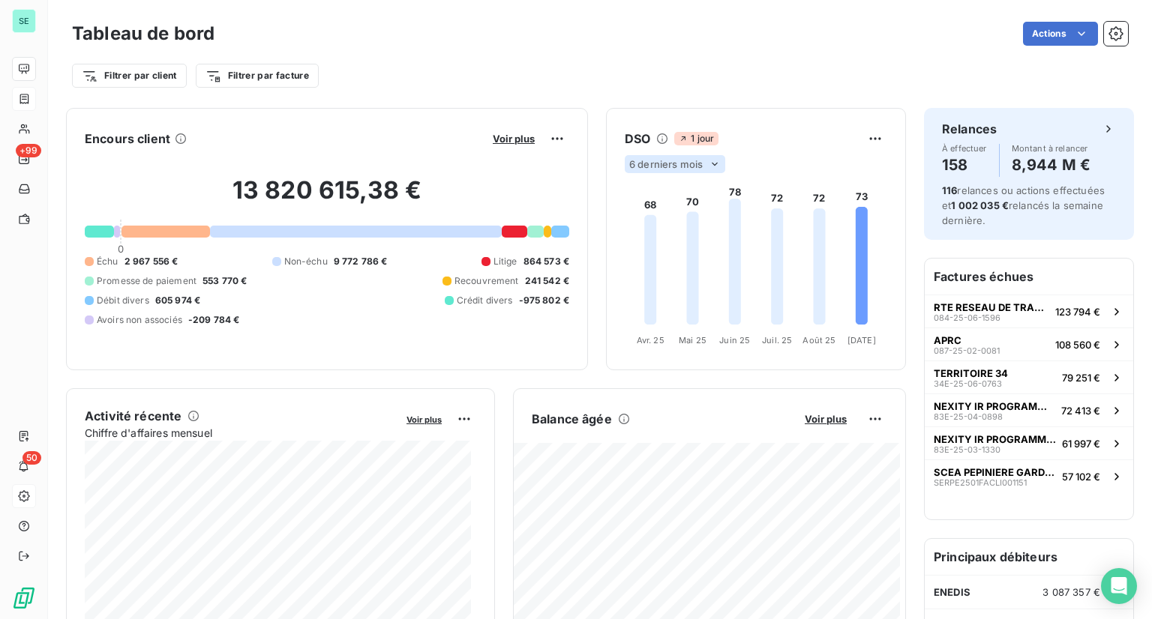
click at [709, 165] on icon at bounding box center [715, 164] width 12 height 12
click at [868, 141] on html "SE +99 50 Tableau de bord Actions Filtrer par client Filtrer par facture Encour…" at bounding box center [576, 309] width 1152 height 619
click at [811, 135] on html "SE +99 50 Tableau de bord Actions Filtrer par client Filtrer par facture Encour…" at bounding box center [576, 309] width 1152 height 619
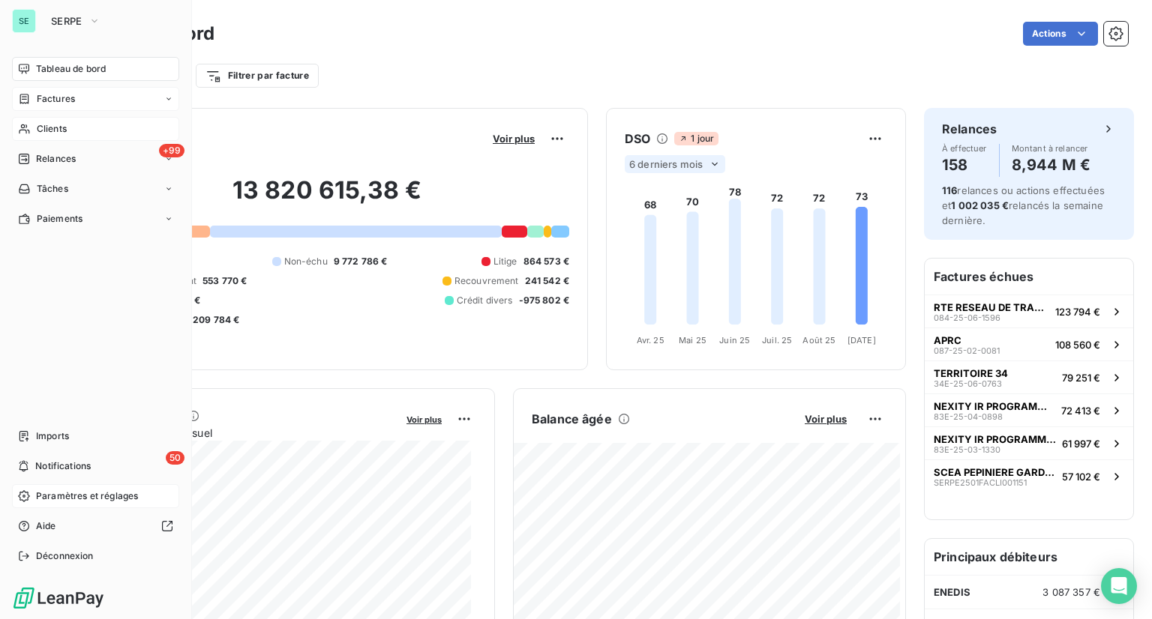
click at [58, 129] on span "Clients" at bounding box center [52, 128] width 30 height 13
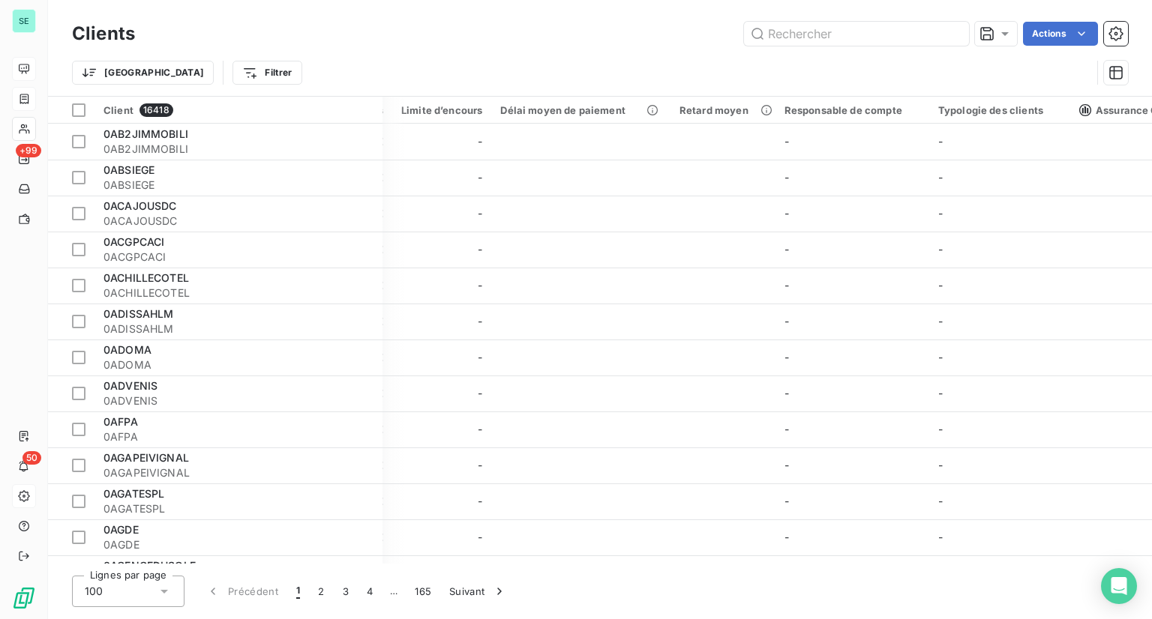
scroll to position [0, 1198]
click at [868, 70] on icon "button" at bounding box center [1115, 72] width 13 height 13
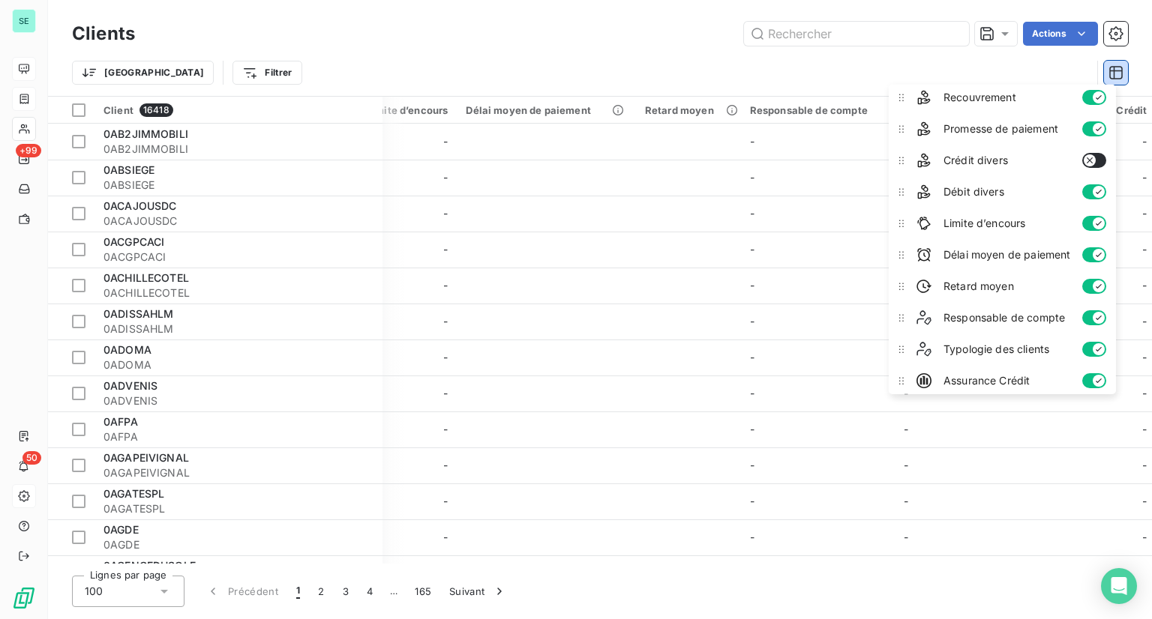
scroll to position [0, 0]
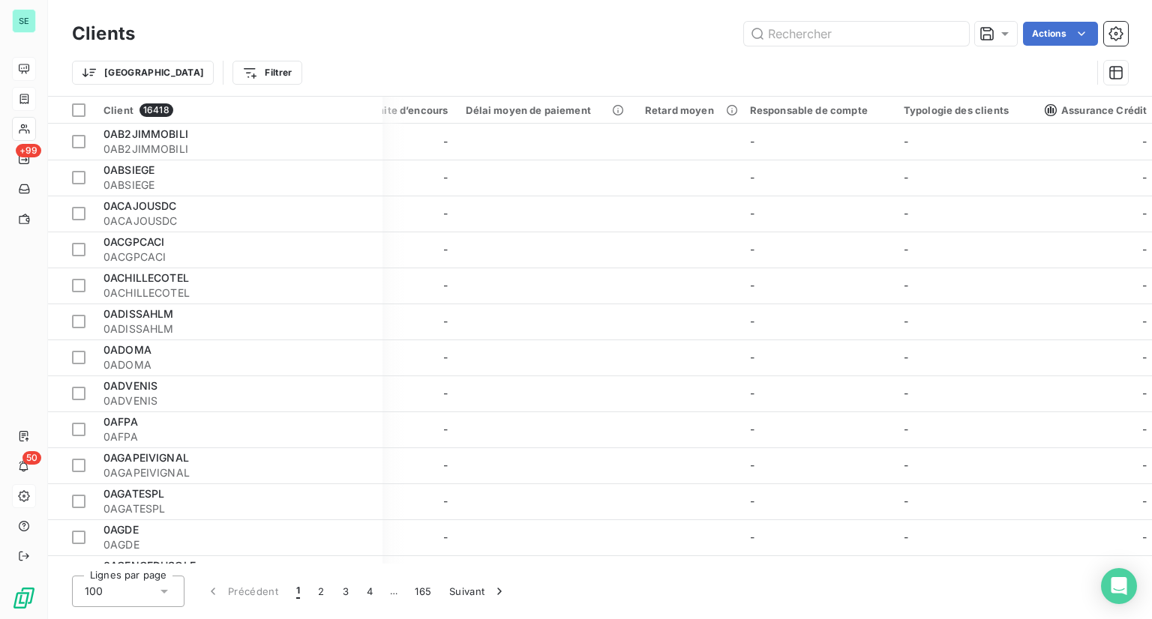
click at [526, 52] on div "Trier Filtrer" at bounding box center [600, 72] width 1056 height 46
click at [199, 79] on html "SE +99 50 Clients Actions Trier Filtrer Client 16418 Plan de relance Groupe de …" at bounding box center [576, 309] width 1152 height 619
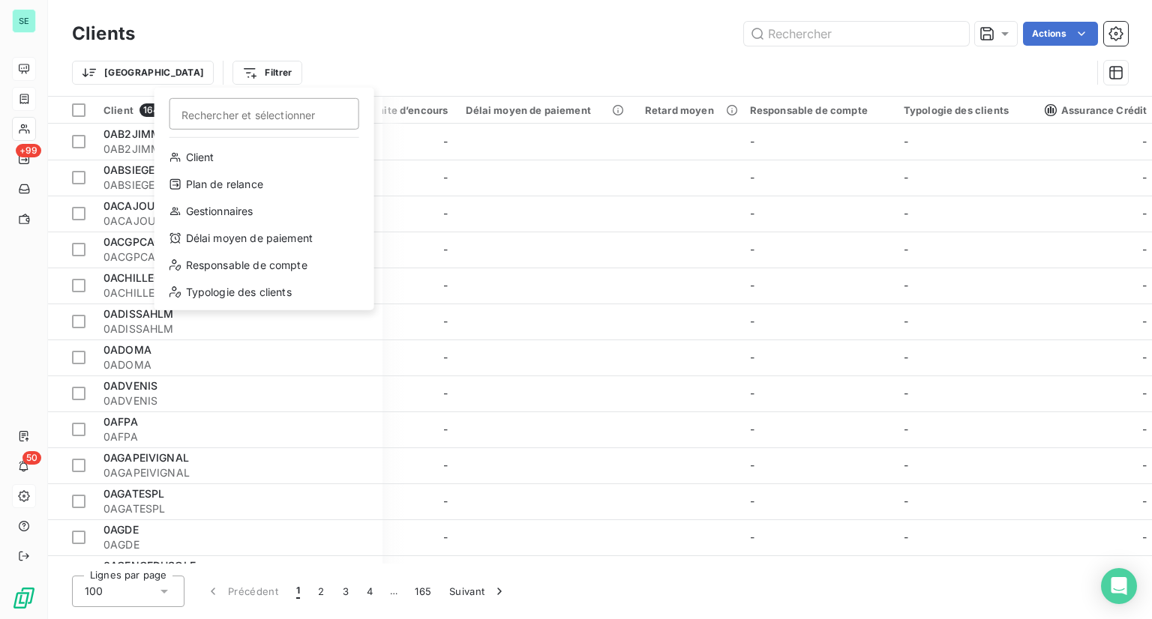
click at [97, 71] on html "SE +99 50 Clients Actions Trier Filtrer Rechercher et sélectionner Client Plan …" at bounding box center [576, 309] width 1152 height 619
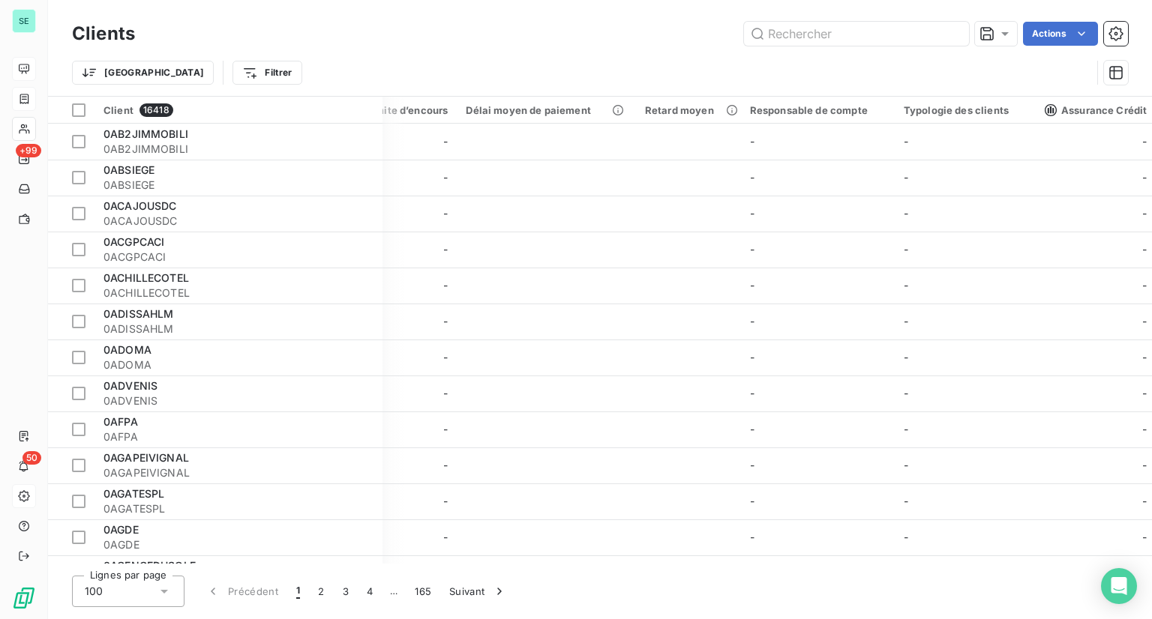
click at [97, 71] on html "SE +99 50 Clients Actions Trier Filtrer Client 16418 Plan de relance Groupe de …" at bounding box center [576, 309] width 1152 height 619
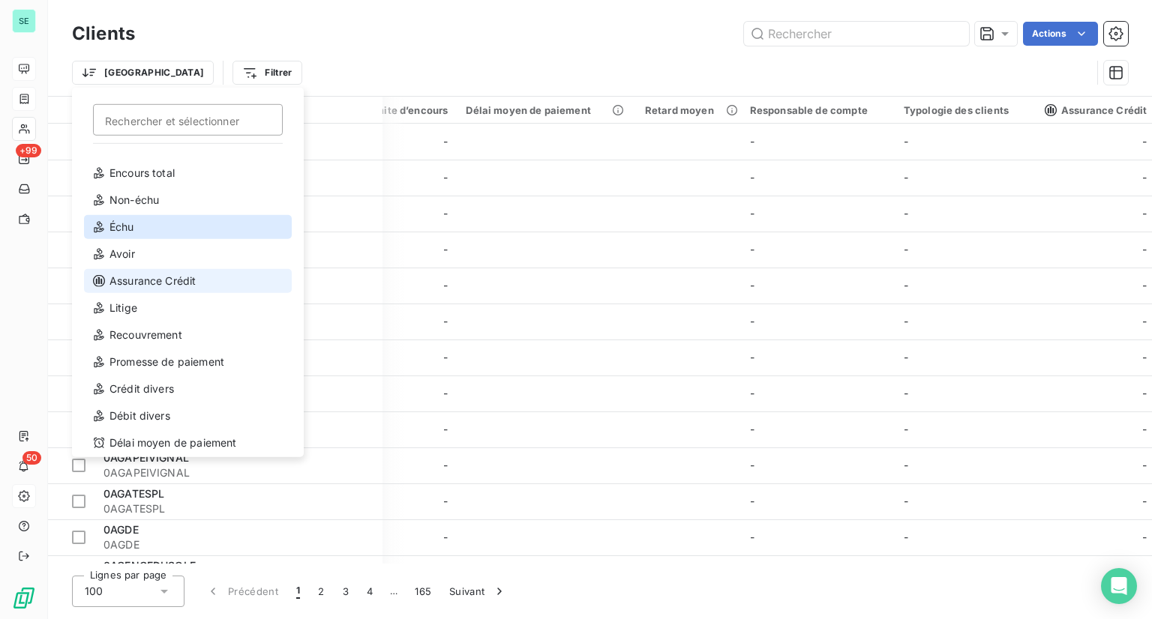
scroll to position [27, 0]
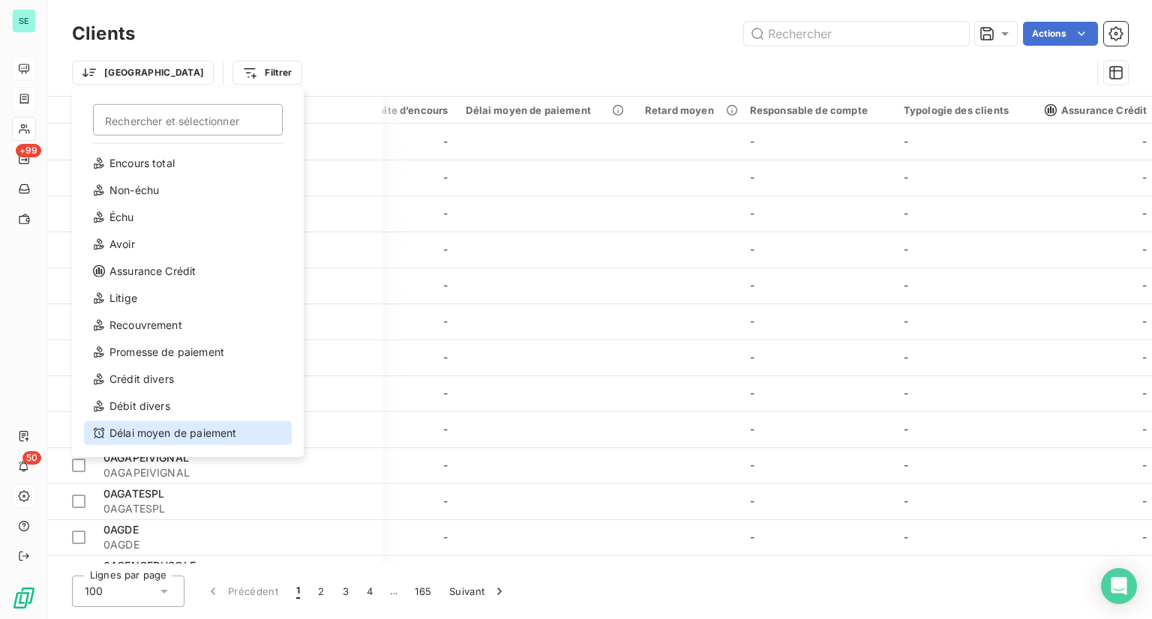
click at [193, 436] on div "Délai moyen de paiement" at bounding box center [188, 433] width 208 height 24
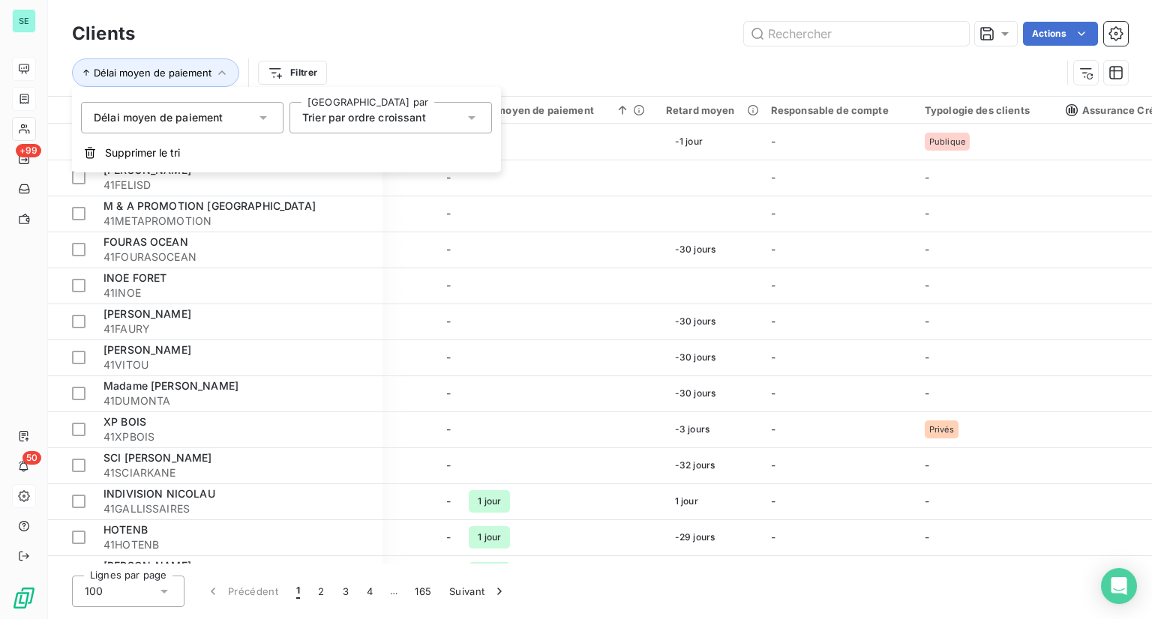
click at [411, 121] on span "Trier par ordre croissant" at bounding box center [364, 117] width 124 height 13
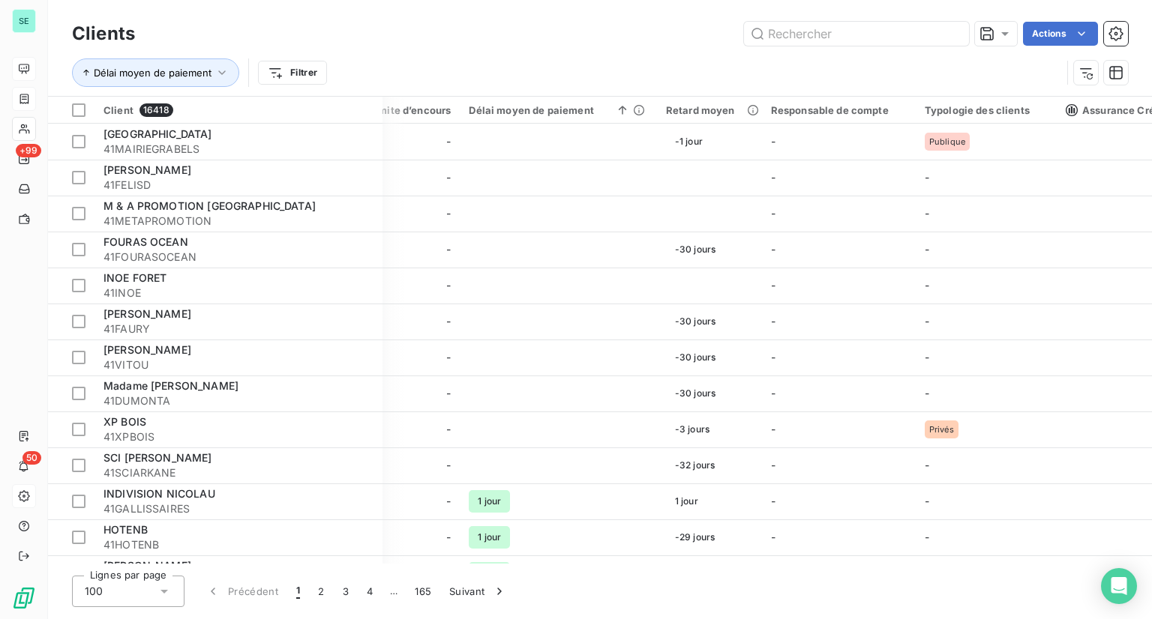
click at [460, 70] on div "Délai moyen de paiement Filtrer" at bounding box center [566, 72] width 989 height 28
click at [670, 55] on div "Délai moyen de paiement Filtrer" at bounding box center [600, 72] width 1056 height 46
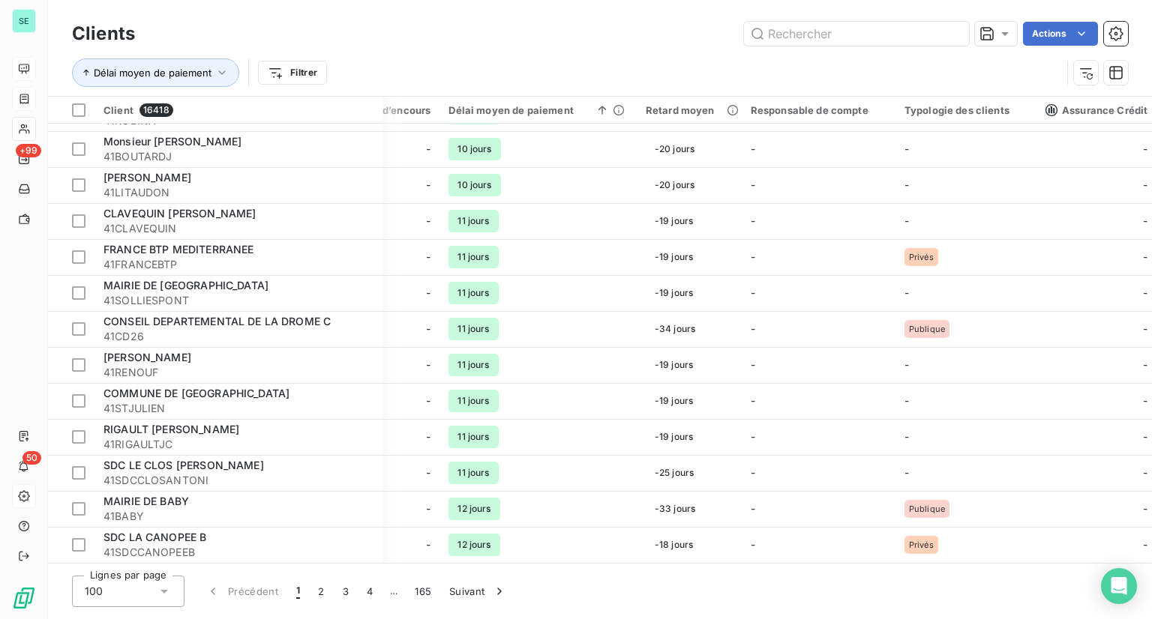
scroll to position [3165, 1219]
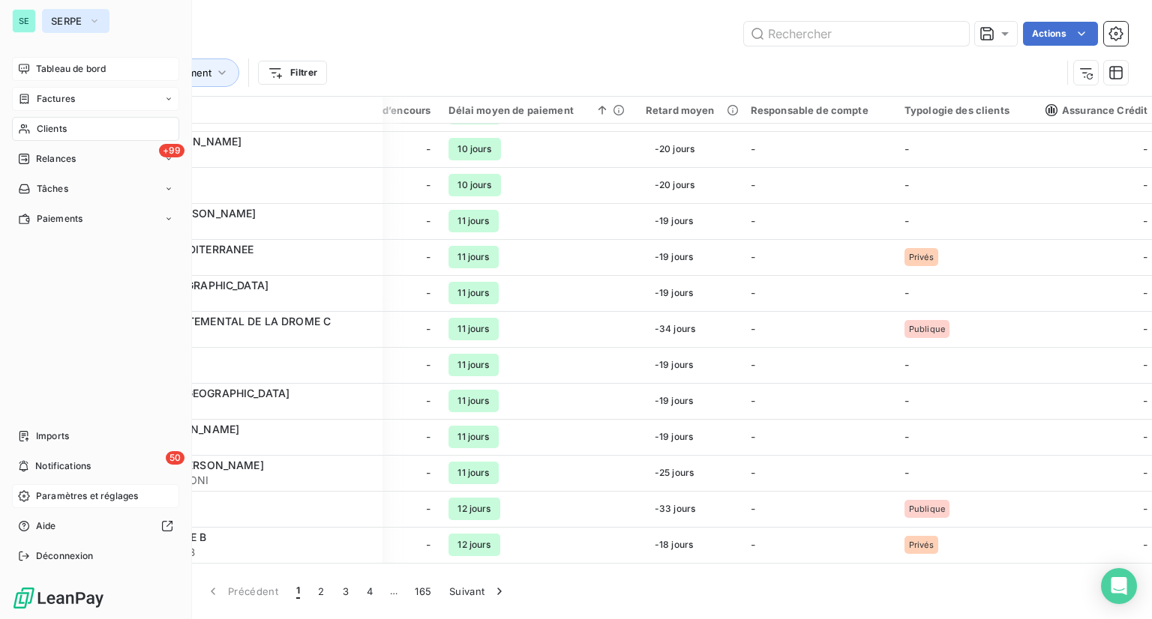
click at [72, 22] on span "SERPE" at bounding box center [66, 21] width 31 height 12
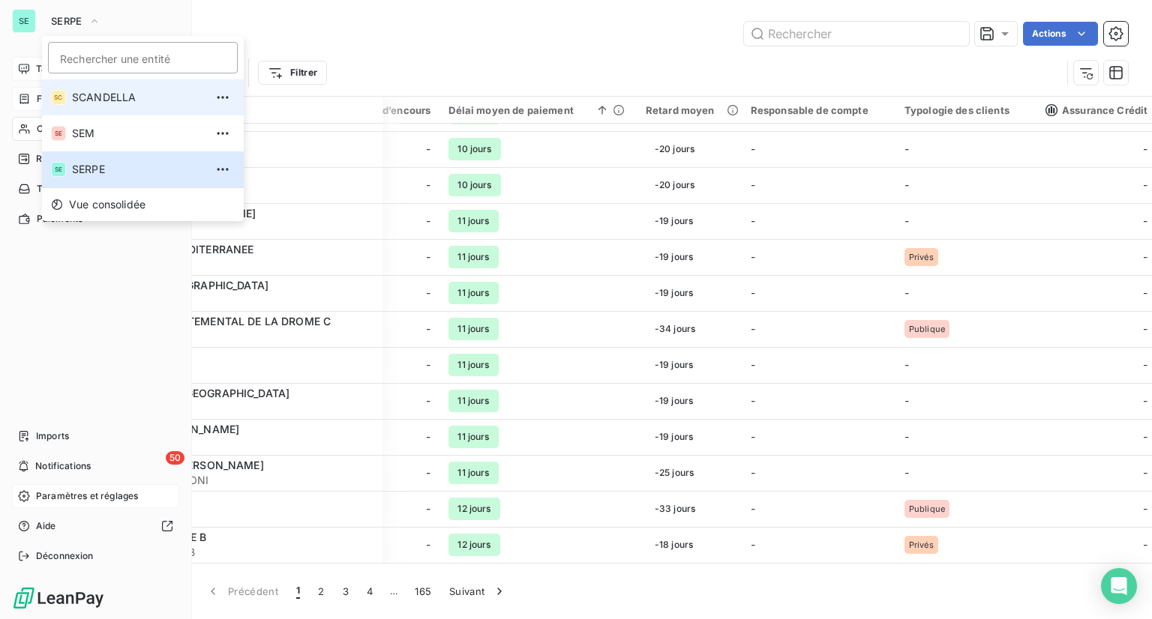
click at [121, 98] on span "SCANDELLA" at bounding box center [138, 97] width 133 height 15
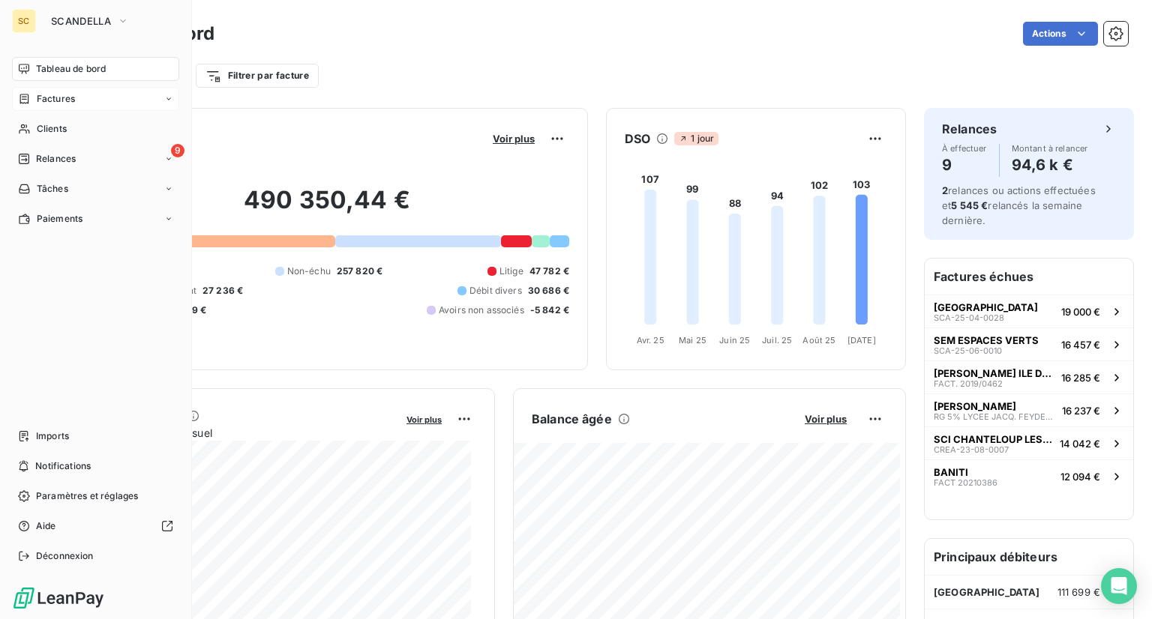
click at [39, 100] on span "Factures" at bounding box center [56, 98] width 38 height 13
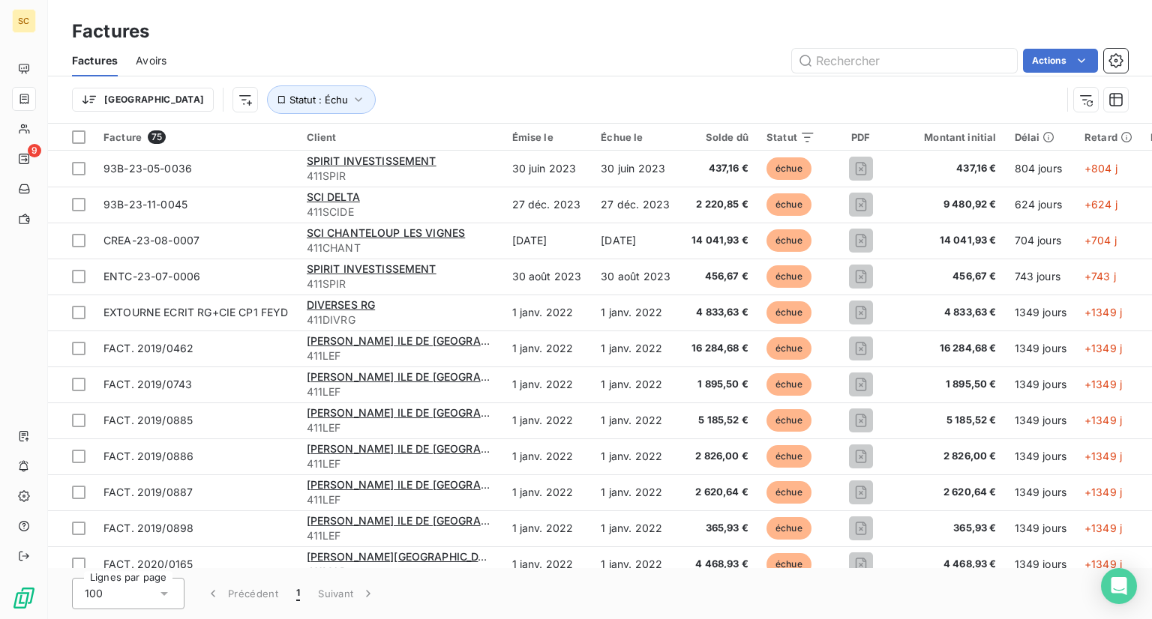
click at [642, 50] on div "Actions" at bounding box center [655, 61] width 943 height 24
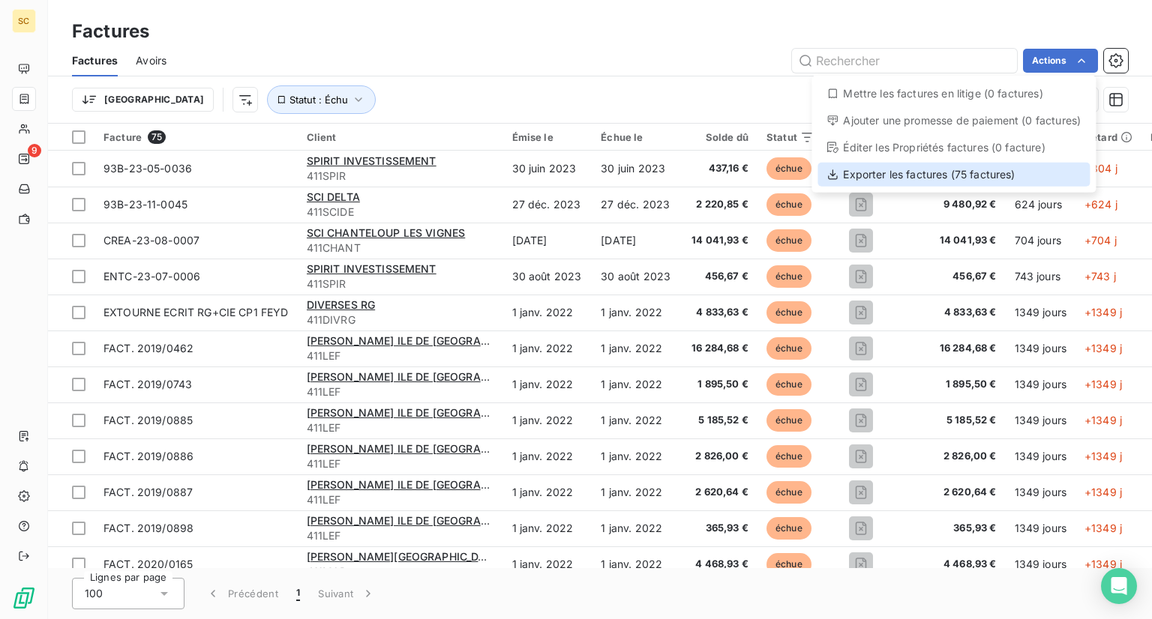
click at [868, 175] on div "Exporter les factures (75 factures)" at bounding box center [953, 175] width 272 height 24
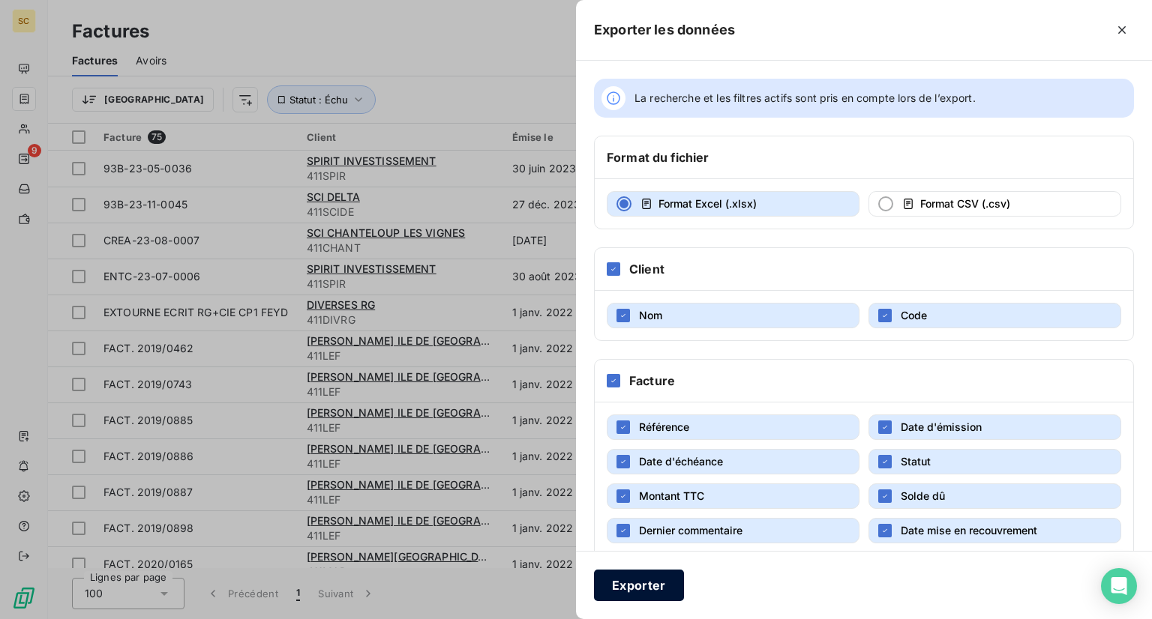
click at [646, 584] on button "Exporter" at bounding box center [639, 585] width 90 height 31
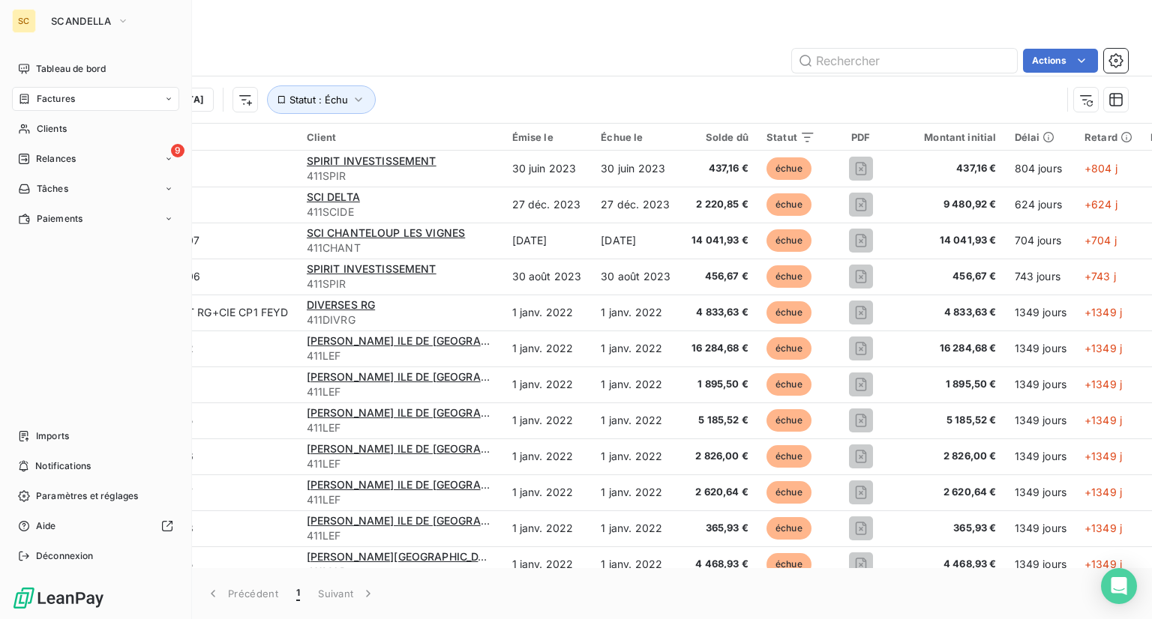
click at [31, 27] on div "SC" at bounding box center [24, 21] width 24 height 24
click at [84, 26] on span "SCANDELLA" at bounding box center [81, 21] width 60 height 12
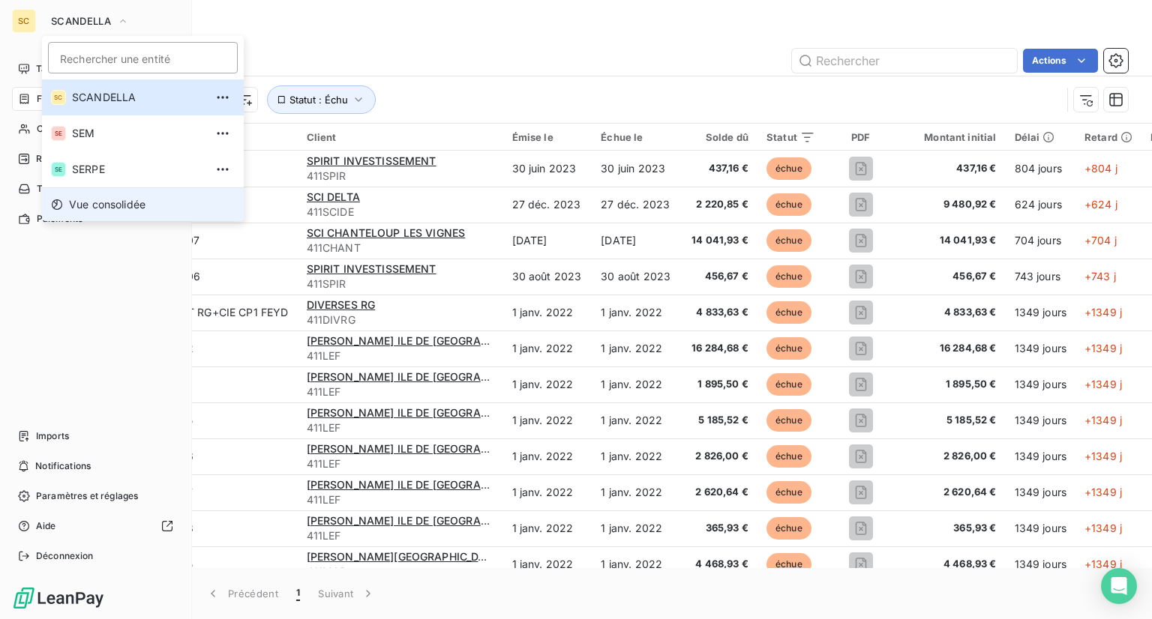
click at [89, 202] on span "Vue consolidée" at bounding box center [107, 204] width 76 height 15
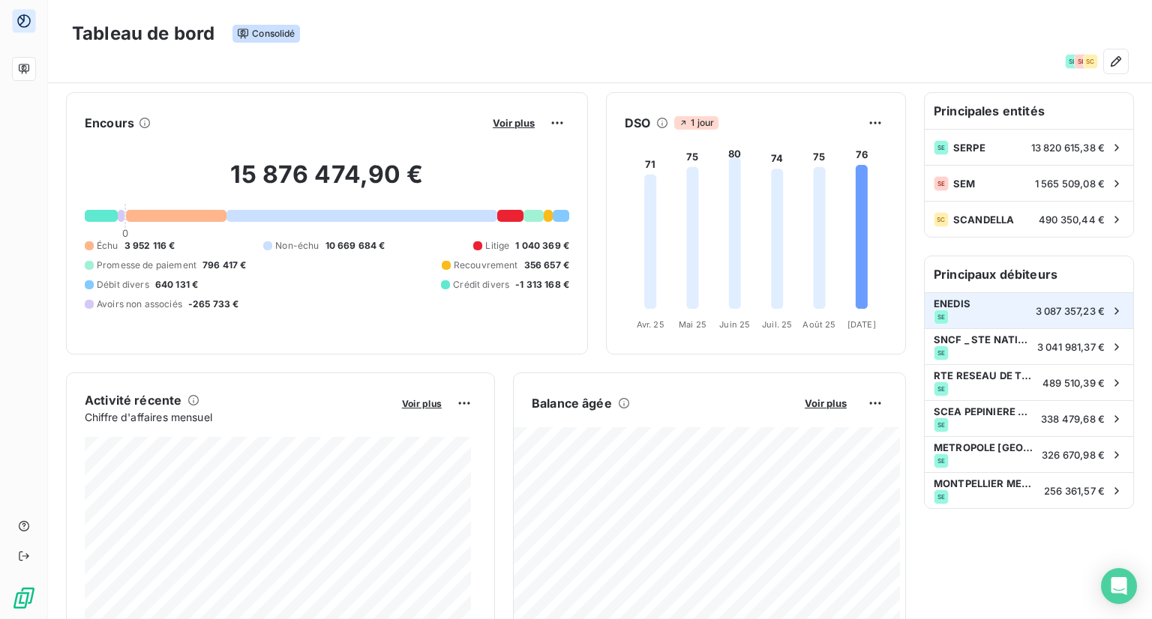
scroll to position [150, 0]
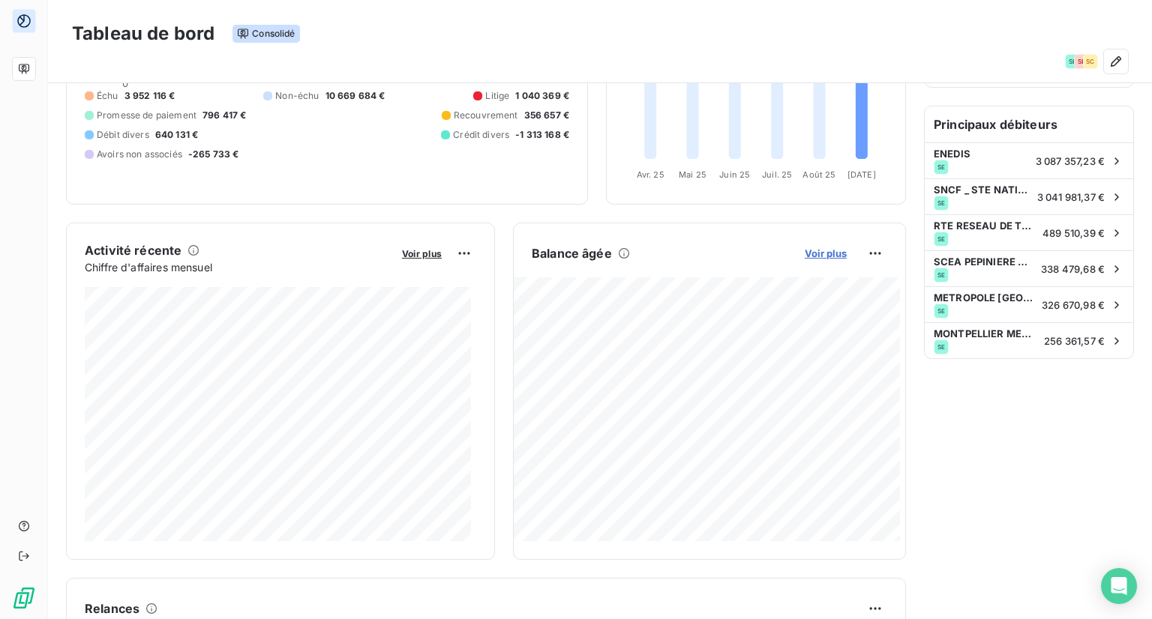
click at [823, 250] on span "Voir plus" at bounding box center [826, 253] width 42 height 12
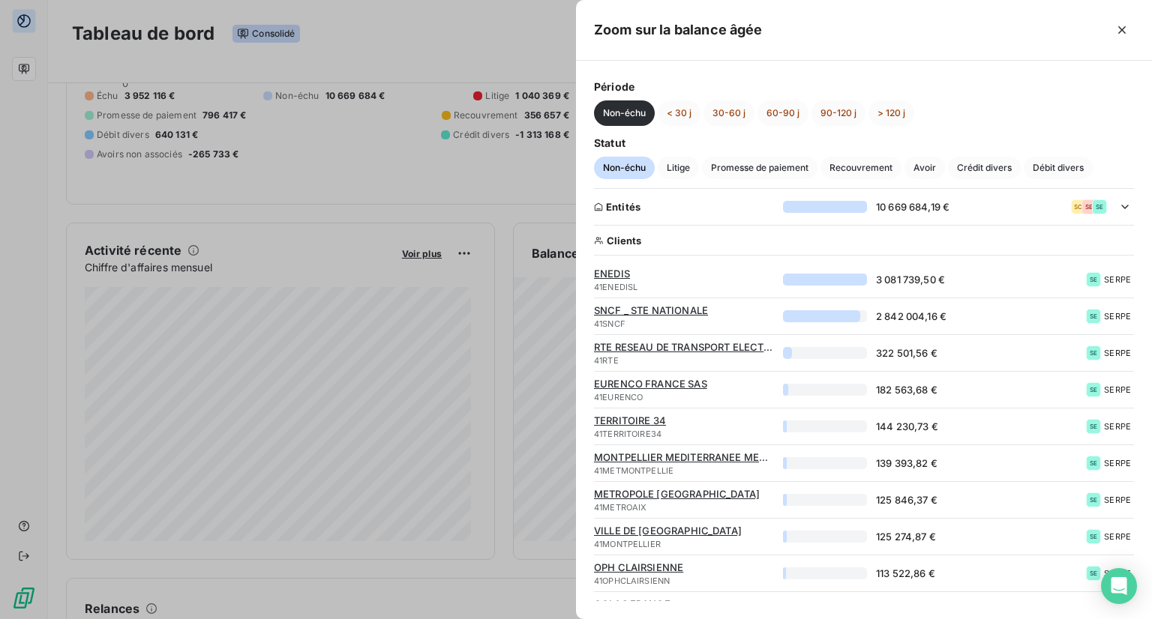
click at [517, 175] on div at bounding box center [576, 309] width 1152 height 619
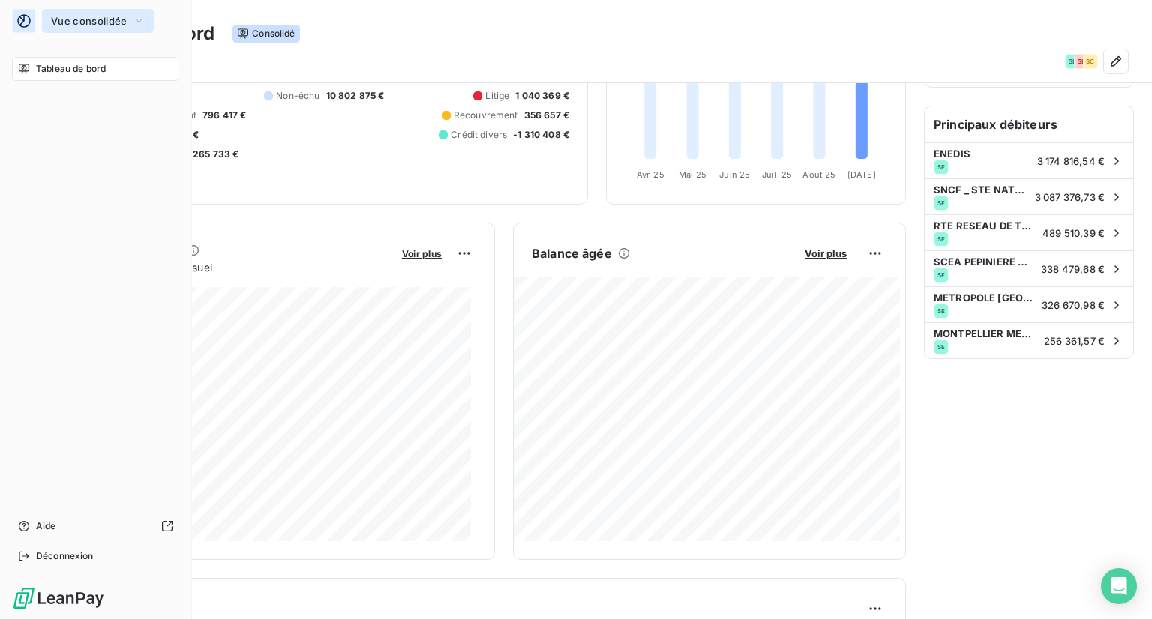
click at [112, 30] on button "Vue consolidée" at bounding box center [98, 21] width 112 height 24
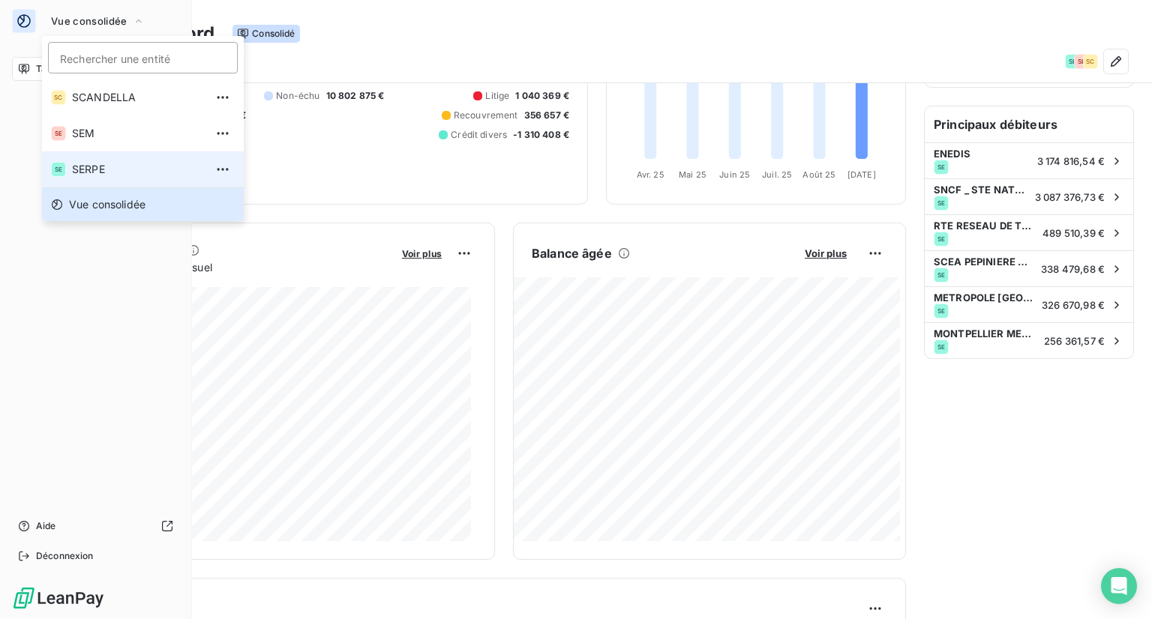
click at [87, 172] on span "SERPE" at bounding box center [138, 169] width 133 height 15
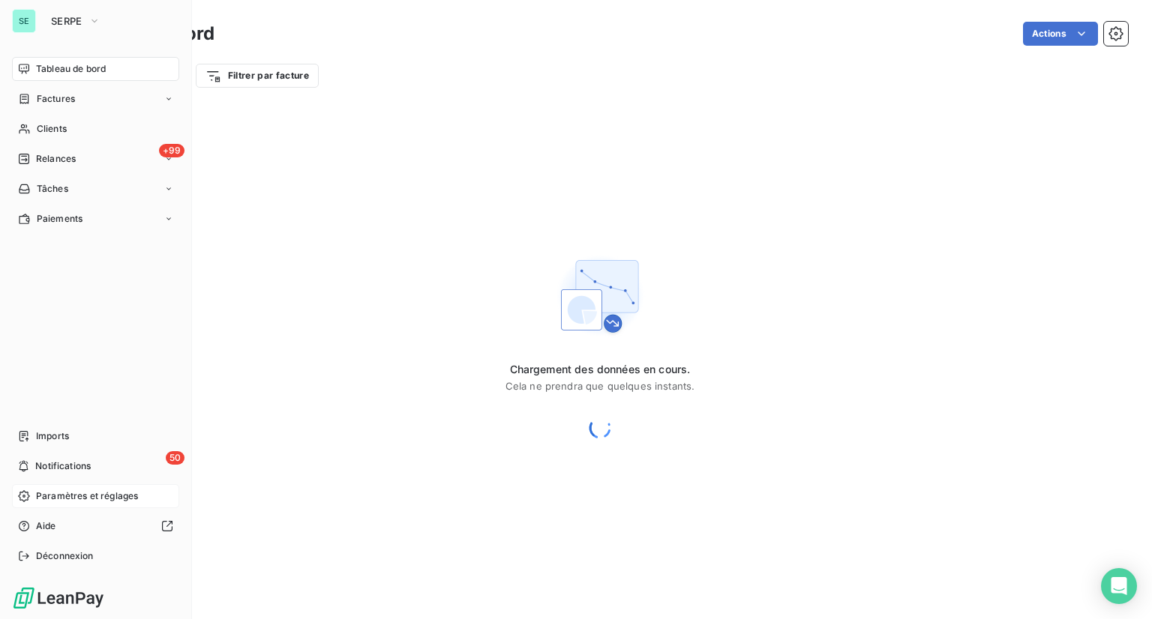
click at [77, 493] on span "Paramètres et réglages" at bounding box center [87, 496] width 102 height 13
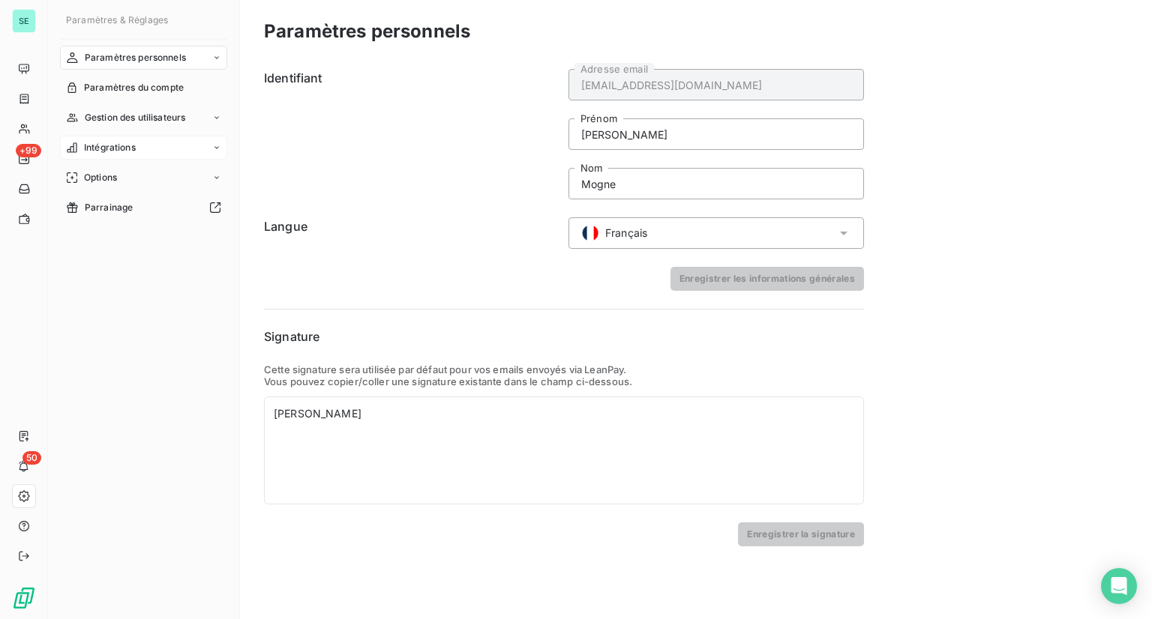
click at [120, 148] on span "Intégrations" at bounding box center [110, 147] width 52 height 13
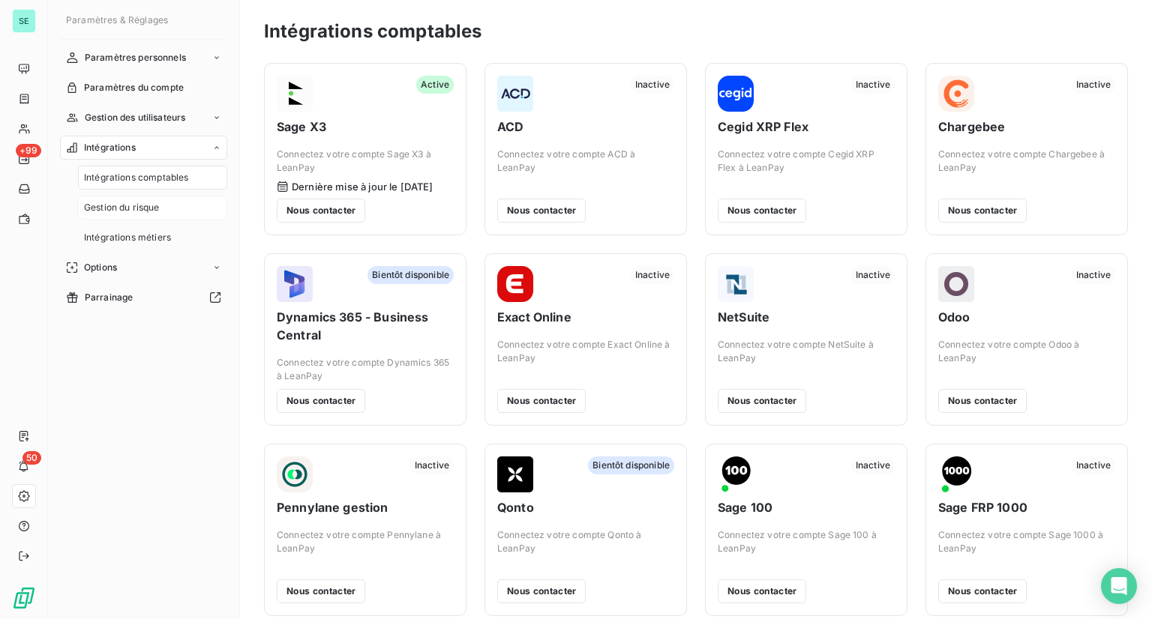
click at [134, 206] on span "Gestion du risque" at bounding box center [122, 207] width 76 height 13
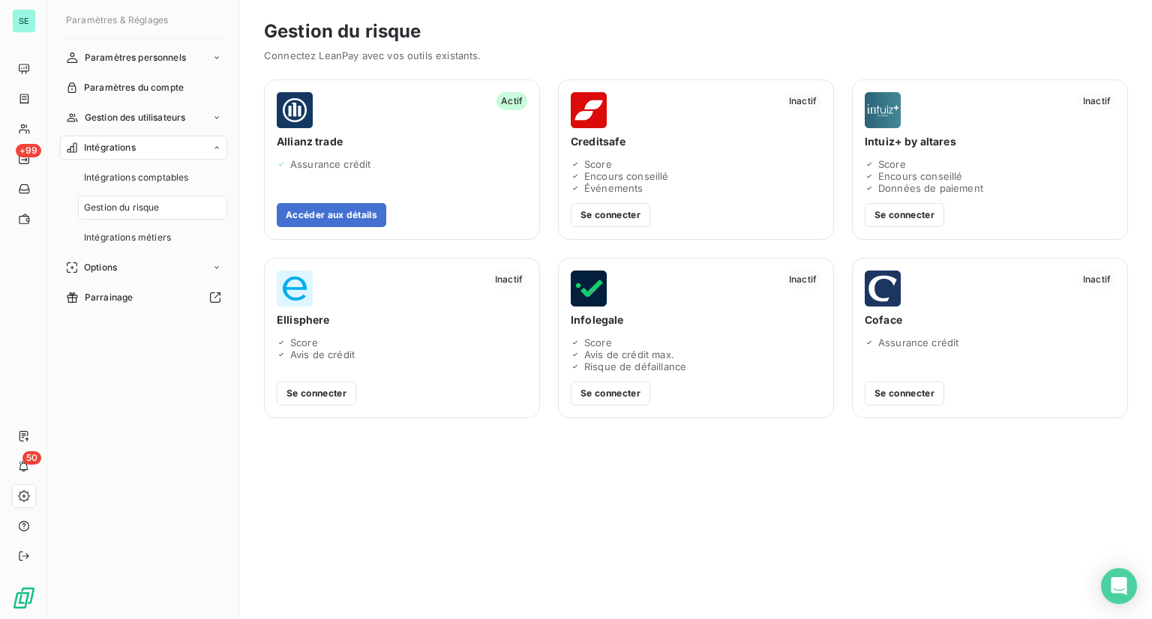
click at [542, 572] on div "Gestion du risque Connectez LeanPay avec vos outils existants. Inactif Creditsa…" at bounding box center [696, 309] width 912 height 619
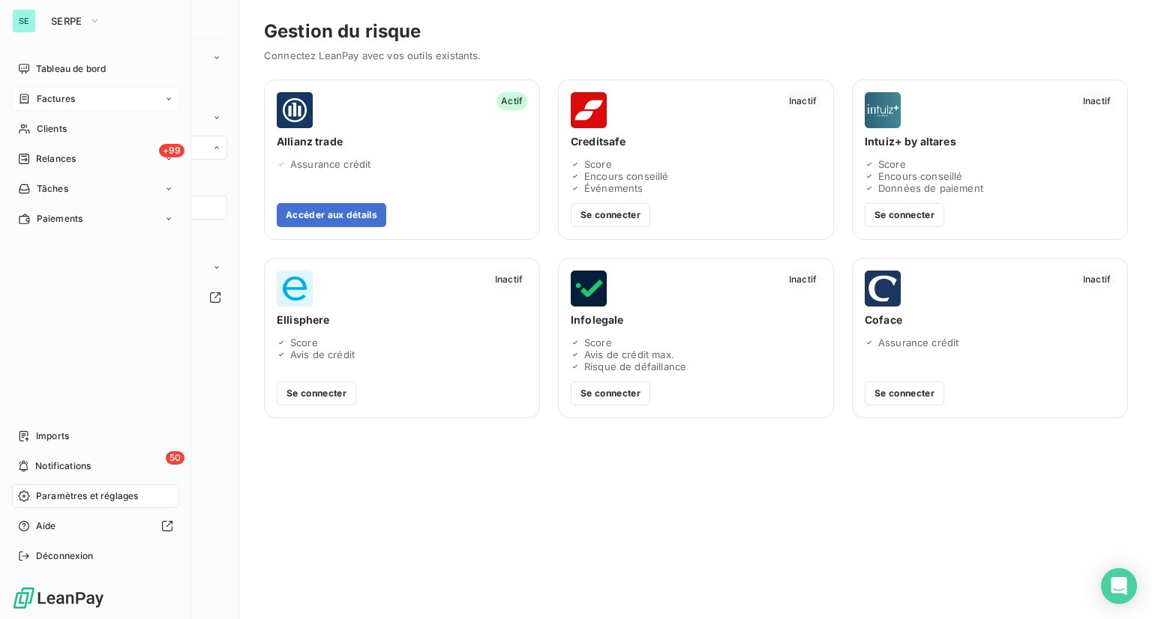
click at [44, 99] on span "Factures" at bounding box center [56, 98] width 38 height 13
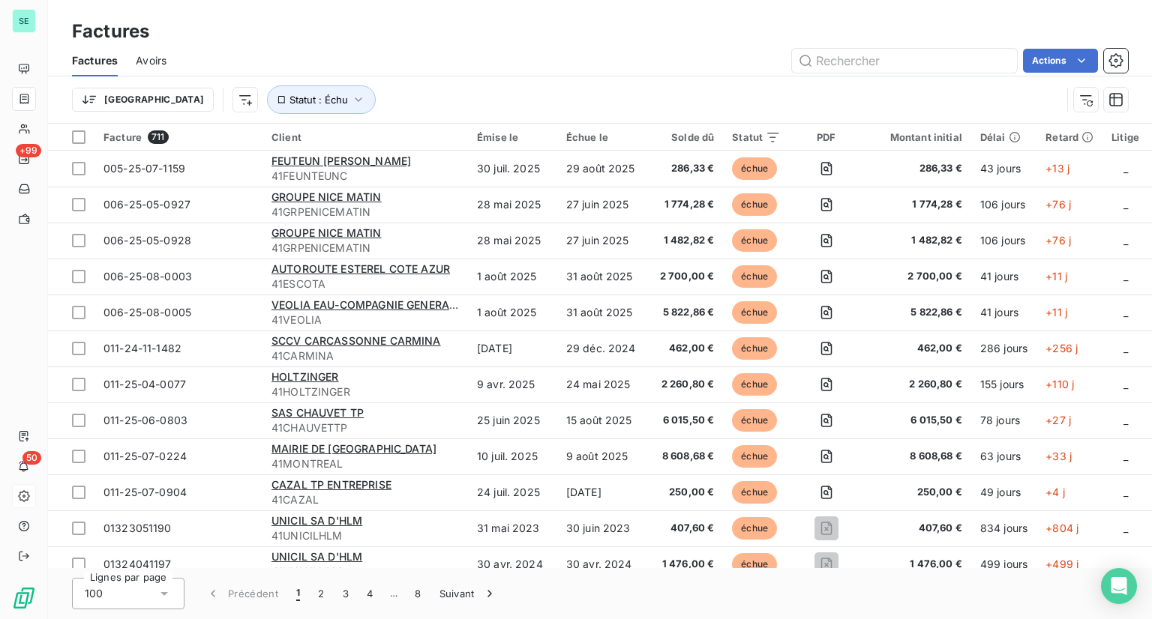
click at [232, 64] on div "Actions" at bounding box center [655, 61] width 943 height 24
click at [261, 49] on div "Actions" at bounding box center [655, 61] width 943 height 24
